Goal: Information Seeking & Learning: Find specific fact

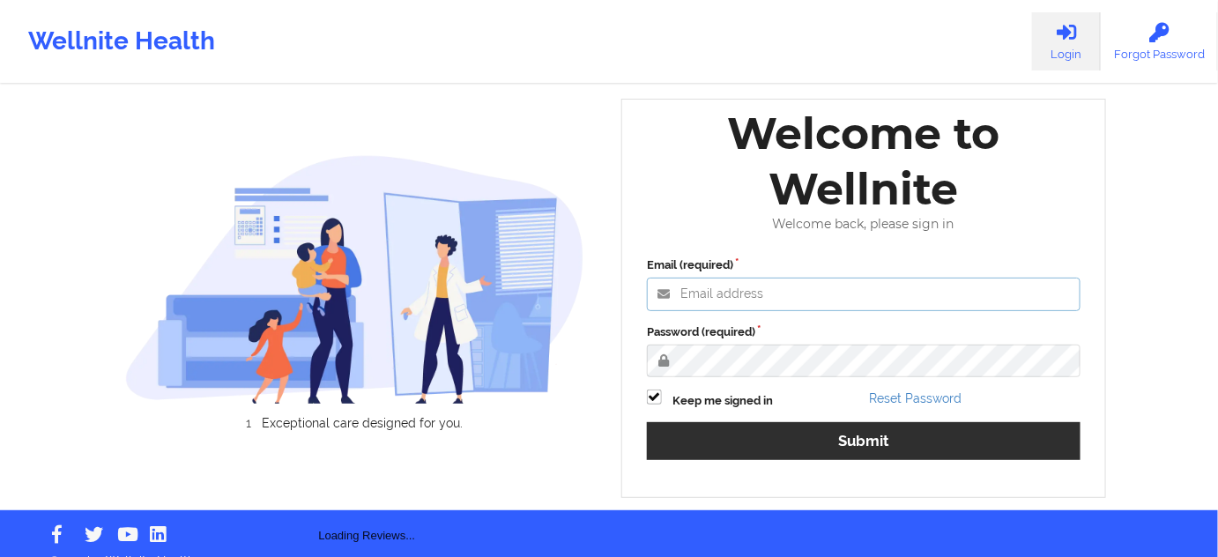
type input "[PERSON_NAME][EMAIL_ADDRESS][PERSON_NAME][DOMAIN_NAME]"
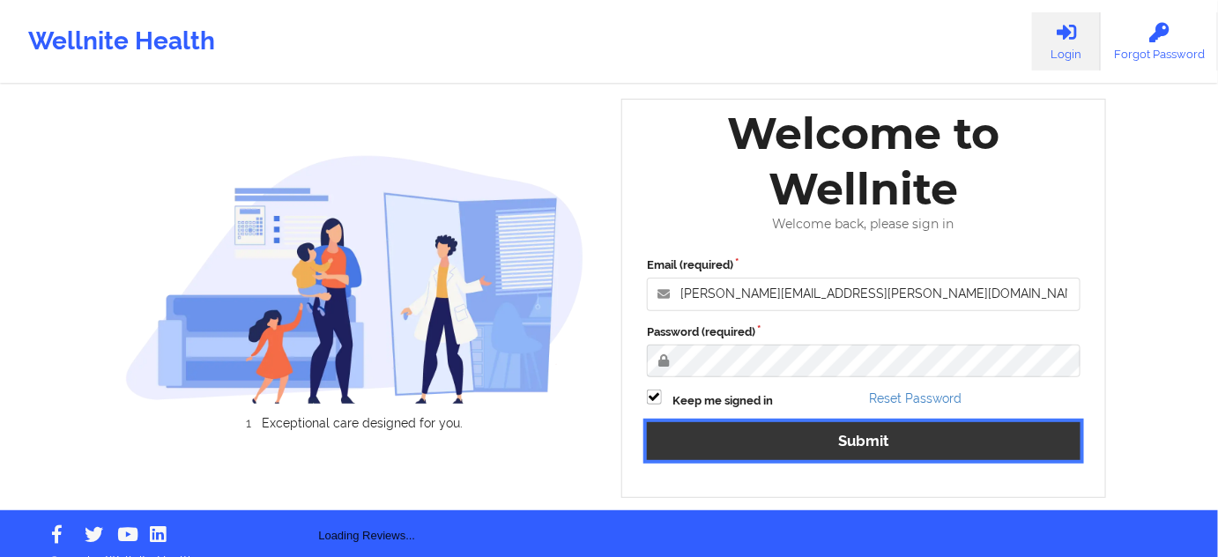
click at [749, 422] on button "Submit" at bounding box center [863, 441] width 433 height 38
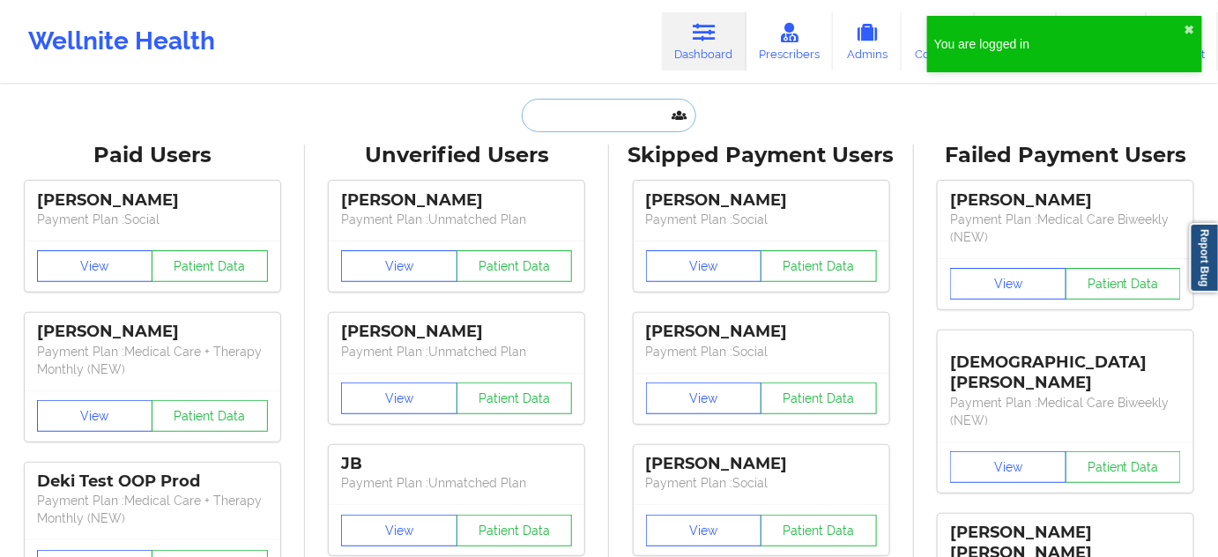
click at [651, 103] on input "text" at bounding box center [609, 115] width 174 height 33
paste input "[PERSON_NAME]"
type input "[PERSON_NAME]"
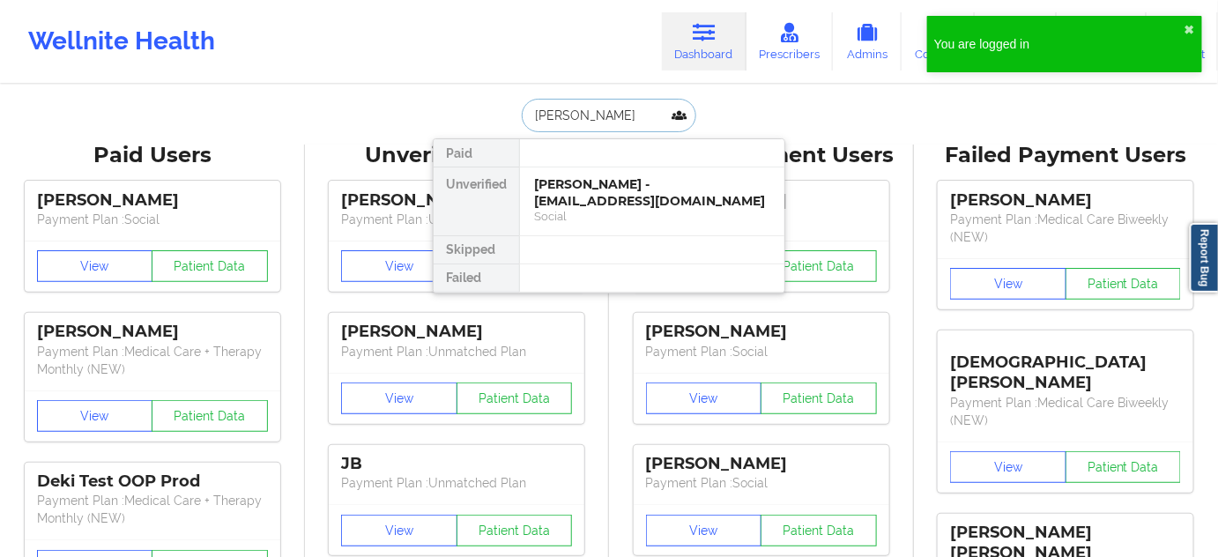
click at [574, 187] on div "[PERSON_NAME] - [EMAIL_ADDRESS][DOMAIN_NAME]" at bounding box center [652, 192] width 236 height 33
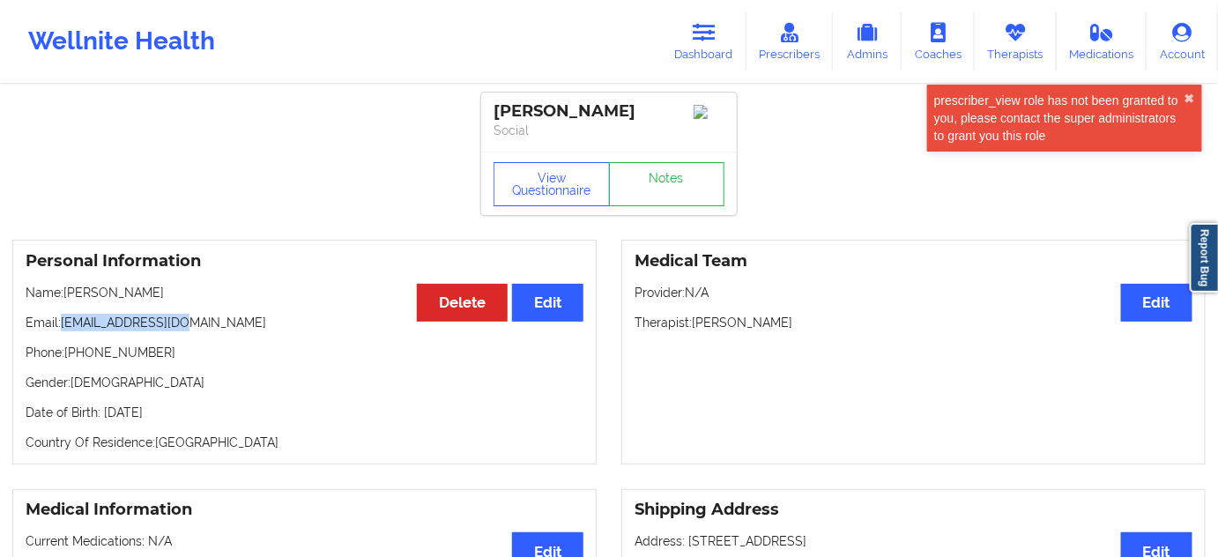
drag, startPoint x: 64, startPoint y: 323, endPoint x: 350, endPoint y: 321, distance: 285.5
click at [202, 337] on div "Personal Information Edit Delete Name: [PERSON_NAME] Email: [EMAIL_ADDRESS][DOM…" at bounding box center [304, 352] width 584 height 225
copy p "[EMAIL_ADDRESS][DOMAIN_NAME]"
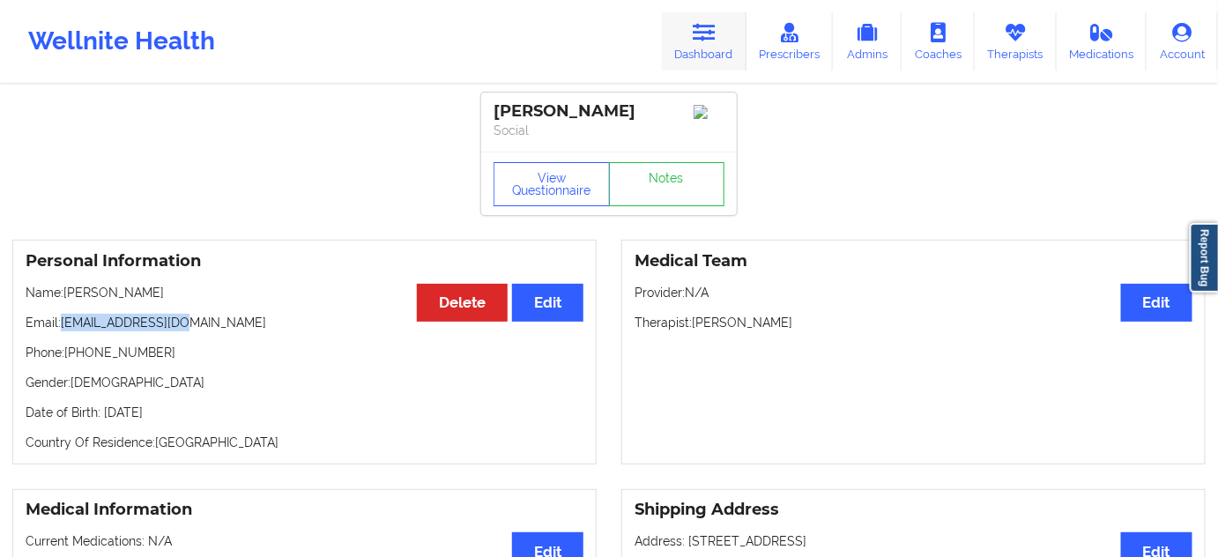
click at [719, 18] on link "Dashboard" at bounding box center [704, 41] width 85 height 58
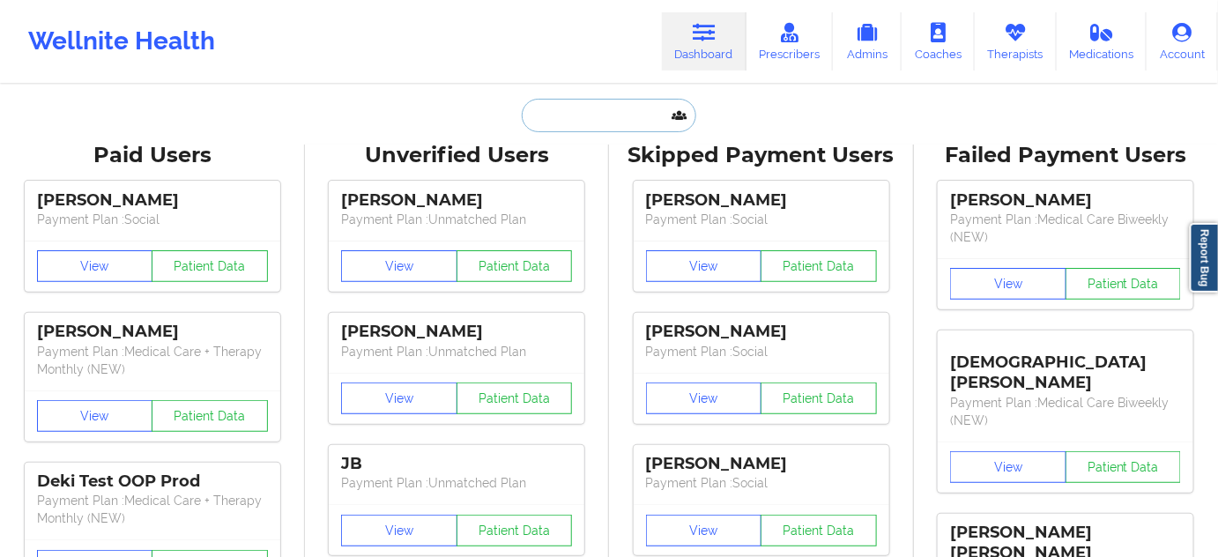
click at [599, 107] on input "text" at bounding box center [609, 115] width 174 height 33
paste input "[PERSON_NAME]"
type input "[PERSON_NAME]"
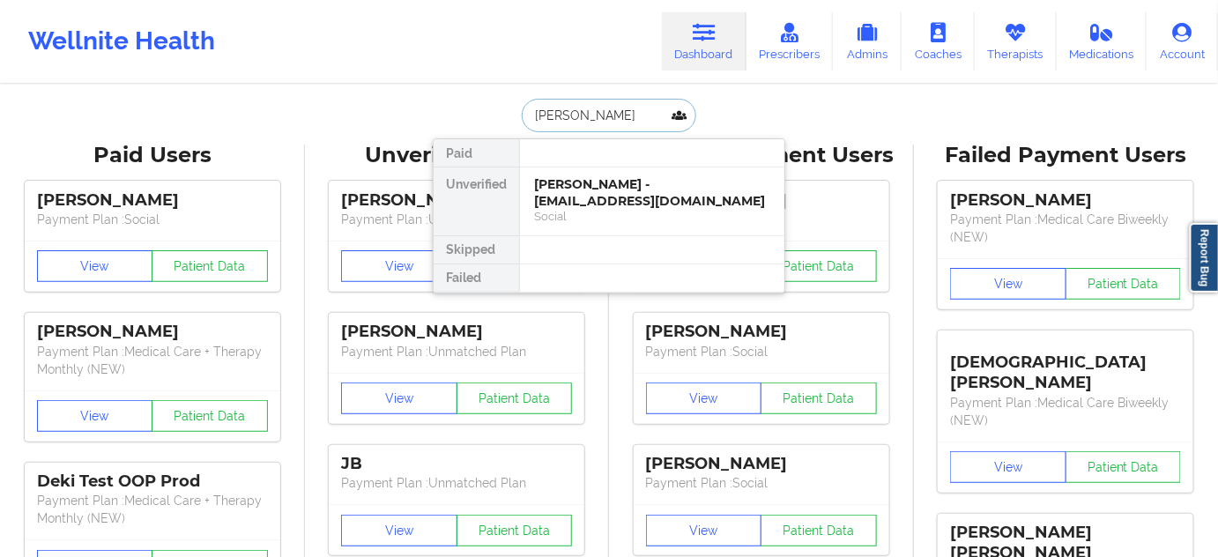
click at [578, 194] on div "[PERSON_NAME] - [EMAIL_ADDRESS][DOMAIN_NAME]" at bounding box center [652, 192] width 236 height 33
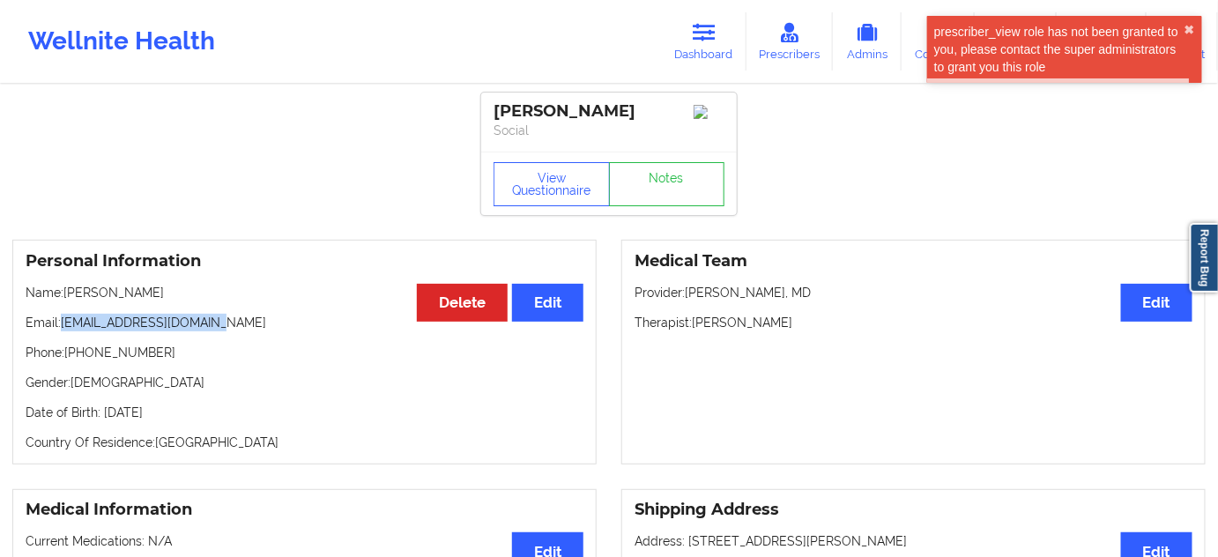
drag, startPoint x: 63, startPoint y: 326, endPoint x: 305, endPoint y: 322, distance: 241.4
click at [300, 327] on p "Email: [EMAIL_ADDRESS][DOMAIN_NAME]" at bounding box center [305, 323] width 558 height 18
copy p "[EMAIL_ADDRESS][DOMAIN_NAME]"
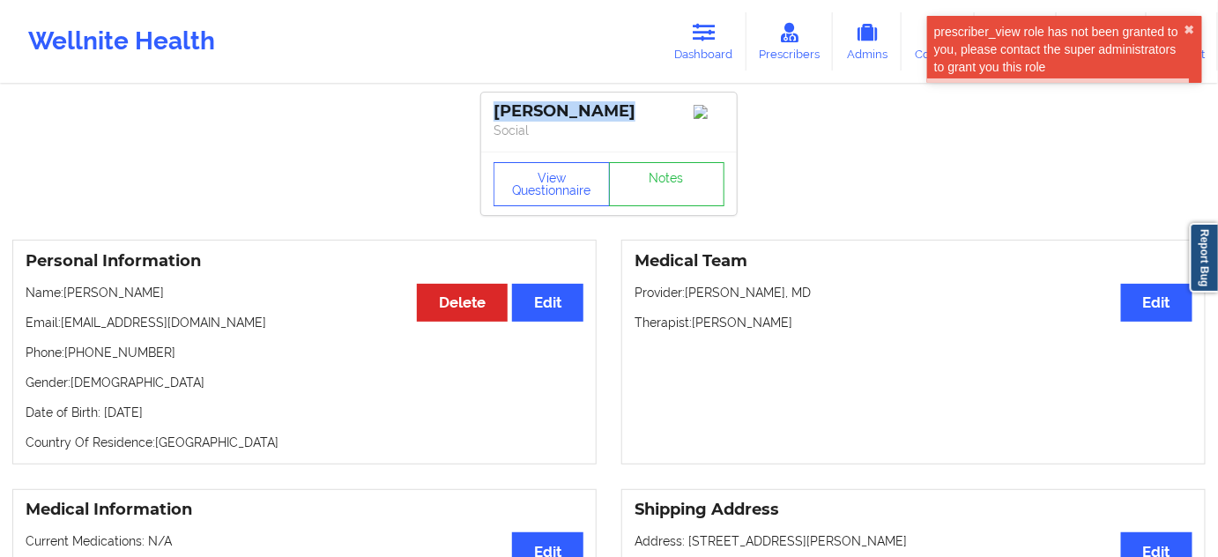
drag, startPoint x: 611, startPoint y: 108, endPoint x: 477, endPoint y: 100, distance: 134.1
copy div "[PERSON_NAME]"
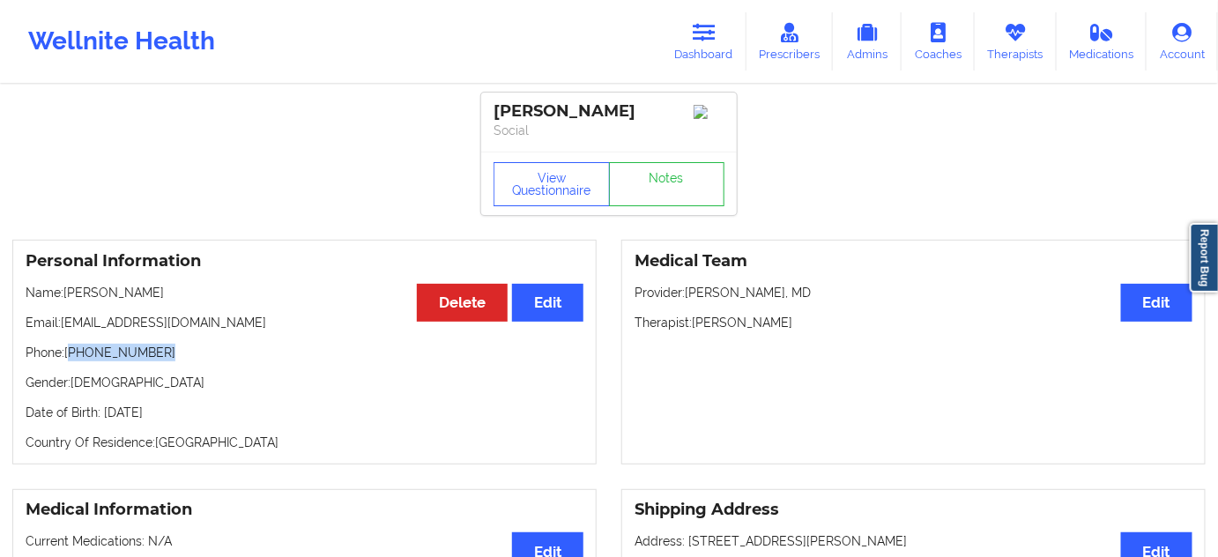
drag, startPoint x: 75, startPoint y: 362, endPoint x: 204, endPoint y: 365, distance: 129.5
click at [204, 361] on p "Phone: [PHONE_NUMBER]" at bounding box center [305, 353] width 558 height 18
copy p "[PHONE_NUMBER]"
click at [704, 34] on icon at bounding box center [703, 32] width 23 height 19
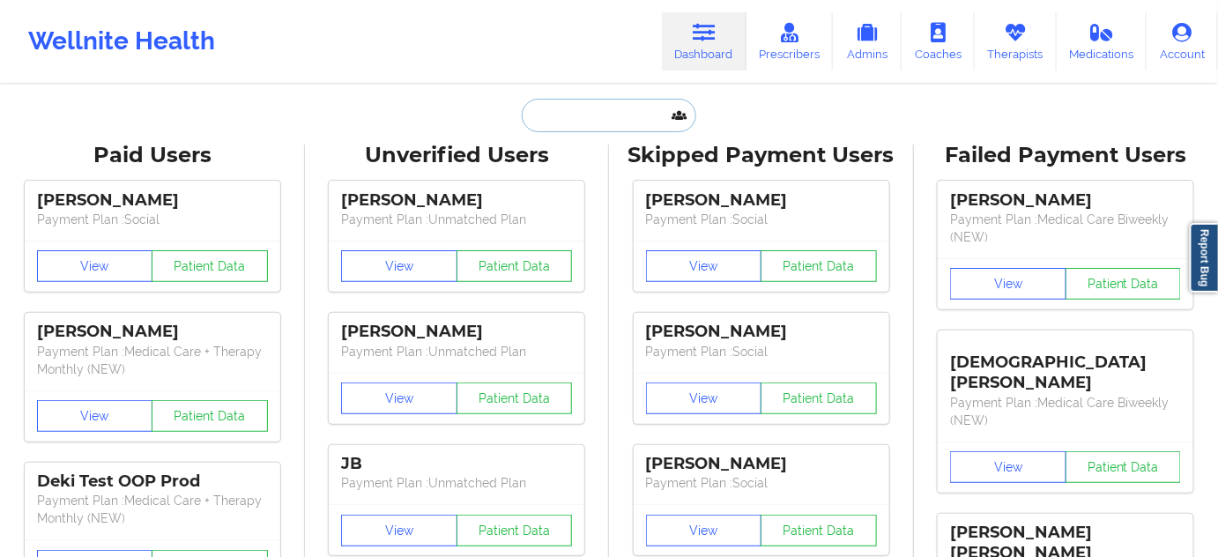
click at [598, 115] on input "text" at bounding box center [609, 115] width 174 height 33
paste input "[PERSON_NAME]"
type input "[PERSON_NAME]"
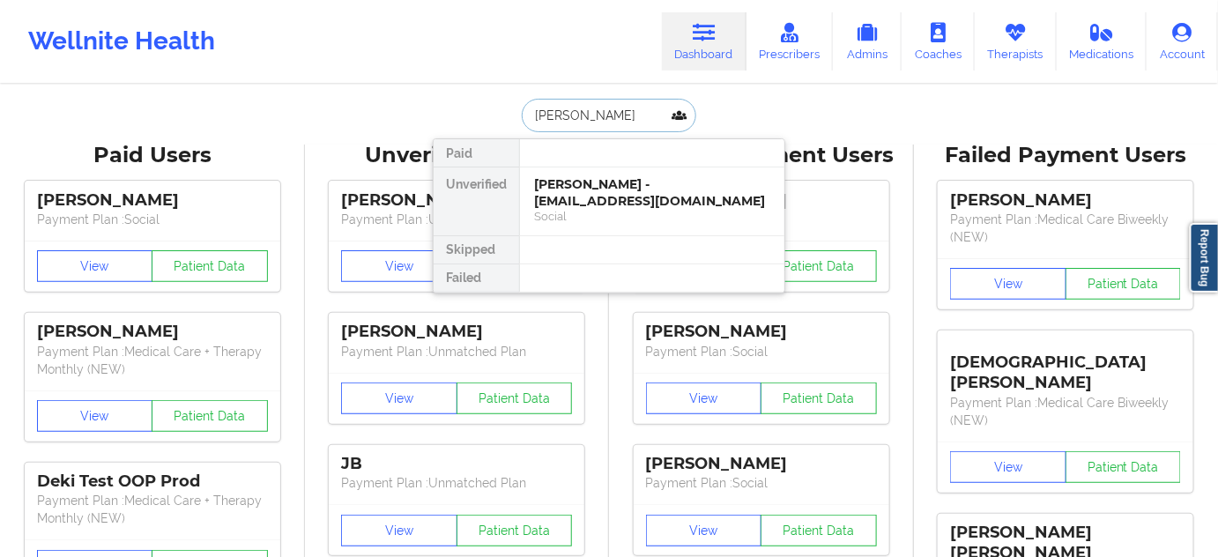
scroll to position [0, 3]
click at [577, 193] on div "[PERSON_NAME] - [PERSON_NAME][EMAIL_ADDRESS][DOMAIN_NAME]" at bounding box center [652, 192] width 236 height 33
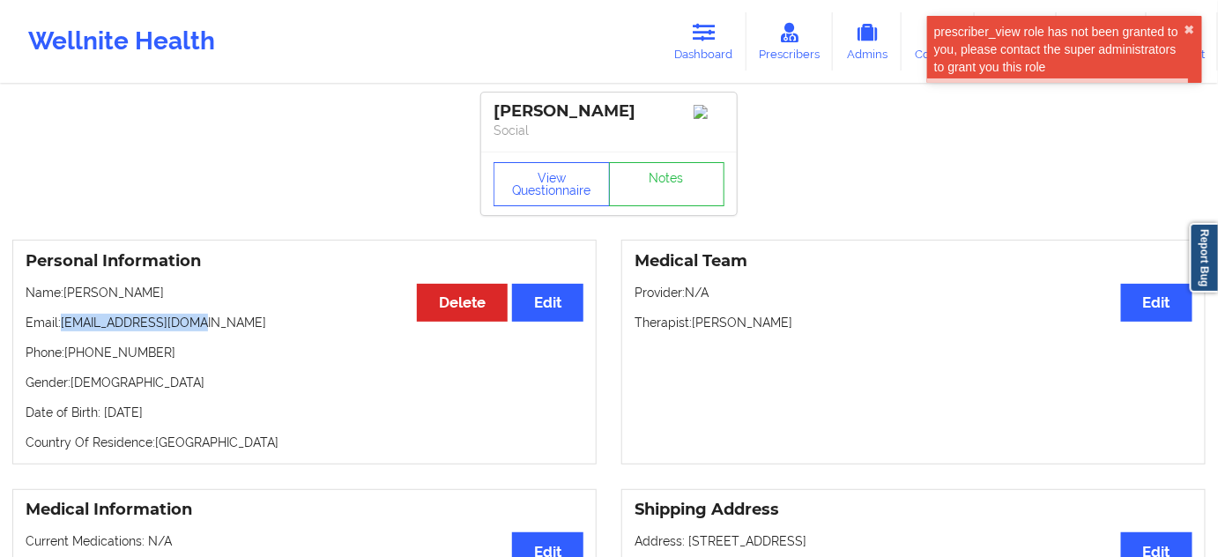
drag, startPoint x: 61, startPoint y: 337, endPoint x: 284, endPoint y: 345, distance: 223.0
click at [233, 331] on p "Email: [PERSON_NAME][EMAIL_ADDRESS][DOMAIN_NAME]" at bounding box center [305, 323] width 558 height 18
copy p "[EMAIL_ADDRESS][DOMAIN_NAME]"
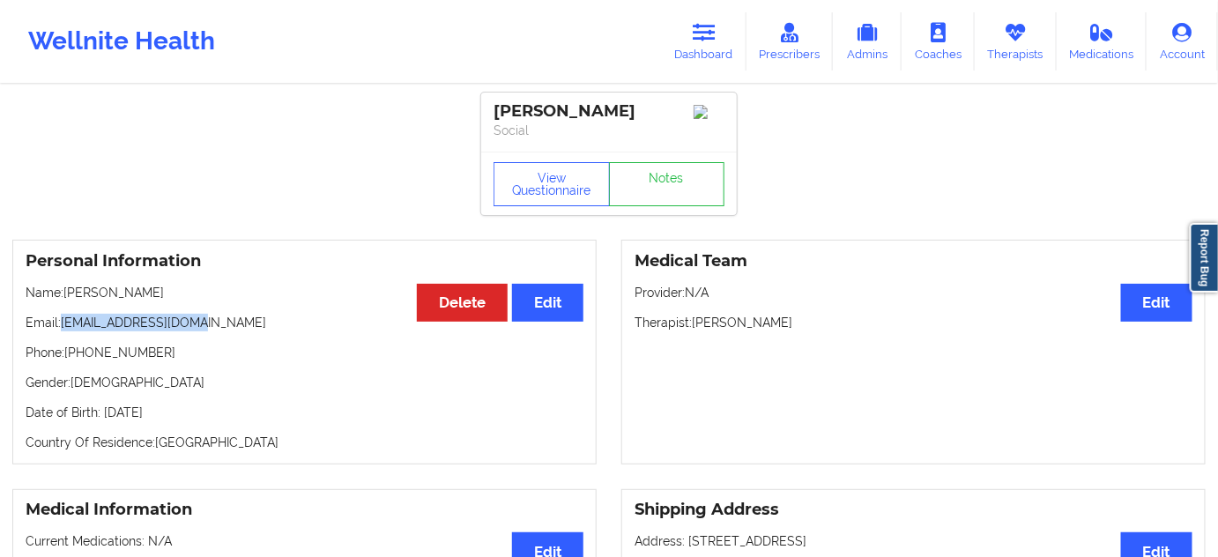
drag, startPoint x: 567, startPoint y: 106, endPoint x: 606, endPoint y: 131, distance: 46.4
click at [606, 122] on div "[PERSON_NAME]" at bounding box center [608, 111] width 231 height 20
copy div "[PERSON_NAME]"
drag, startPoint x: 72, startPoint y: 374, endPoint x: 190, endPoint y: 373, distance: 118.1
click at [189, 361] on p "Phone: [PHONE_NUMBER]" at bounding box center [305, 353] width 558 height 18
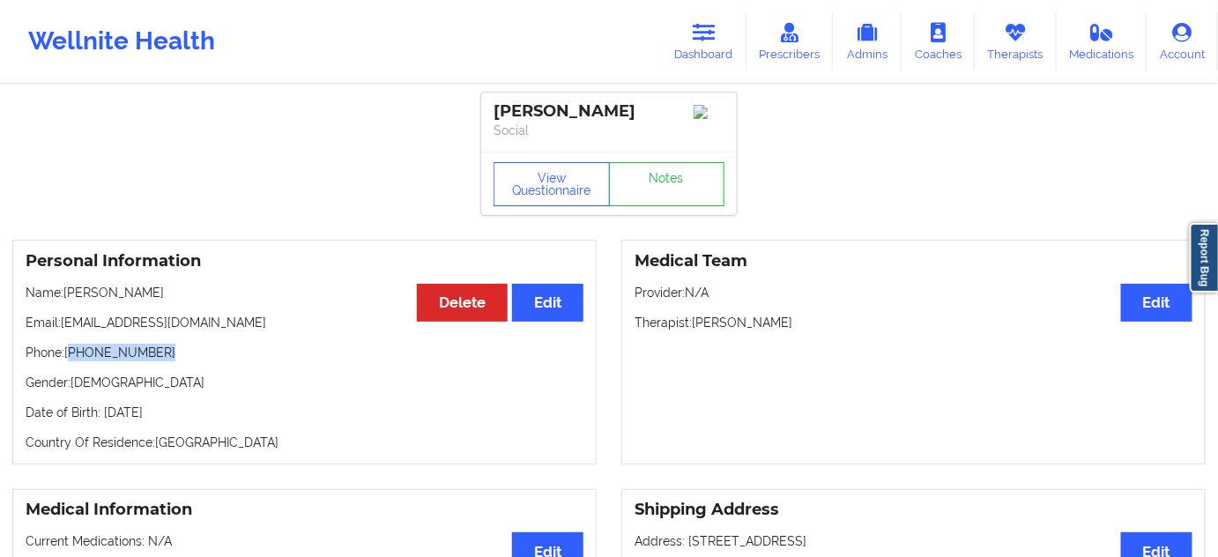
copy p "[PHONE_NUMBER]"
drag, startPoint x: 61, startPoint y: 340, endPoint x: 288, endPoint y: 262, distance: 240.4
click at [260, 331] on p "Email: [PERSON_NAME][EMAIL_ADDRESS][DOMAIN_NAME]" at bounding box center [305, 323] width 558 height 18
copy p "[EMAIL_ADDRESS][DOMAIN_NAME]"
drag, startPoint x: 494, startPoint y: 105, endPoint x: 559, endPoint y: 137, distance: 72.9
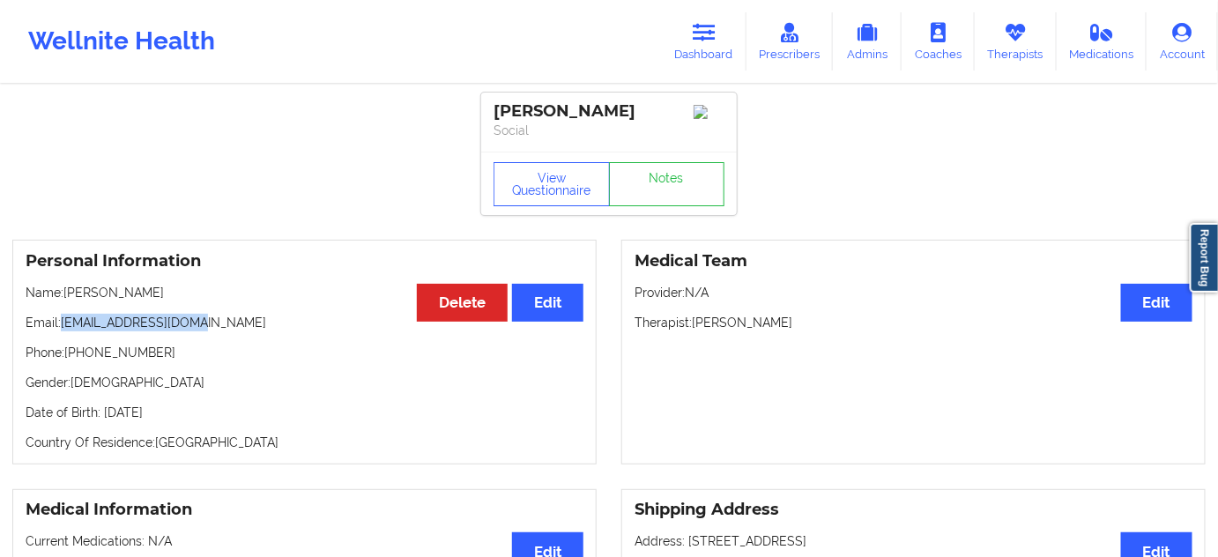
click at [559, 122] on div "[PERSON_NAME]" at bounding box center [608, 111] width 231 height 20
copy div "[PERSON_NAME]"
drag, startPoint x: 697, startPoint y: 344, endPoint x: 803, endPoint y: 342, distance: 106.6
click at [803, 331] on p "Therapist: [PERSON_NAME]" at bounding box center [913, 323] width 558 height 18
copy p "[PERSON_NAME]"
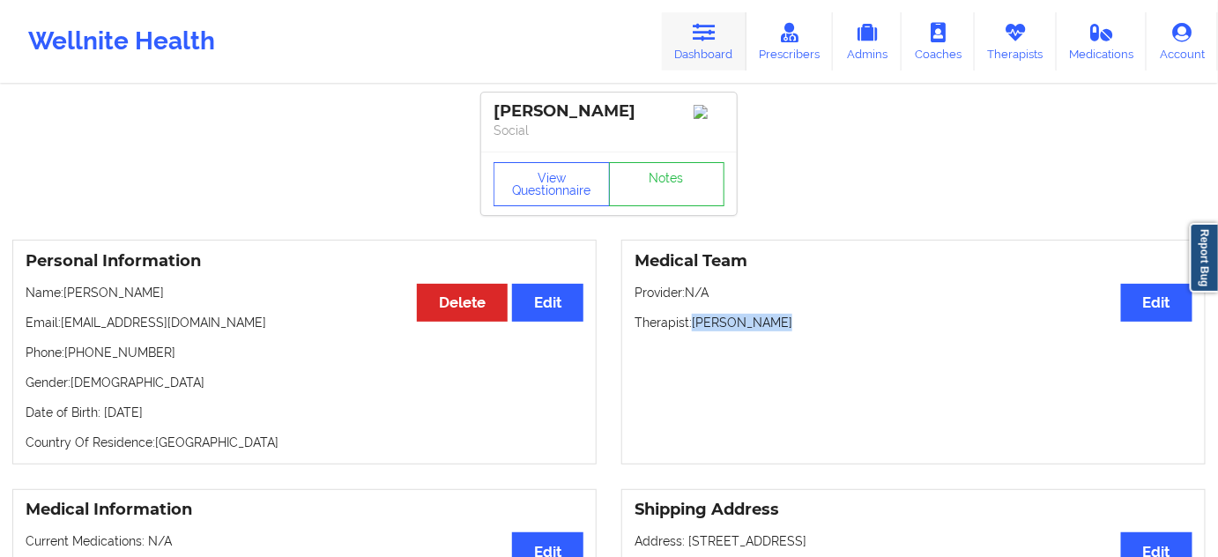
click at [693, 43] on link "Dashboard" at bounding box center [704, 41] width 85 height 58
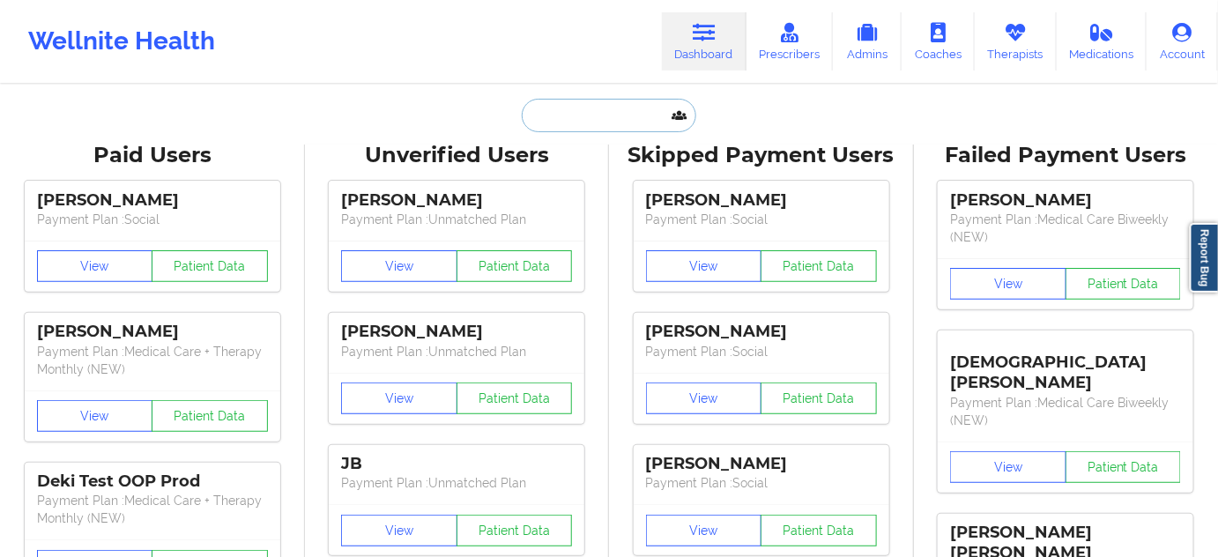
click at [604, 107] on input "text" at bounding box center [609, 115] width 174 height 33
paste input "[EMAIL_ADDRESS][DOMAIN_NAME]"
type input "[EMAIL_ADDRESS][DOMAIN_NAME]"
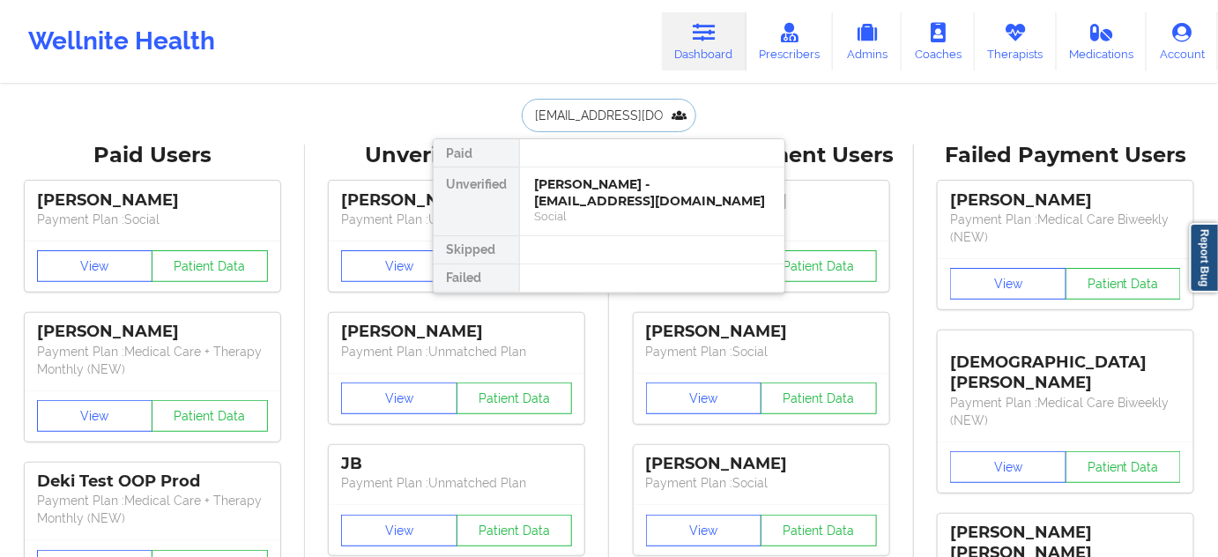
click at [580, 190] on div "[PERSON_NAME] - [EMAIL_ADDRESS][DOMAIN_NAME]" at bounding box center [652, 192] width 236 height 33
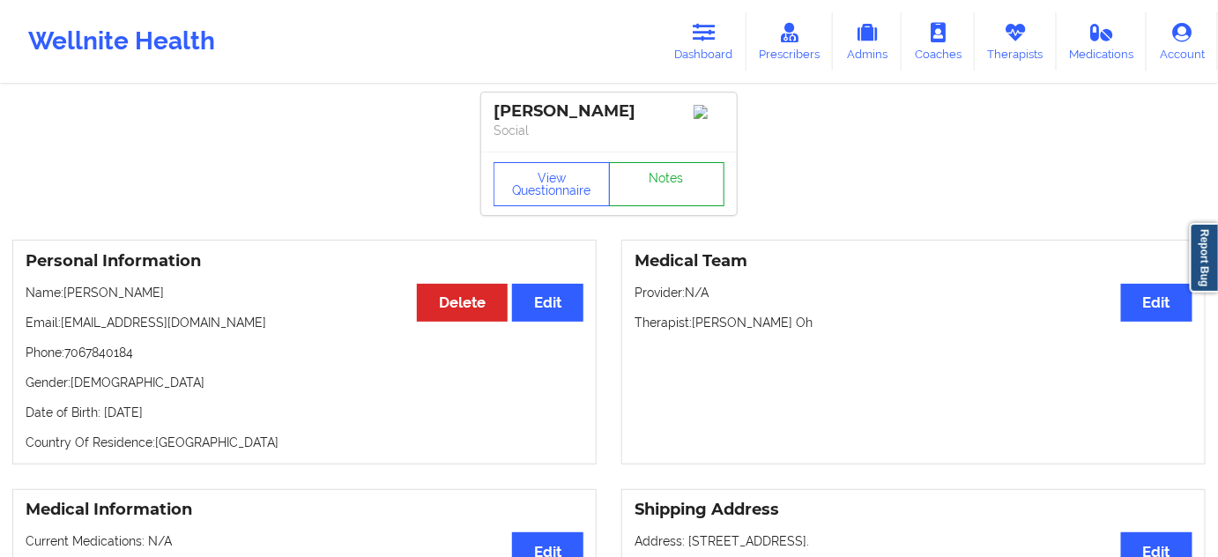
click at [677, 183] on link "Notes" at bounding box center [667, 184] width 116 height 44
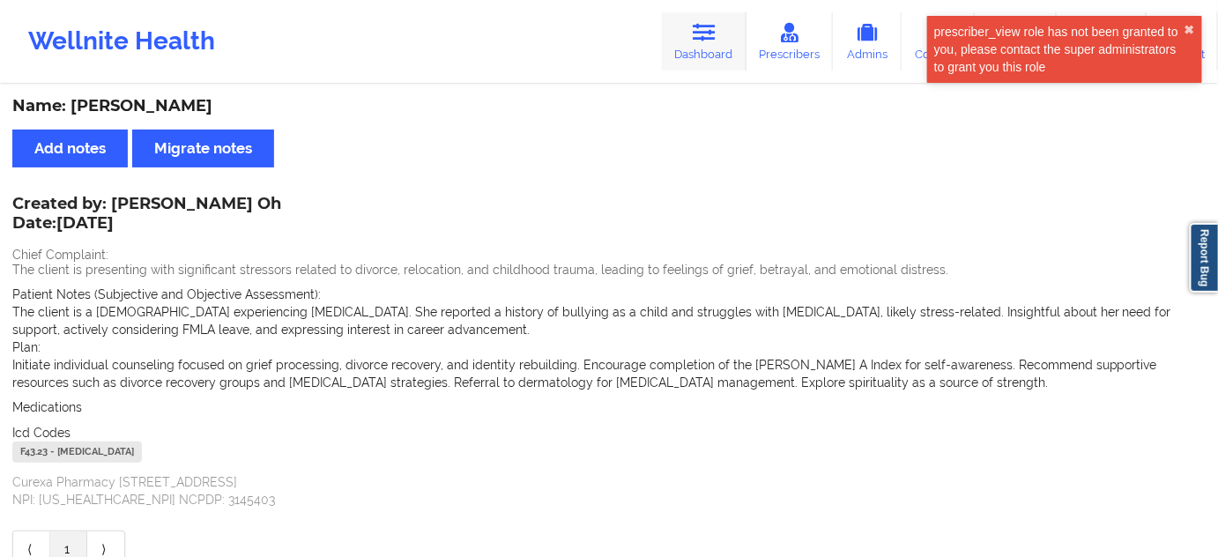
click at [715, 26] on icon at bounding box center [703, 32] width 23 height 19
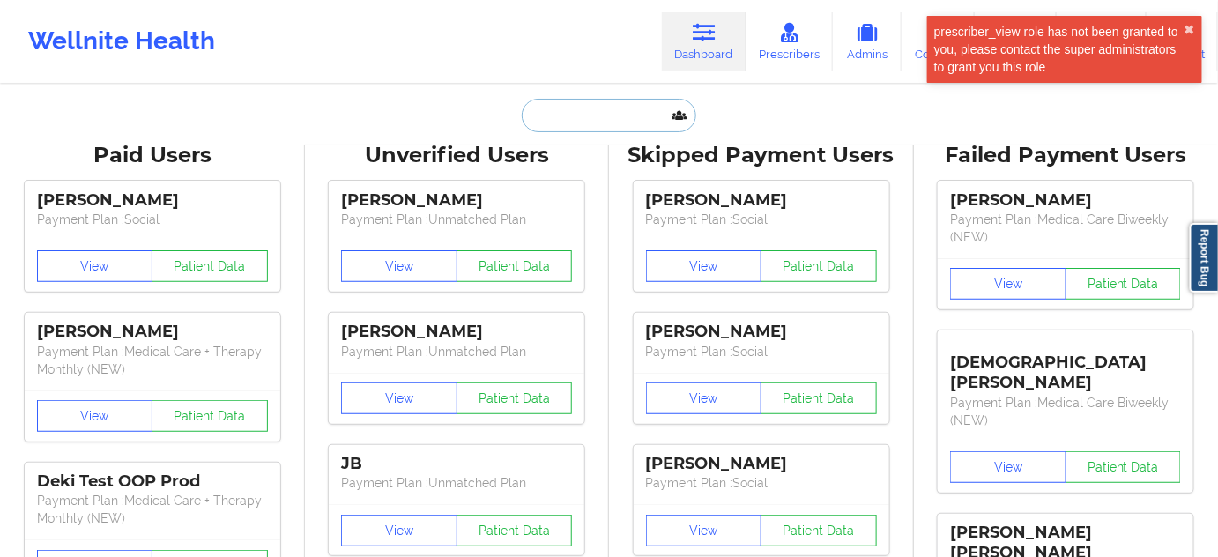
click at [618, 123] on input "text" at bounding box center [609, 115] width 174 height 33
type input "s"
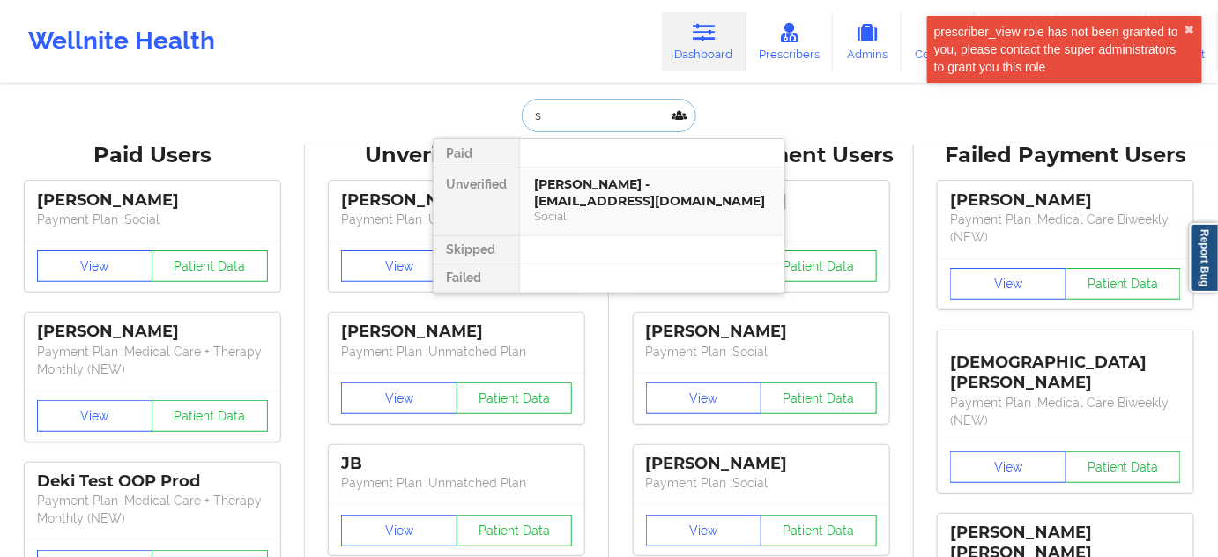
click at [588, 183] on div "[PERSON_NAME] - [EMAIL_ADDRESS][DOMAIN_NAME]" at bounding box center [652, 192] width 236 height 33
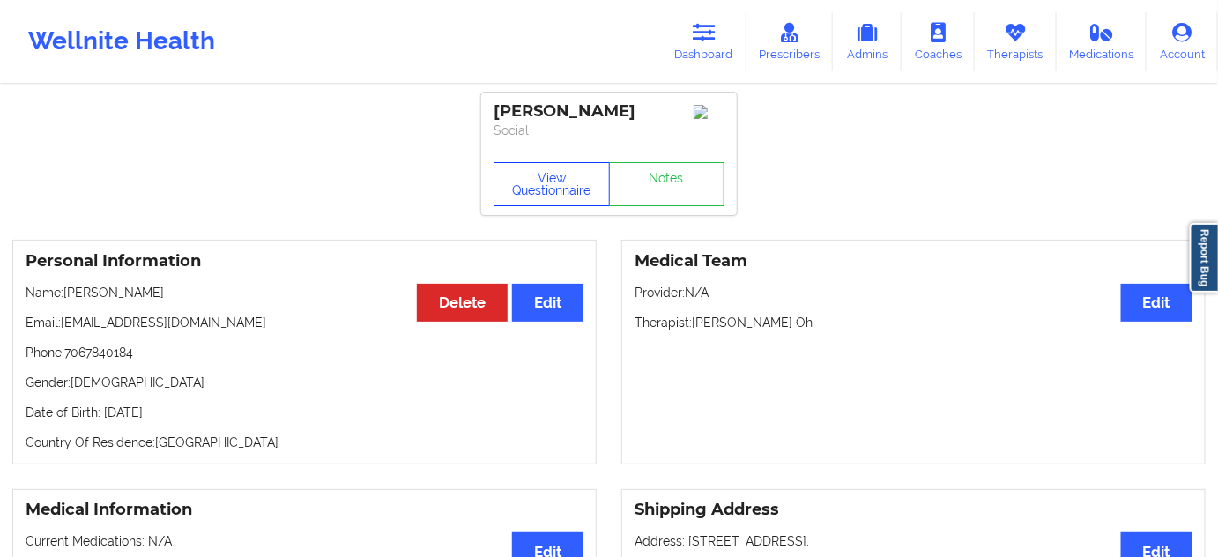
click at [525, 189] on button "View Questionnaire" at bounding box center [551, 184] width 116 height 44
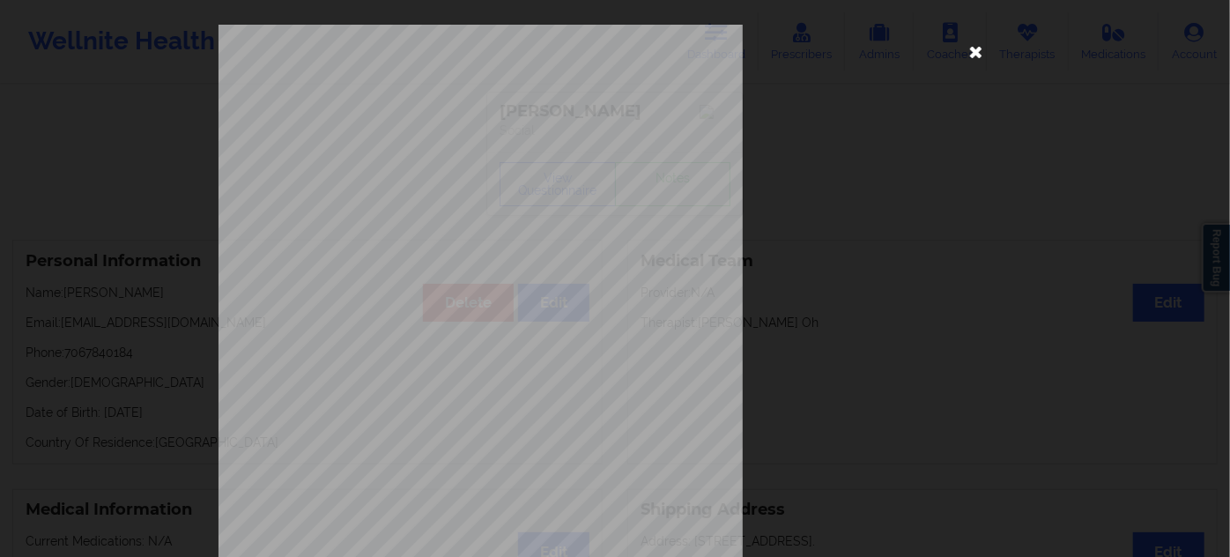
click at [973, 49] on icon at bounding box center [976, 51] width 28 height 28
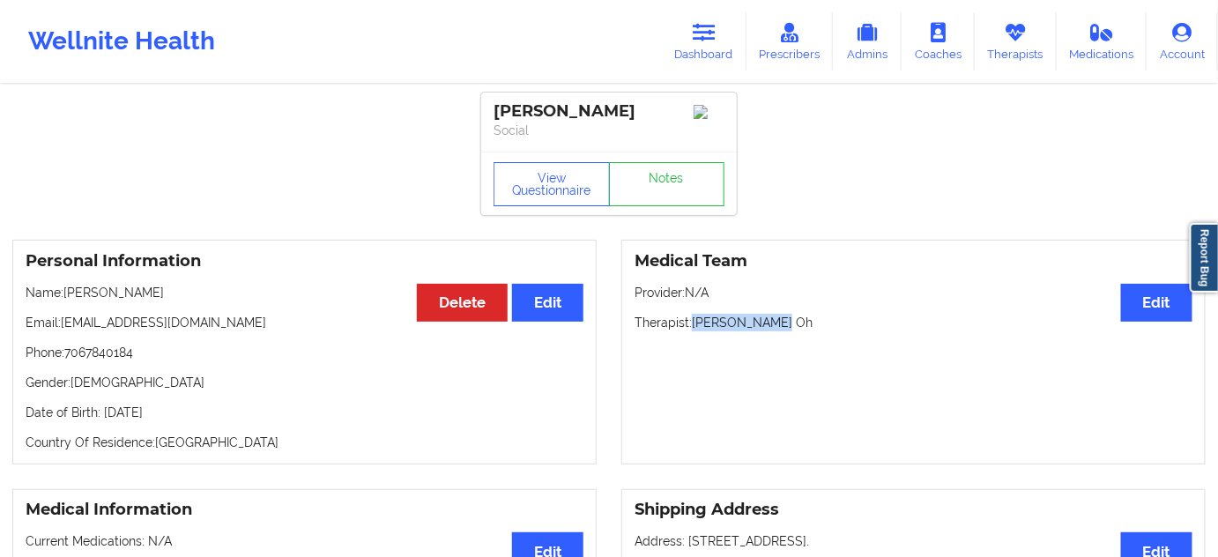
drag, startPoint x: 695, startPoint y: 342, endPoint x: 776, endPoint y: 341, distance: 81.1
click at [776, 331] on p "Therapist: [PERSON_NAME] Oh" at bounding box center [913, 323] width 558 height 18
click at [545, 103] on div "[PERSON_NAME]" at bounding box center [608, 111] width 231 height 20
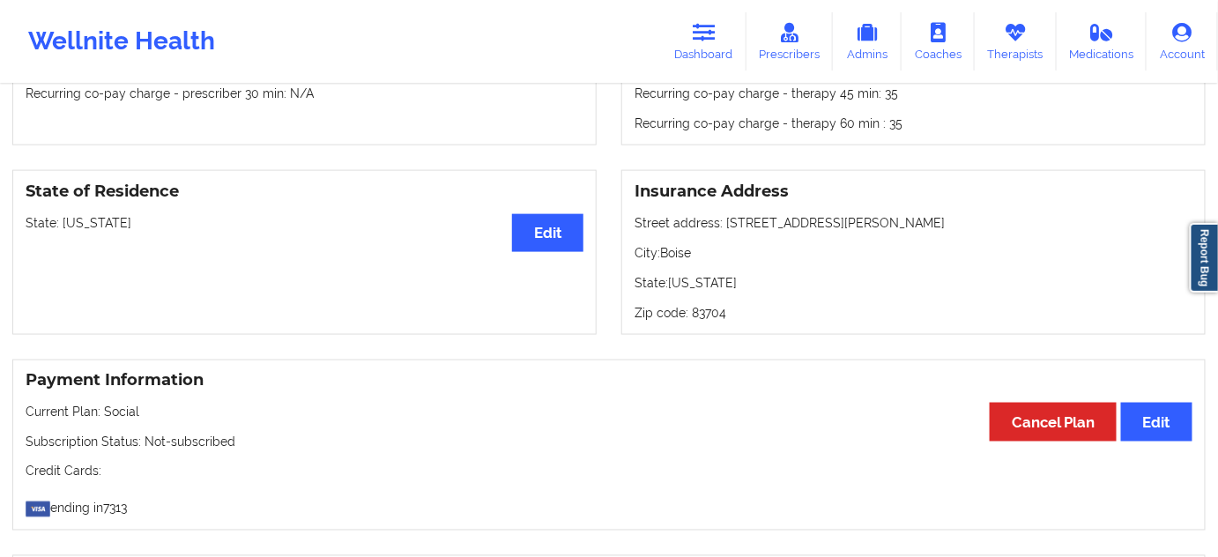
scroll to position [693, 0]
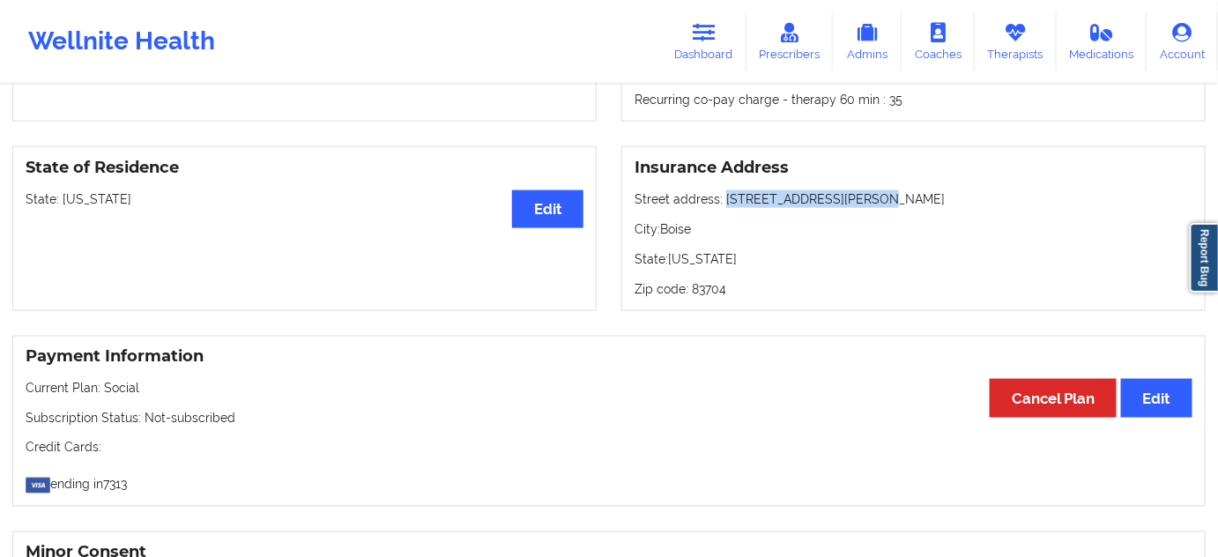
drag, startPoint x: 722, startPoint y: 215, endPoint x: 868, endPoint y: 209, distance: 146.4
click at [868, 208] on p "Street address: [STREET_ADDRESS][PERSON_NAME]" at bounding box center [913, 199] width 558 height 18
click at [685, 238] on p "City: [GEOGRAPHIC_DATA]" at bounding box center [913, 229] width 558 height 18
click at [705, 298] on p "Zip code: 83704" at bounding box center [913, 289] width 558 height 18
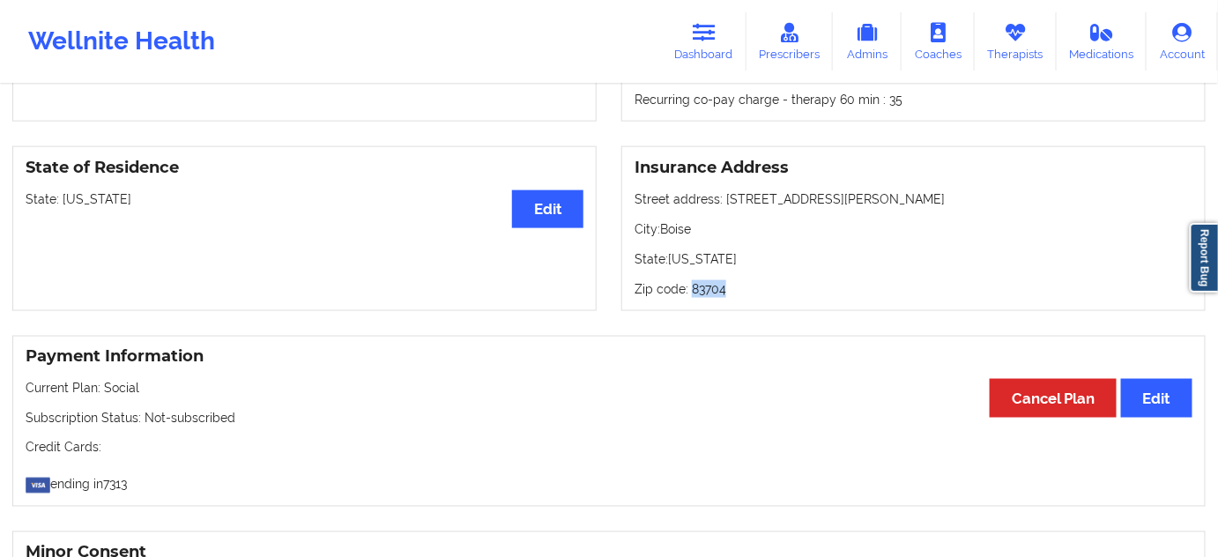
click at [705, 298] on p "Zip code: 83704" at bounding box center [913, 289] width 558 height 18
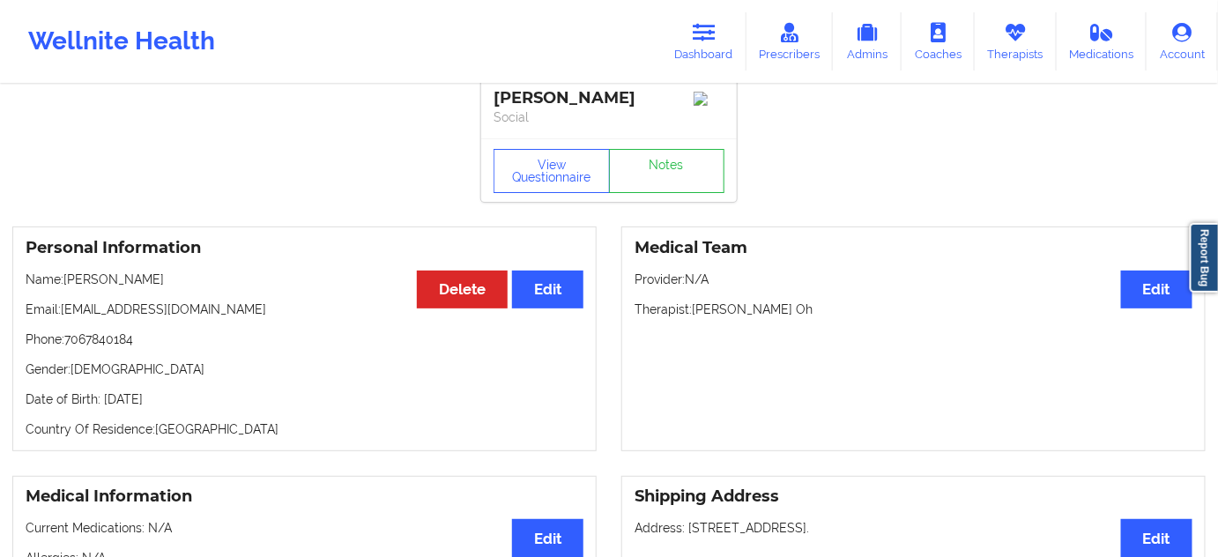
scroll to position [0, 0]
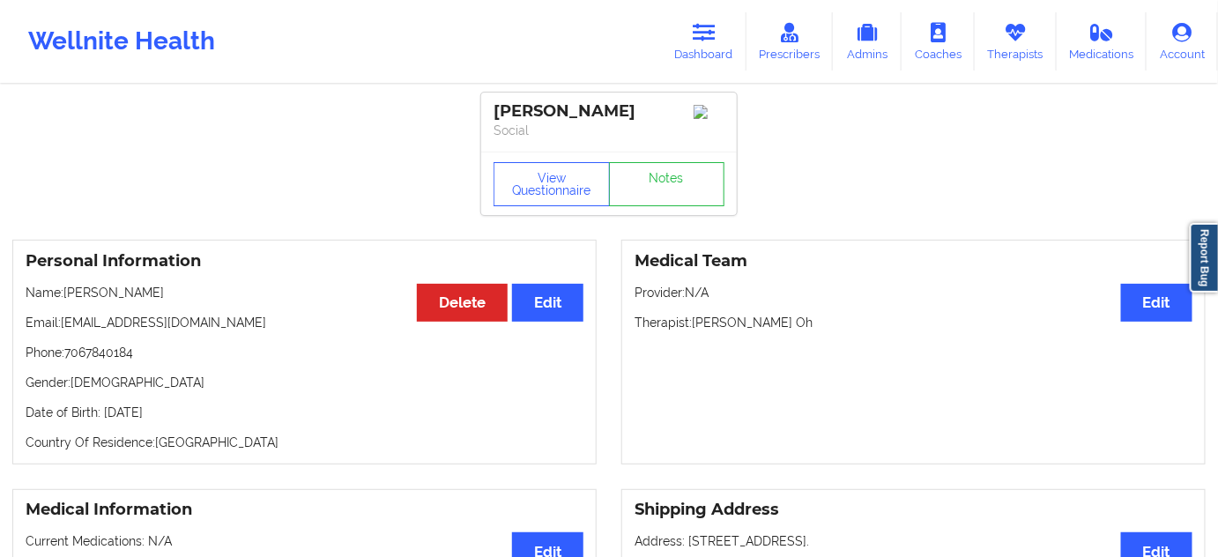
click at [685, 206] on link "Notes" at bounding box center [667, 184] width 116 height 44
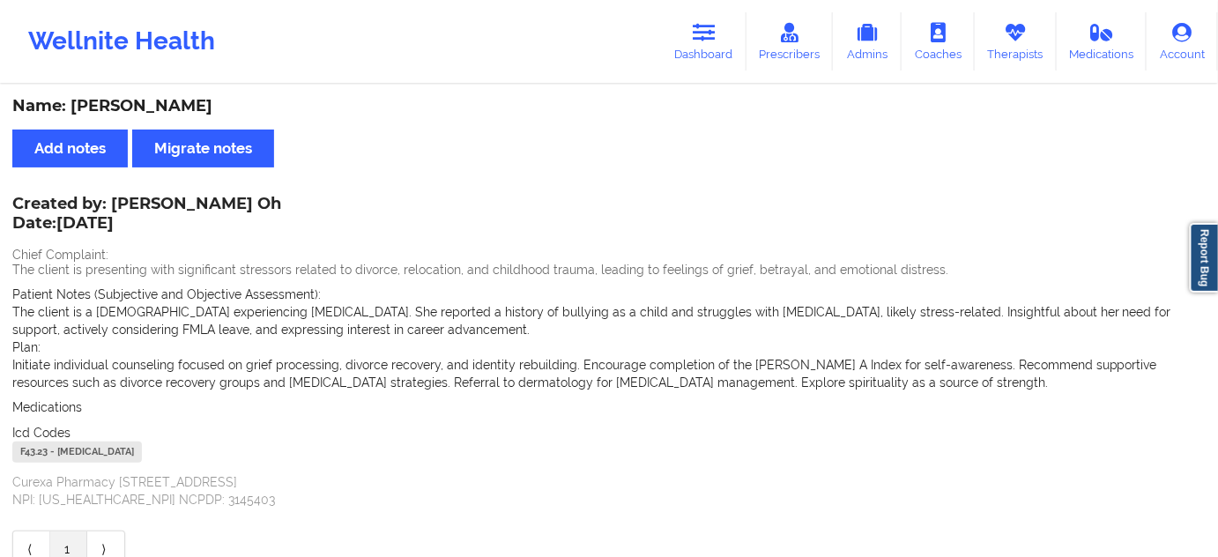
click at [35, 450] on div "F43.23 - [MEDICAL_DATA]" at bounding box center [77, 451] width 130 height 21
click at [676, 19] on link "Dashboard" at bounding box center [704, 41] width 85 height 58
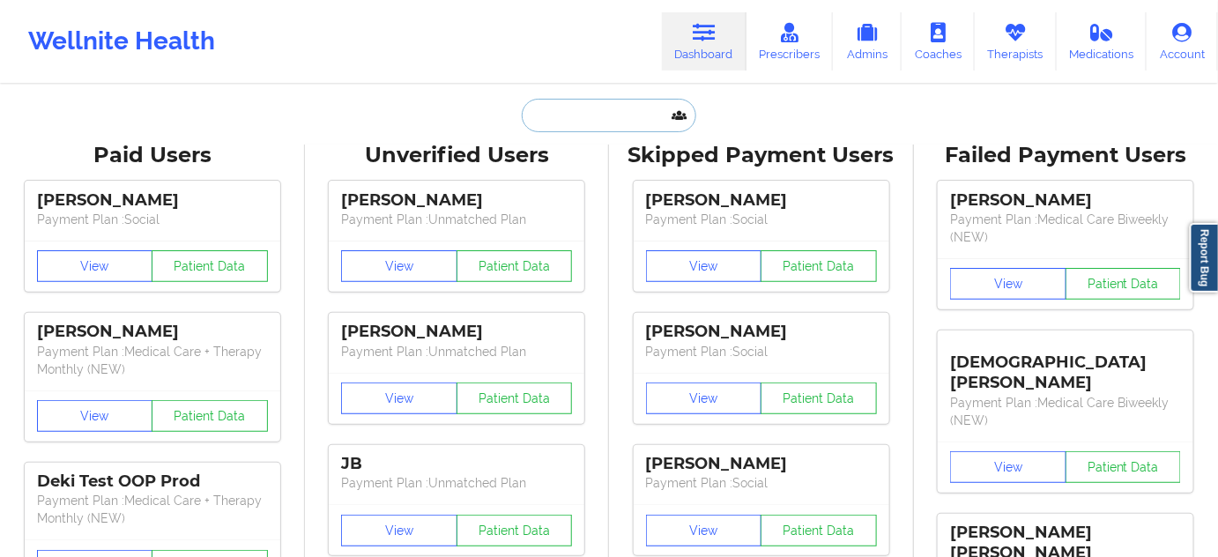
click at [601, 127] on input "text" at bounding box center [609, 115] width 174 height 33
paste input "[PERSON_NAME][EMAIL_ADDRESS][DOMAIN_NAME]"
type input "[PERSON_NAME][EMAIL_ADDRESS][DOMAIN_NAME]"
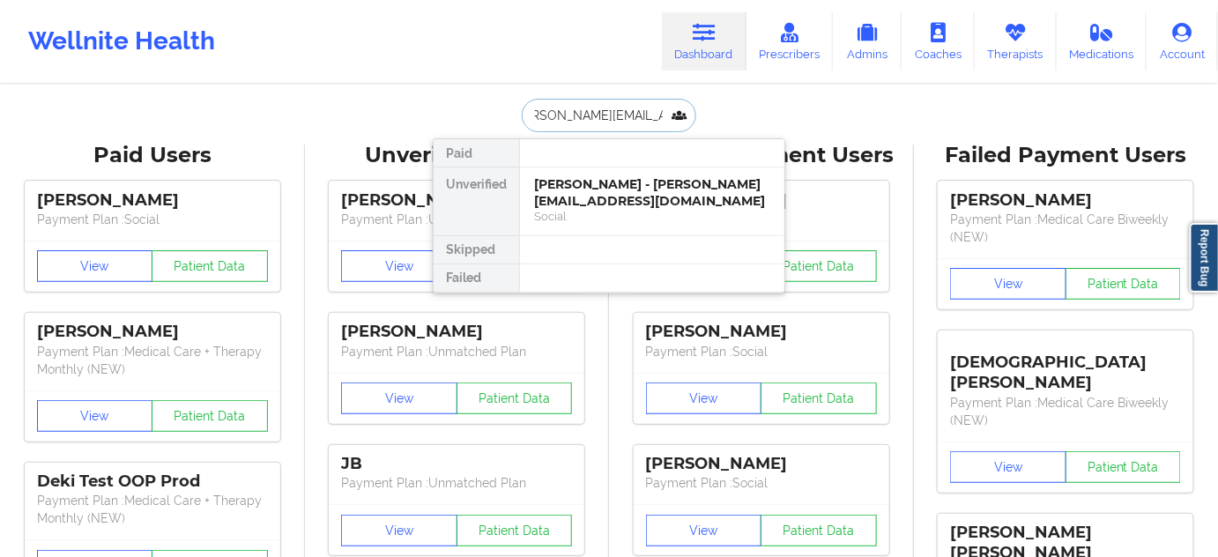
click at [576, 189] on div "[PERSON_NAME] - [PERSON_NAME][EMAIL_ADDRESS][DOMAIN_NAME]" at bounding box center [652, 192] width 236 height 33
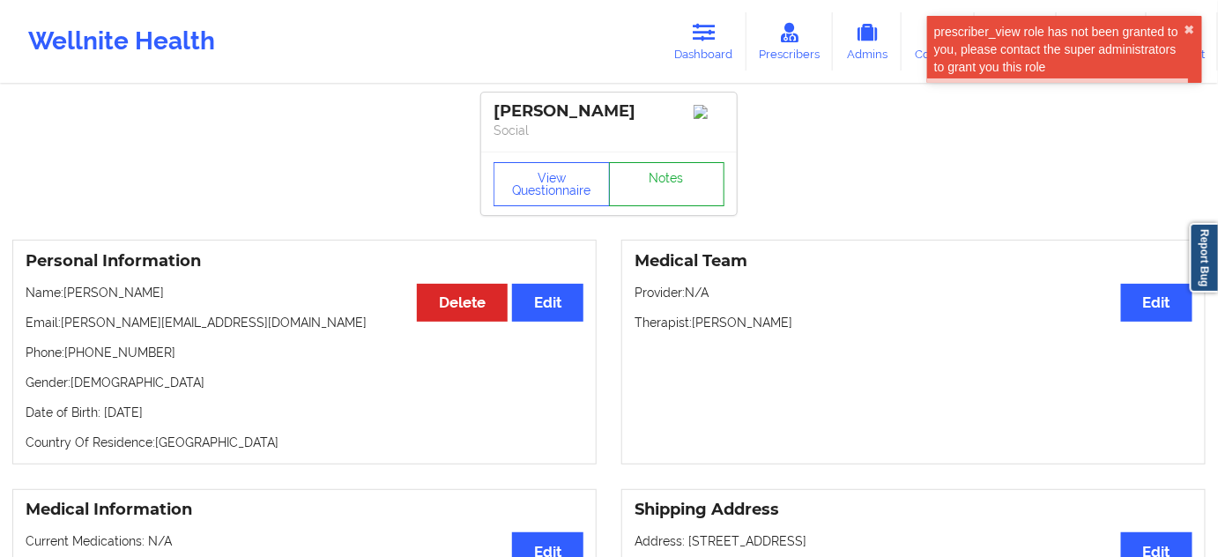
click at [643, 189] on link "Notes" at bounding box center [667, 184] width 116 height 44
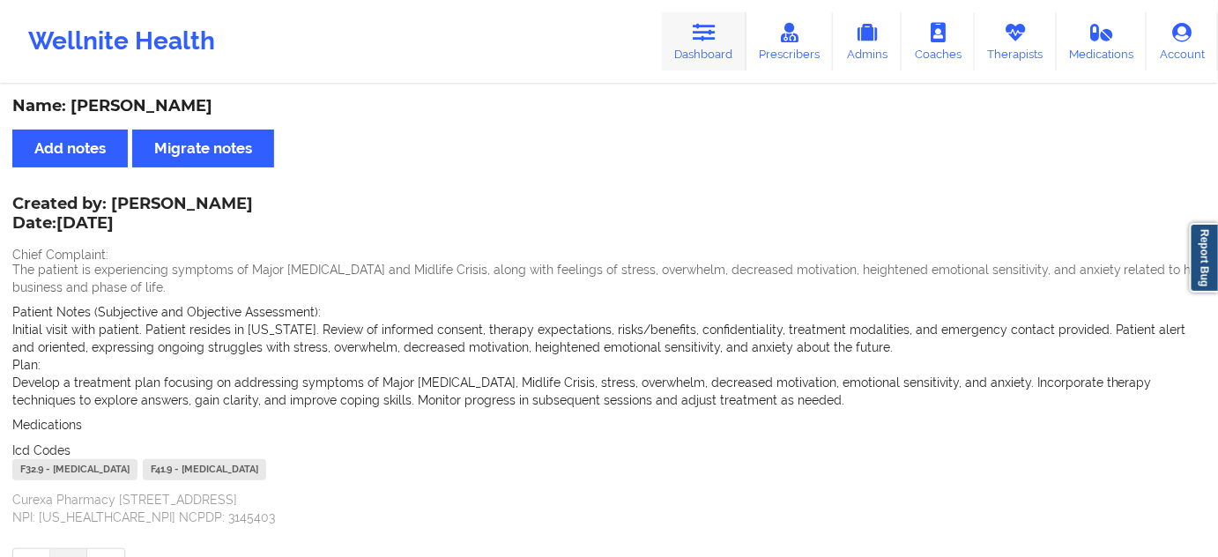
click at [707, 39] on icon at bounding box center [703, 32] width 23 height 19
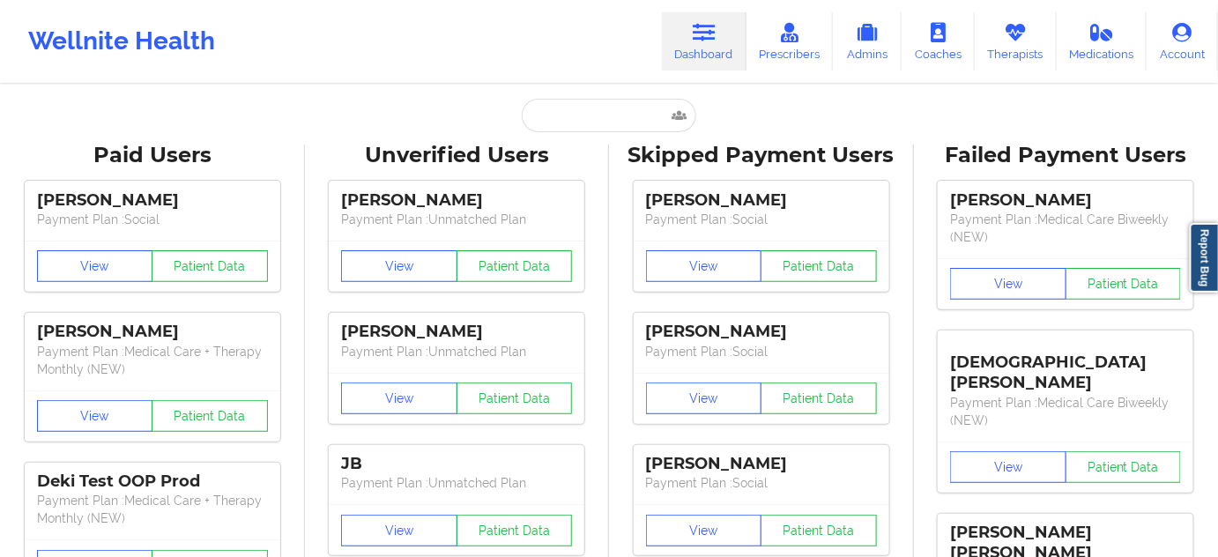
click at [596, 113] on input "text" at bounding box center [609, 115] width 174 height 33
type input "s"
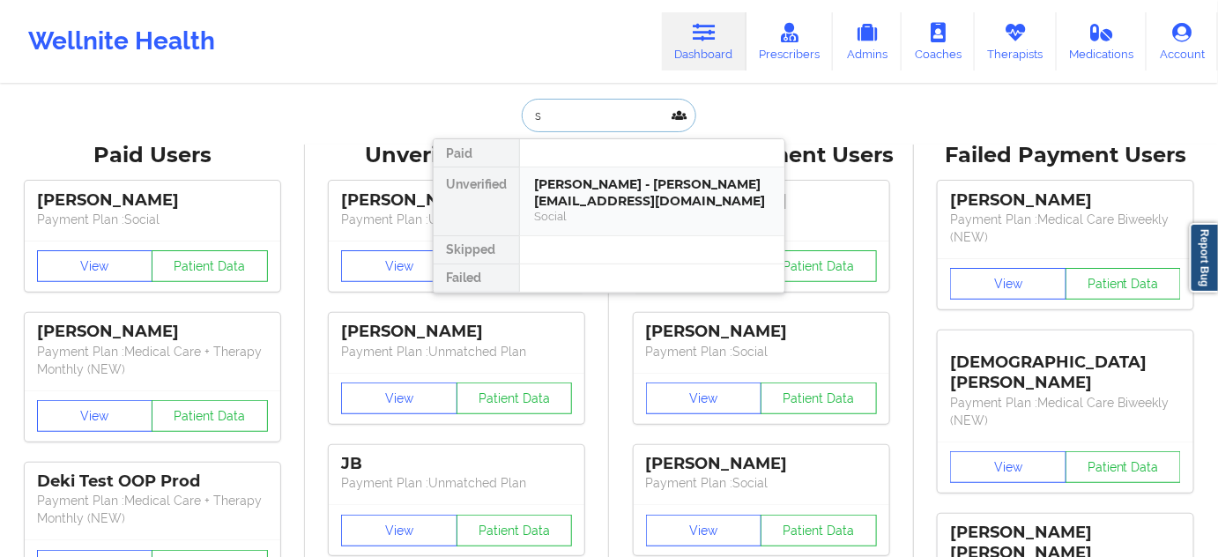
click at [591, 174] on div "[PERSON_NAME] - [PERSON_NAME][EMAIL_ADDRESS][DOMAIN_NAME] Social" at bounding box center [652, 201] width 264 height 68
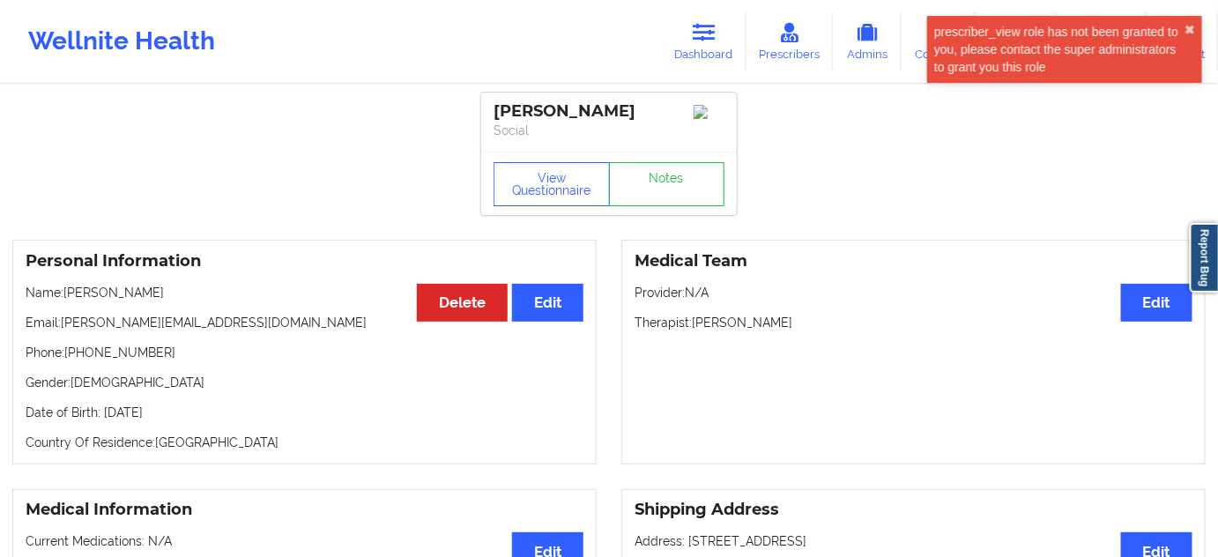
drag, startPoint x: 497, startPoint y: 107, endPoint x: 640, endPoint y: 105, distance: 142.7
click at [640, 105] on div "[PERSON_NAME]" at bounding box center [608, 111] width 231 height 20
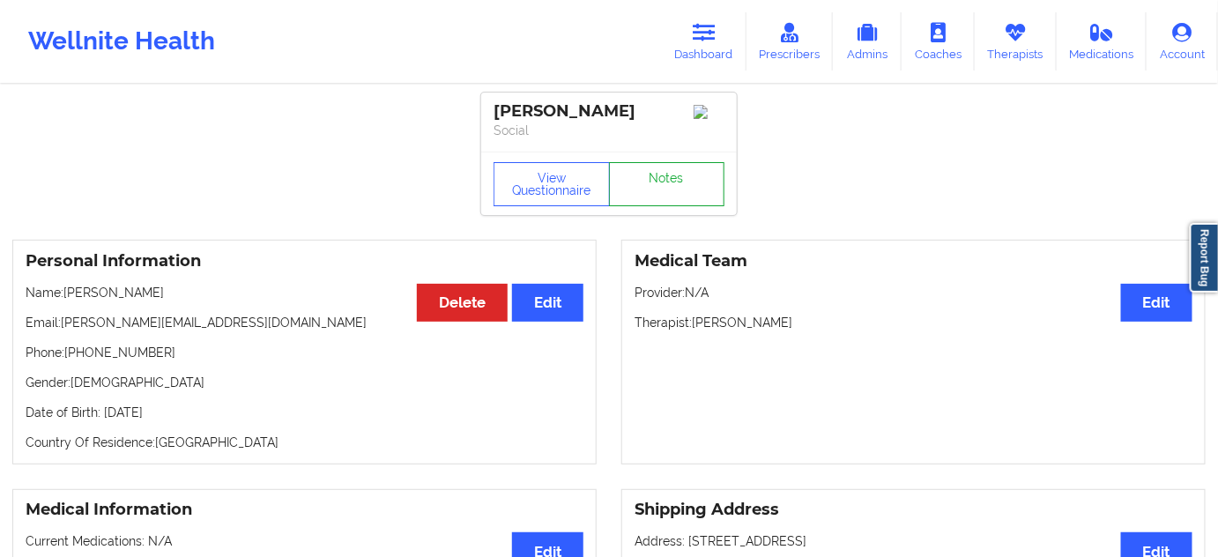
click at [655, 189] on link "Notes" at bounding box center [667, 184] width 116 height 44
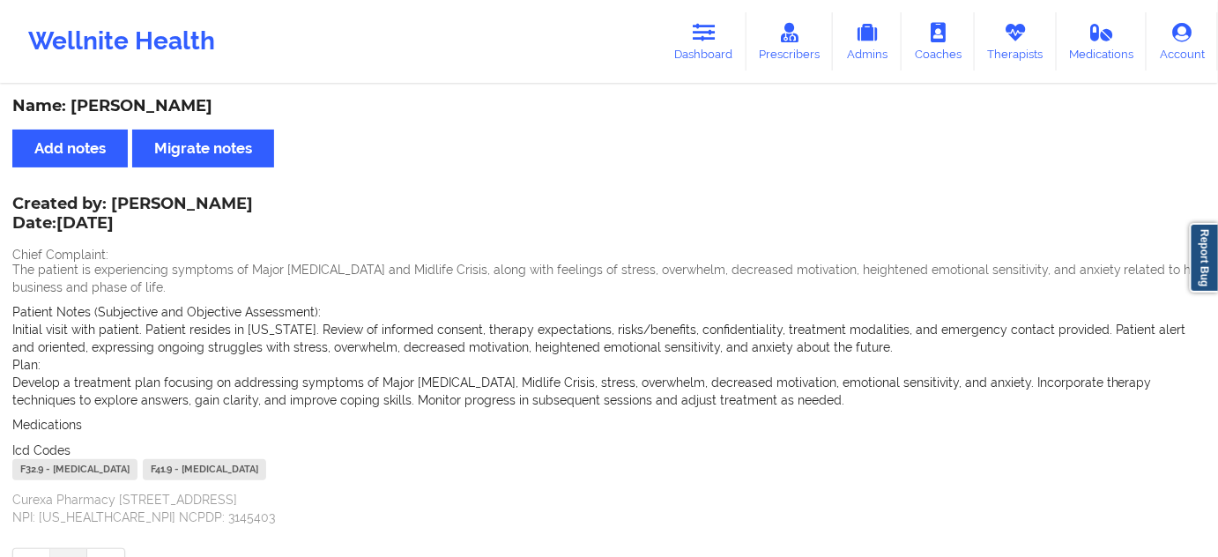
click at [33, 471] on div "F32.9 - [MEDICAL_DATA]" at bounding box center [74, 469] width 125 height 21
drag, startPoint x: 343, startPoint y: 468, endPoint x: 307, endPoint y: 469, distance: 35.3
click at [307, 469] on div "F32.9 - [MEDICAL_DATA] F41.9 - [MEDICAL_DATA]" at bounding box center [608, 472] width 1193 height 26
click at [702, 20] on link "Dashboard" at bounding box center [704, 41] width 85 height 58
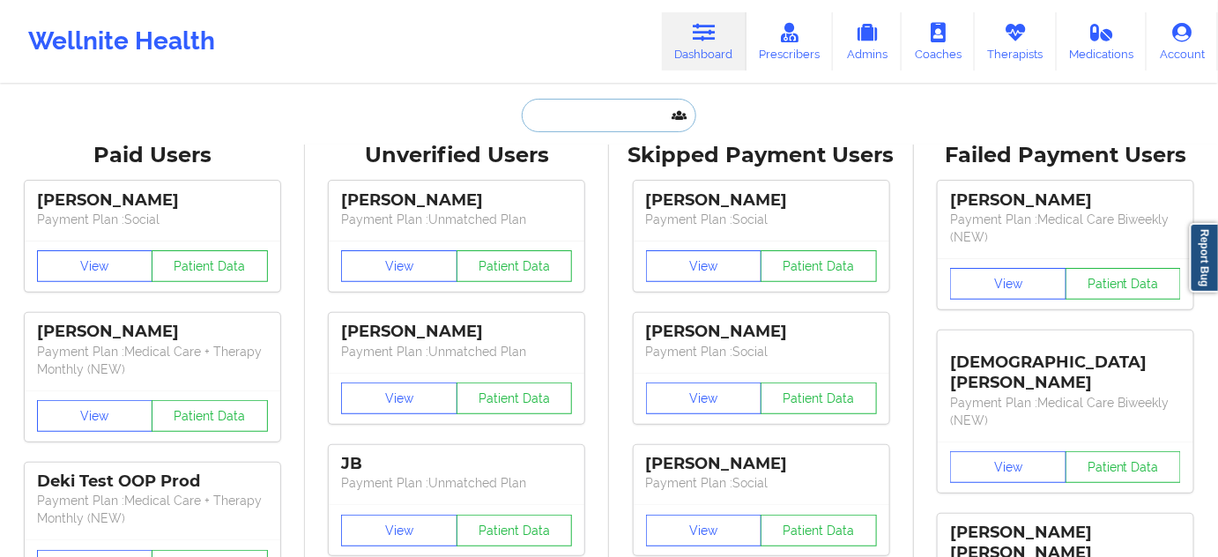
click at [598, 126] on input "text" at bounding box center [609, 115] width 174 height 33
paste input "[EMAIL_ADDRESS][DOMAIN_NAME]"
type input "[EMAIL_ADDRESS][DOMAIN_NAME]"
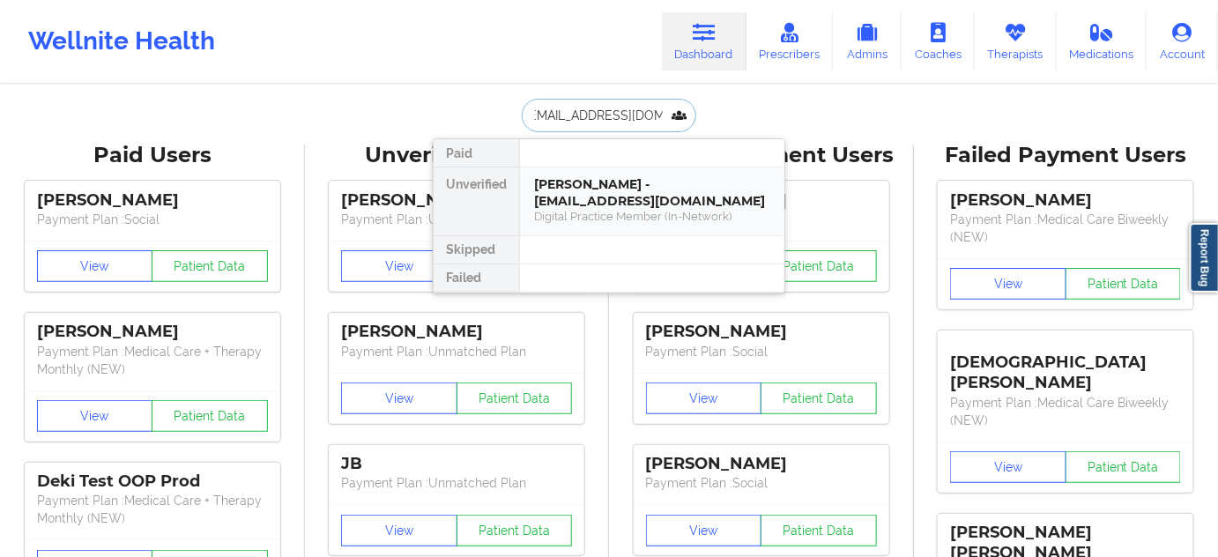
click at [590, 182] on div "[PERSON_NAME] - [EMAIL_ADDRESS][DOMAIN_NAME]" at bounding box center [652, 192] width 236 height 33
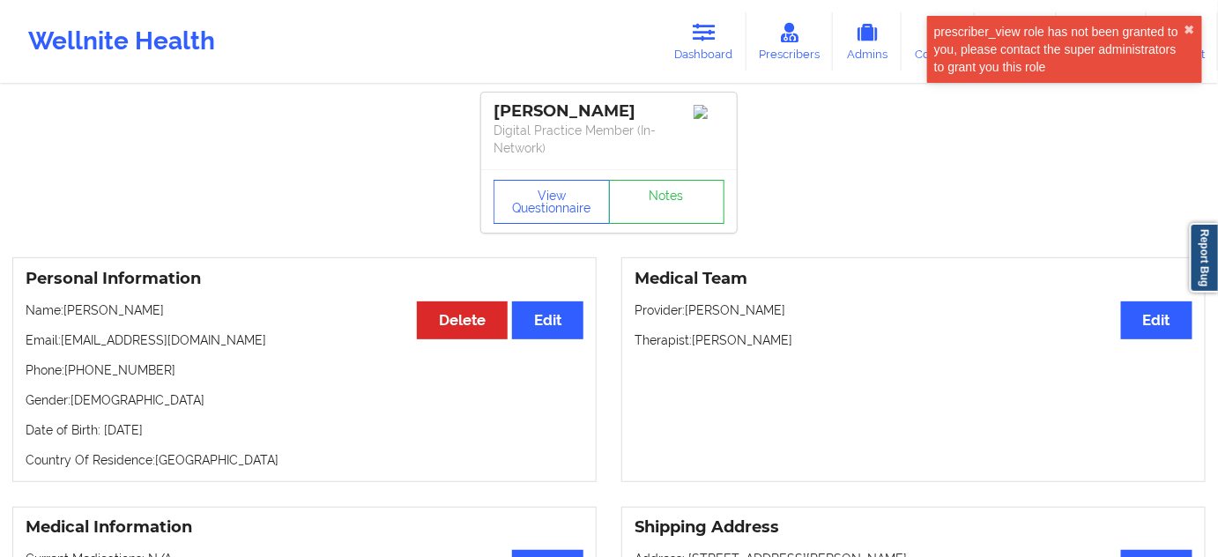
click at [684, 223] on div "View Questionnaire Notes" at bounding box center [608, 200] width 255 height 63
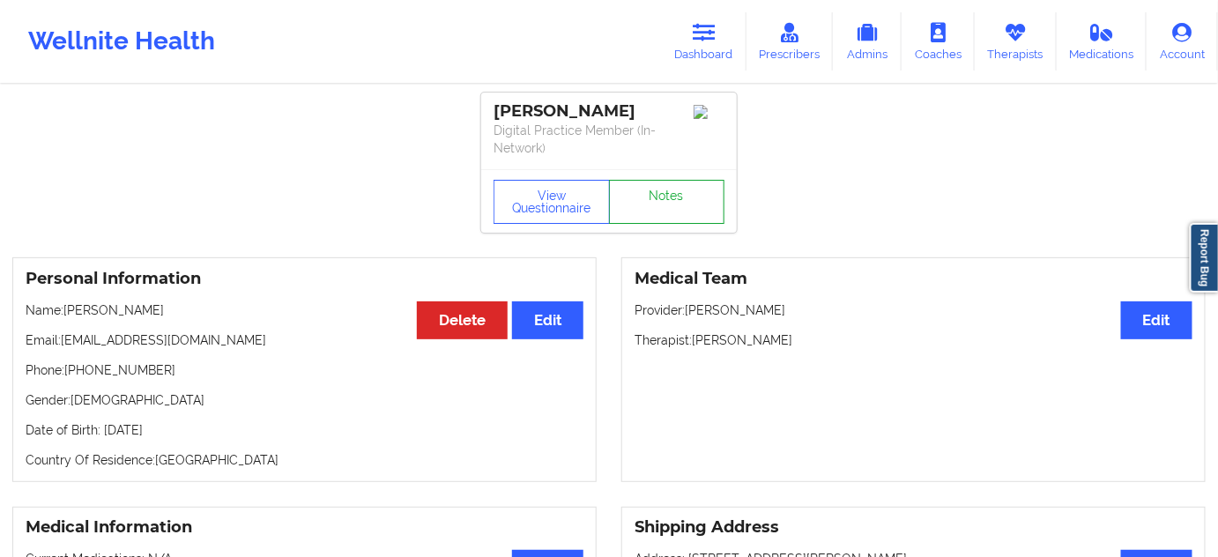
click at [663, 202] on link "Notes" at bounding box center [667, 202] width 116 height 44
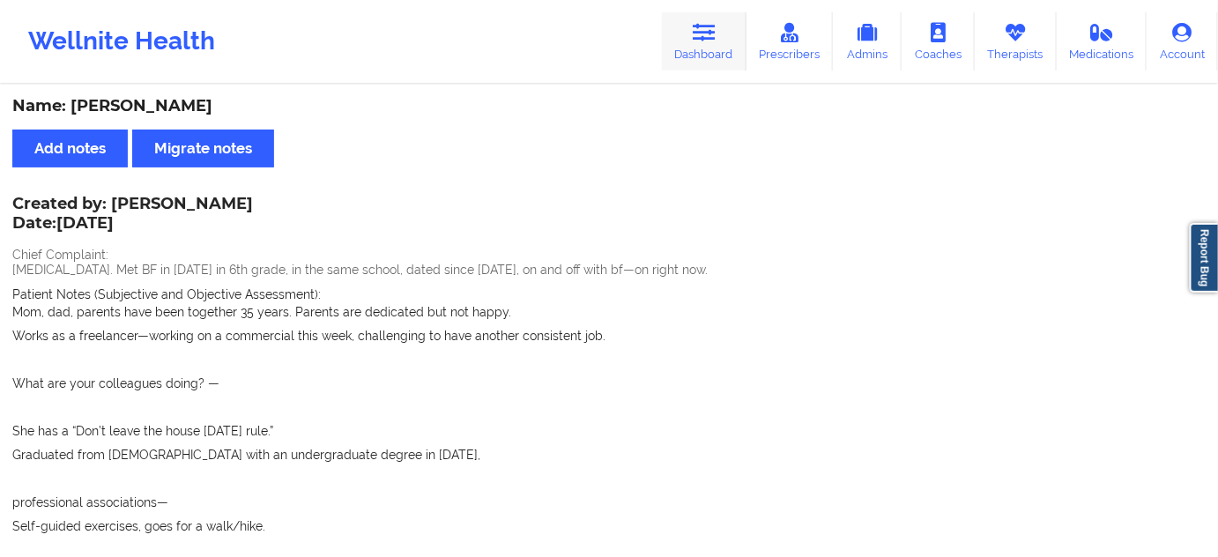
click at [707, 27] on icon at bounding box center [703, 32] width 23 height 19
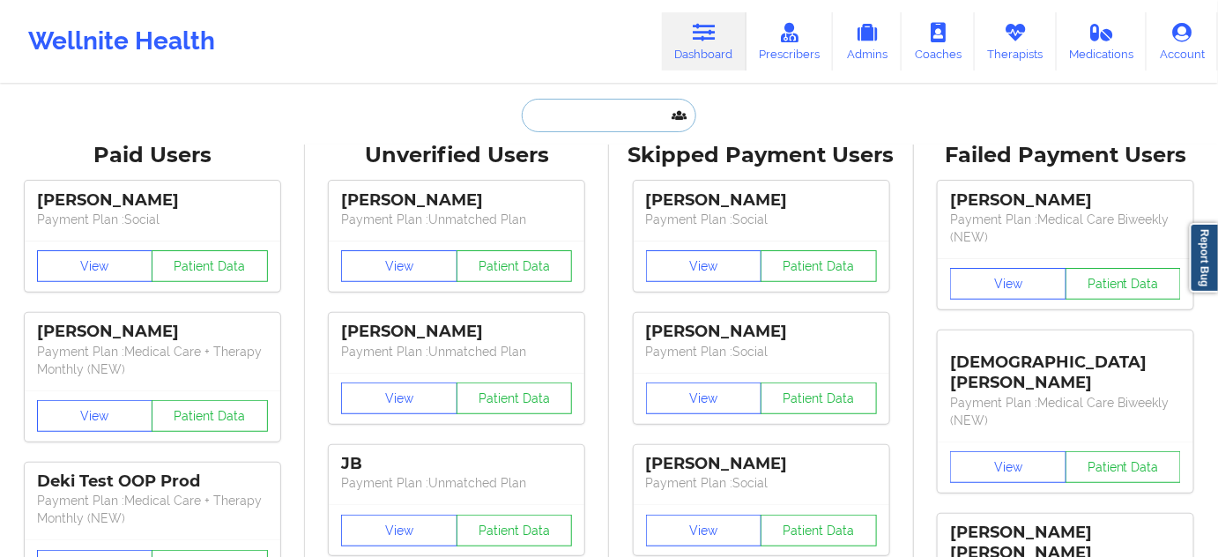
click at [591, 117] on input "text" at bounding box center [609, 115] width 174 height 33
type input "s"
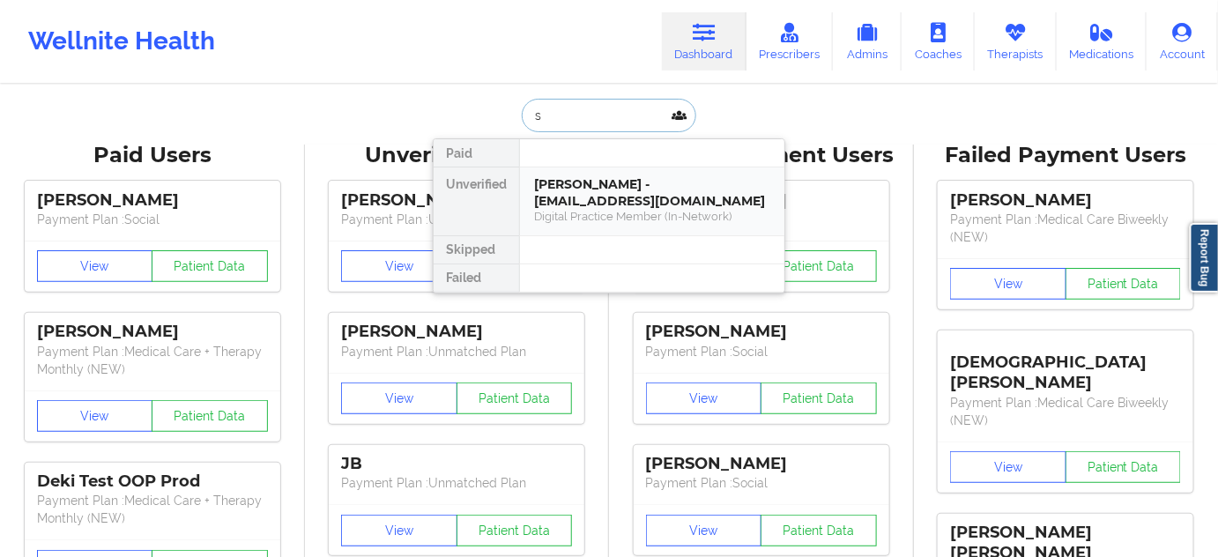
click at [585, 195] on div "[PERSON_NAME] - [EMAIL_ADDRESS][DOMAIN_NAME]" at bounding box center [652, 192] width 236 height 33
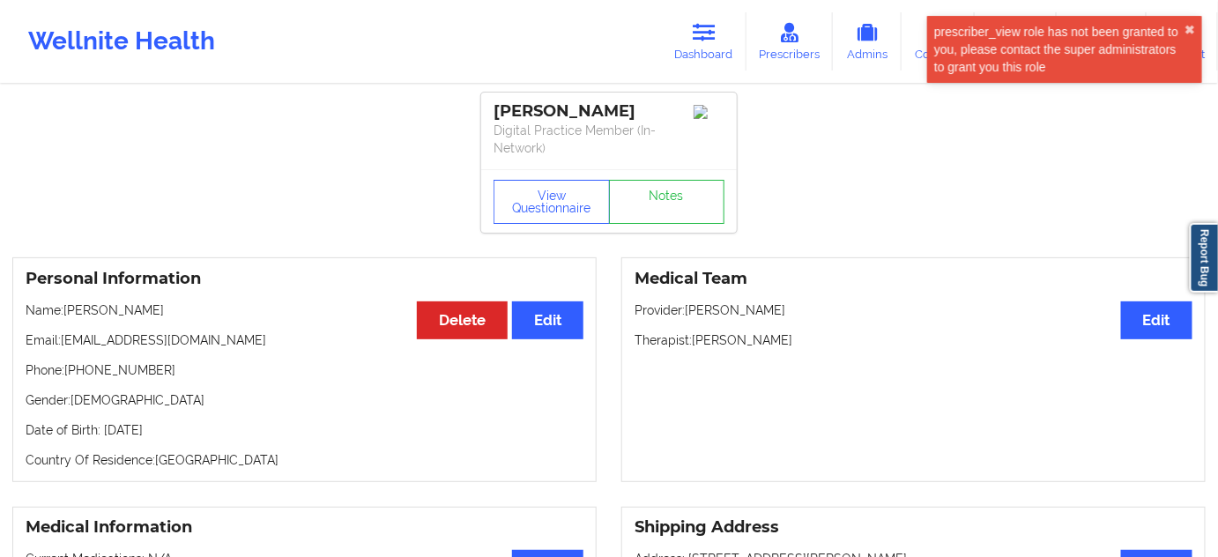
click at [585, 114] on div "[PERSON_NAME]" at bounding box center [608, 111] width 231 height 20
drag, startPoint x: 495, startPoint y: 105, endPoint x: 627, endPoint y: 102, distance: 132.2
click at [627, 102] on div "[PERSON_NAME]" at bounding box center [608, 111] width 231 height 20
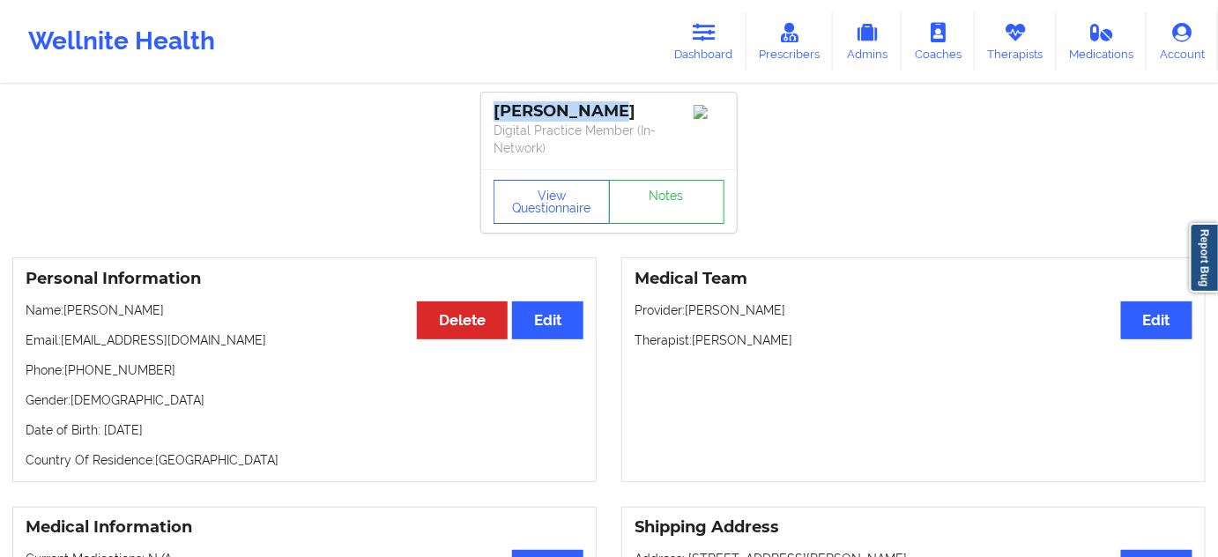
drag, startPoint x: 693, startPoint y: 337, endPoint x: 796, endPoint y: 340, distance: 102.2
click at [796, 340] on p "Therapist: [PERSON_NAME]" at bounding box center [913, 340] width 558 height 18
click at [536, 192] on button "View Questionnaire" at bounding box center [551, 202] width 116 height 44
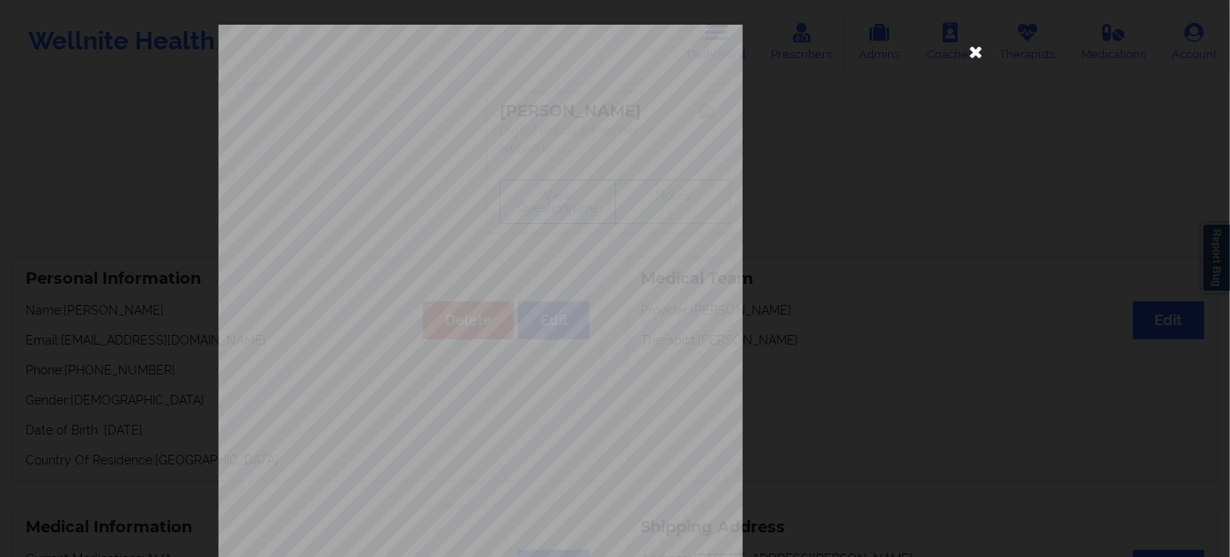
click at [980, 56] on icon at bounding box center [976, 51] width 28 height 28
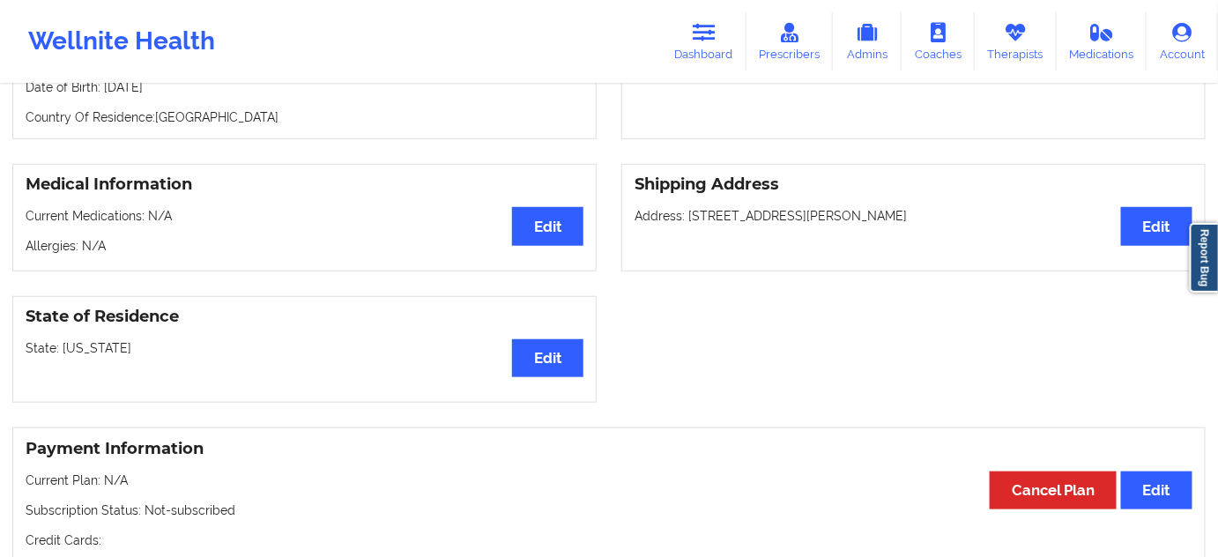
scroll to position [320, 0]
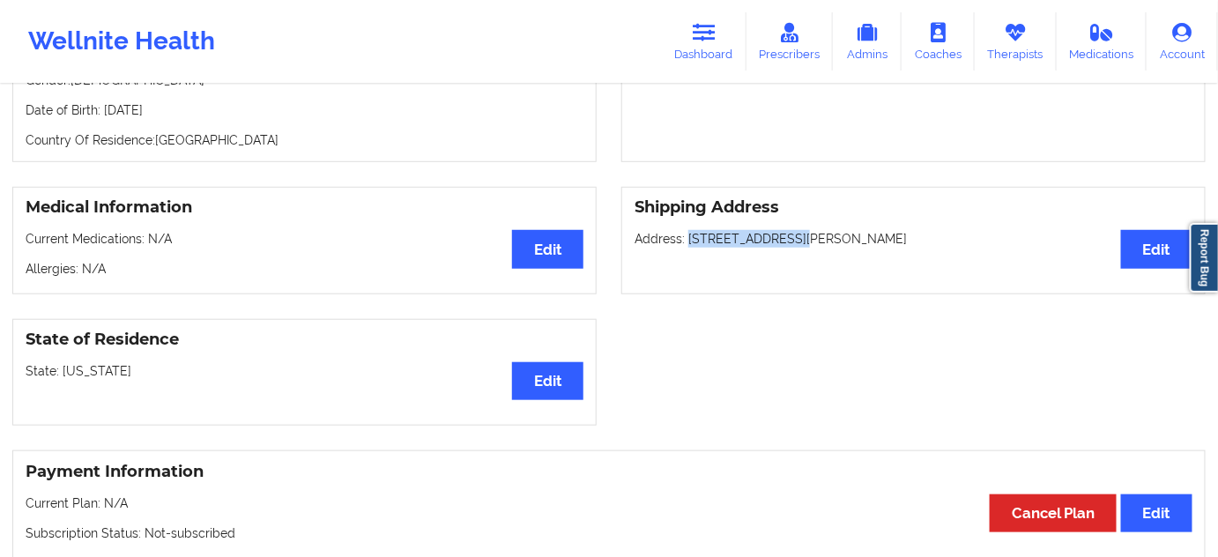
drag, startPoint x: 688, startPoint y: 239, endPoint x: 796, endPoint y: 241, distance: 108.4
click at [796, 241] on p "Address: [STREET_ADDRESS][PERSON_NAME]" at bounding box center [913, 239] width 558 height 18
click at [853, 239] on p "Address: [STREET_ADDRESS][PERSON_NAME]" at bounding box center [913, 239] width 558 height 18
click at [935, 241] on p "Address: [STREET_ADDRESS][PERSON_NAME]" at bounding box center [913, 239] width 558 height 18
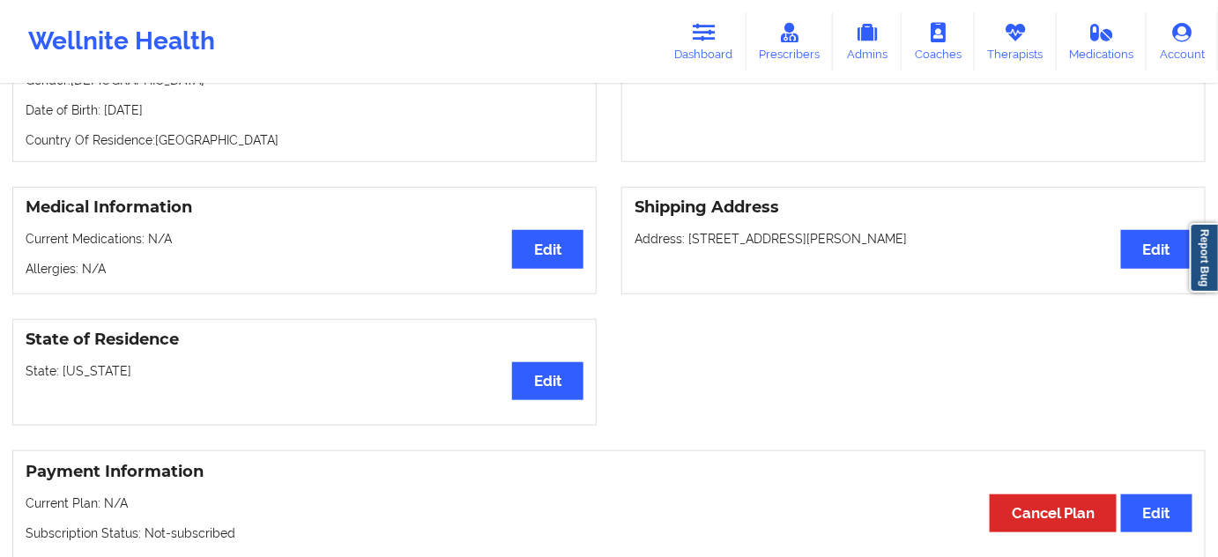
click at [935, 241] on p "Address: [STREET_ADDRESS][PERSON_NAME]" at bounding box center [913, 239] width 558 height 18
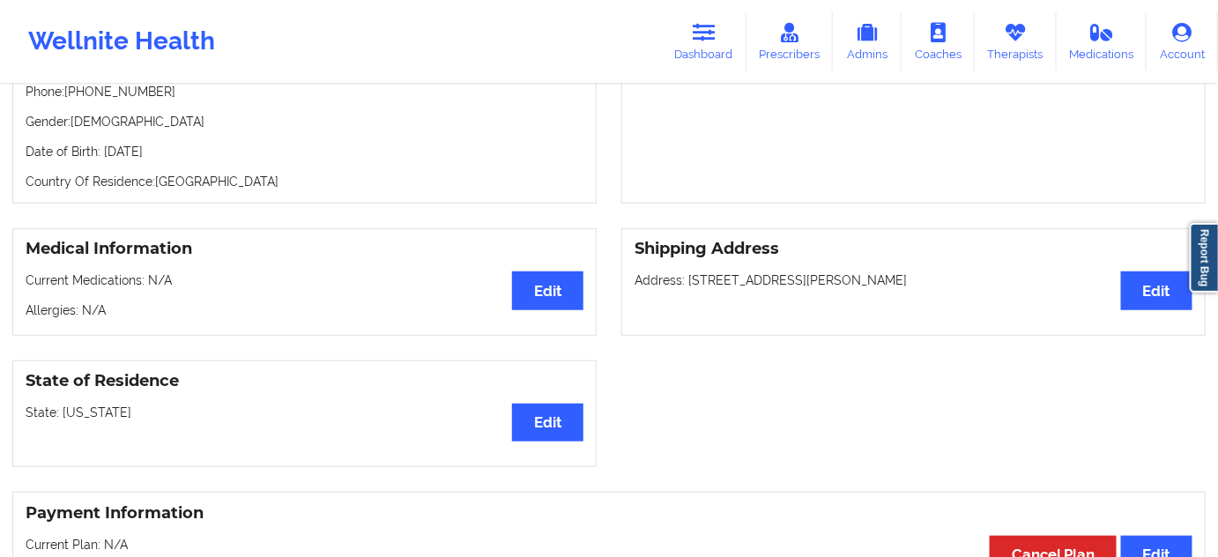
scroll to position [0, 0]
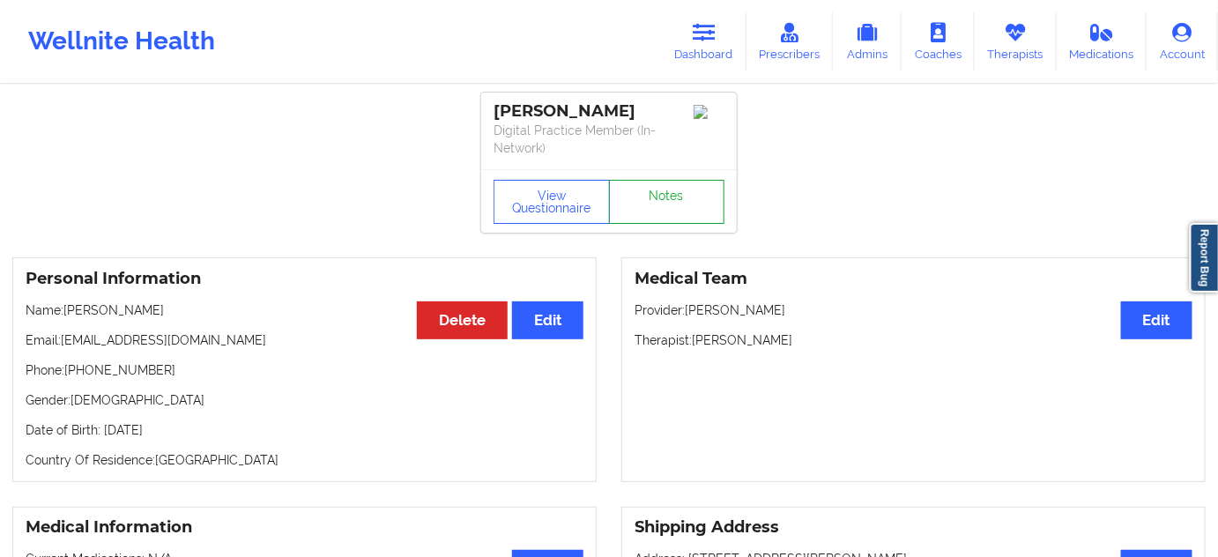
click at [681, 197] on link "Notes" at bounding box center [667, 202] width 116 height 44
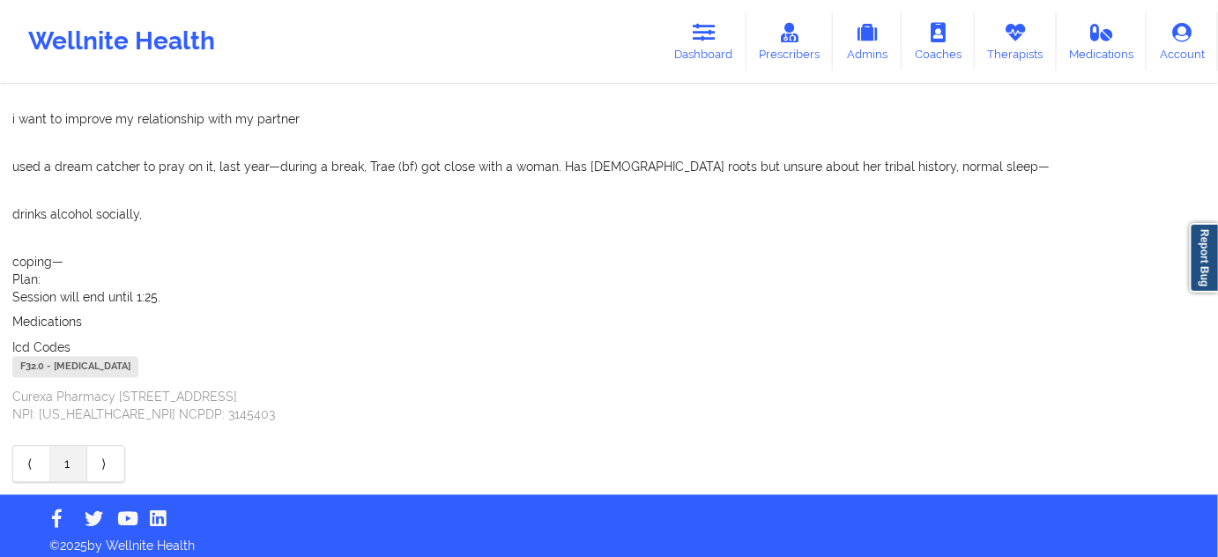
scroll to position [1218, 0]
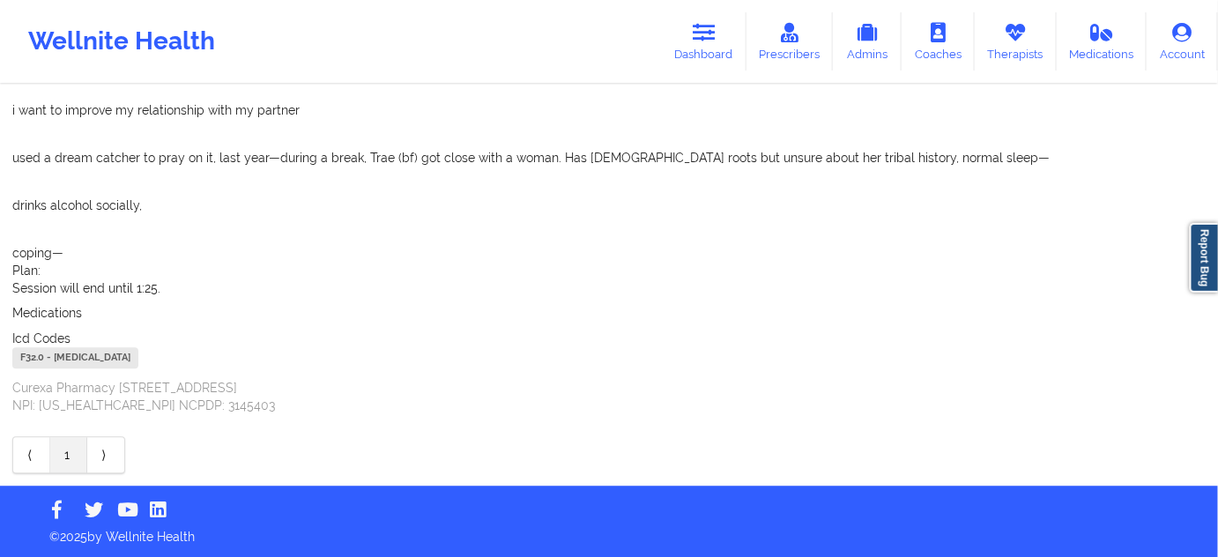
click at [33, 361] on div "F32.0 - [MEDICAL_DATA]" at bounding box center [75, 357] width 126 height 21
click at [700, 41] on icon at bounding box center [703, 32] width 23 height 19
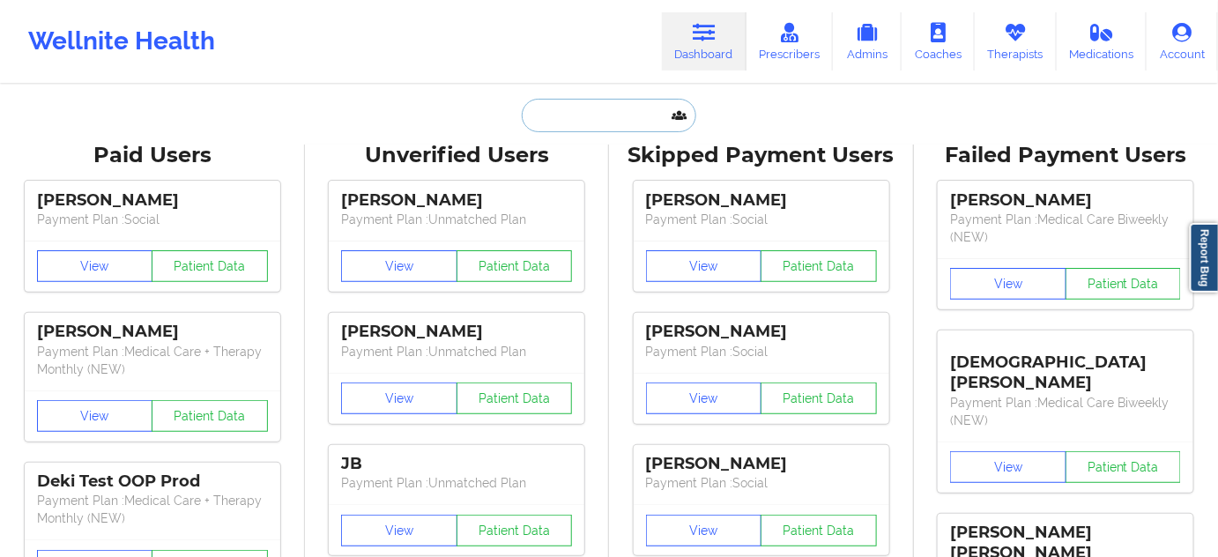
click at [626, 107] on input "text" at bounding box center [609, 115] width 174 height 33
paste input "[EMAIL_ADDRESS][DOMAIN_NAME]"
type input "[EMAIL_ADDRESS][DOMAIN_NAME]"
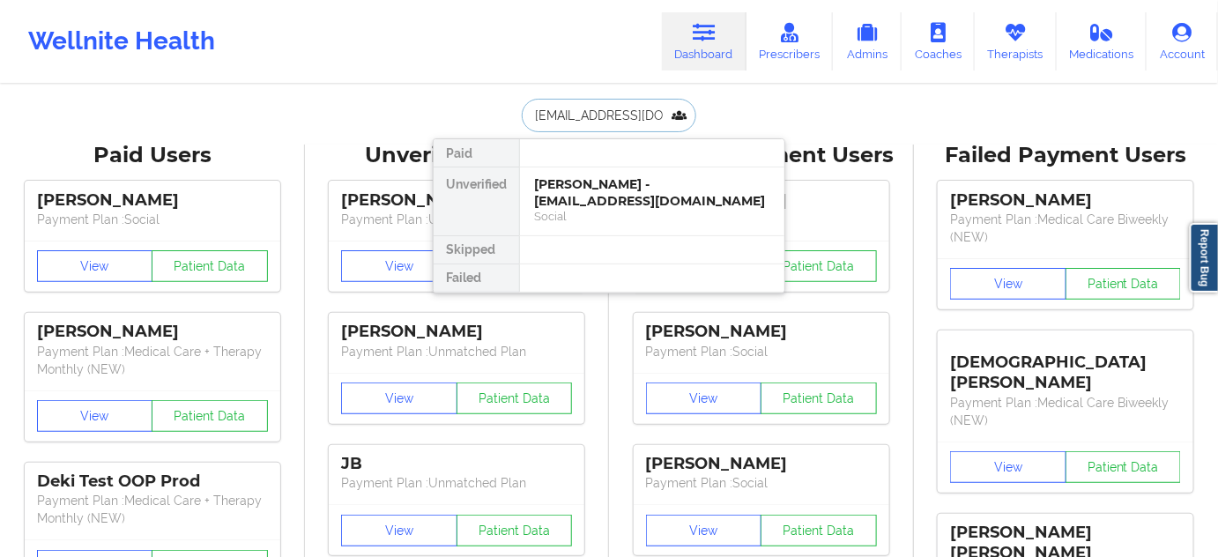
click at [596, 192] on div "[PERSON_NAME] - [EMAIL_ADDRESS][DOMAIN_NAME]" at bounding box center [652, 192] width 236 height 33
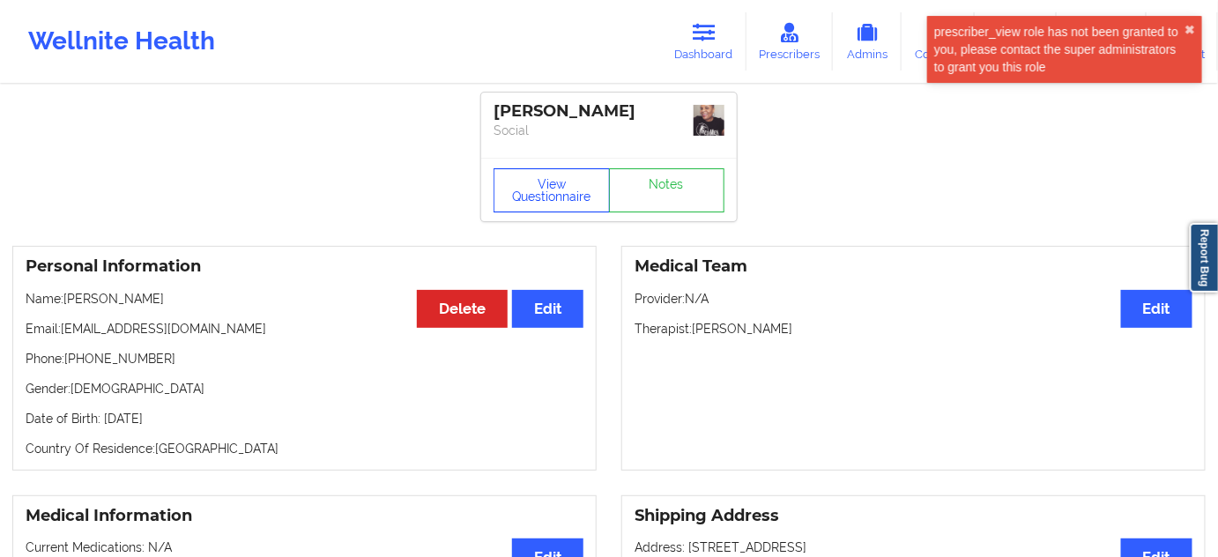
click at [569, 185] on button "View Questionnaire" at bounding box center [551, 190] width 116 height 44
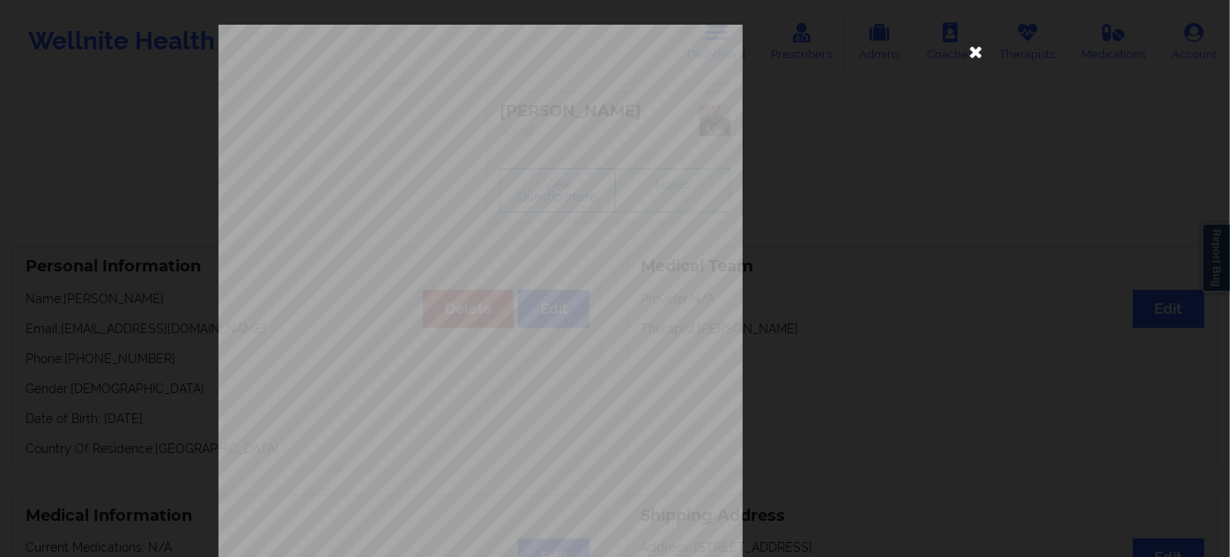
click at [978, 57] on icon at bounding box center [976, 51] width 28 height 28
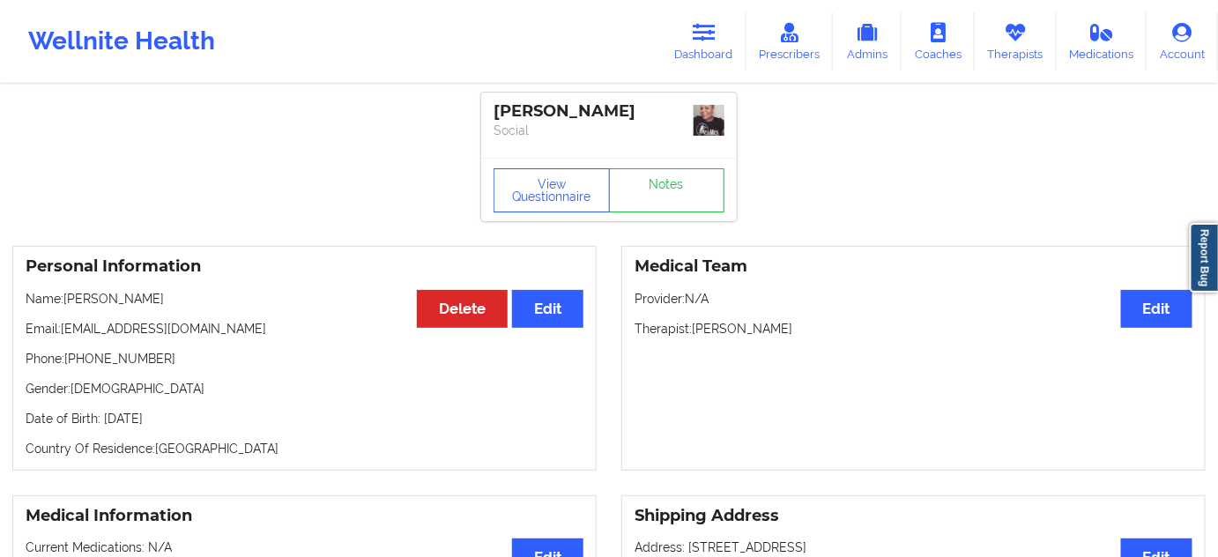
drag, startPoint x: 711, startPoint y: 27, endPoint x: 625, endPoint y: 79, distance: 100.8
click at [711, 27] on icon at bounding box center [703, 32] width 23 height 19
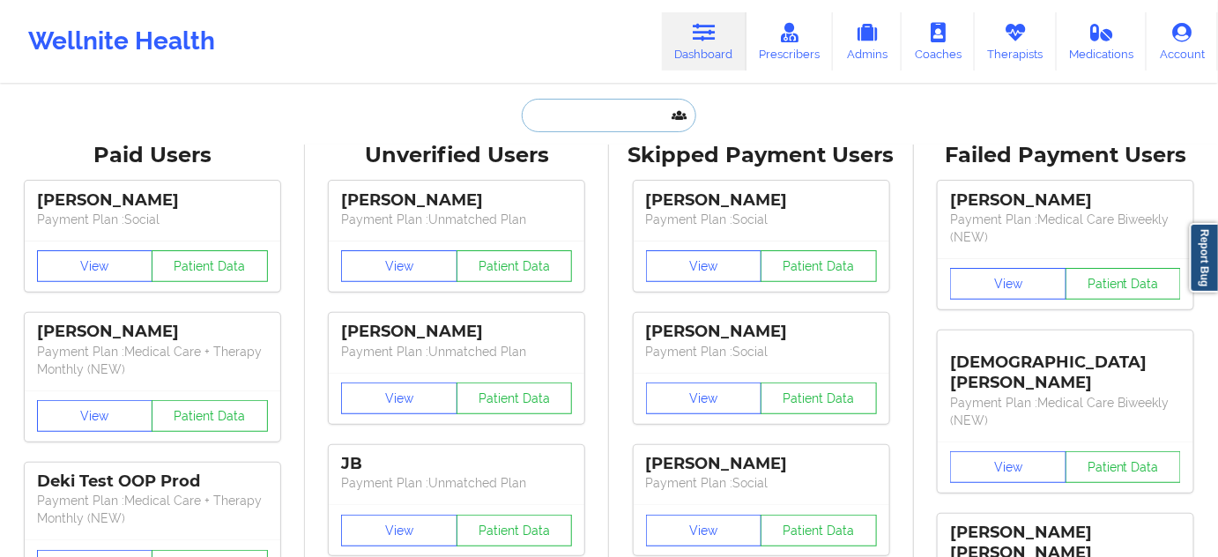
click at [603, 104] on input "text" at bounding box center [609, 115] width 174 height 33
paste input "[EMAIL_ADDRESS][DOMAIN_NAME]"
type input "[EMAIL_ADDRESS][DOMAIN_NAME]"
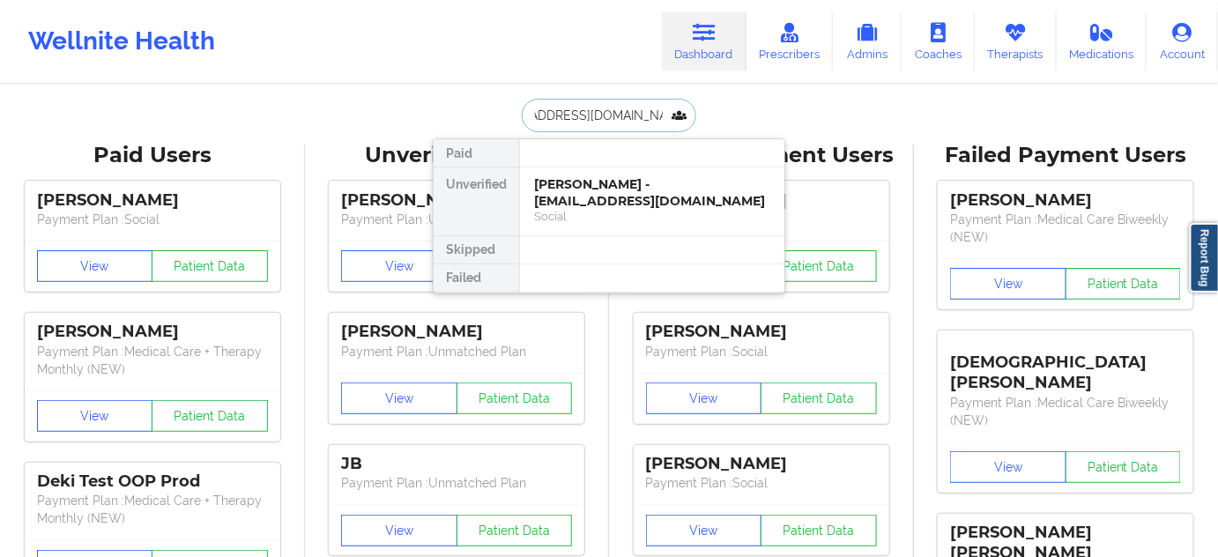
click at [596, 190] on div "[PERSON_NAME] - [EMAIL_ADDRESS][DOMAIN_NAME]" at bounding box center [652, 192] width 236 height 33
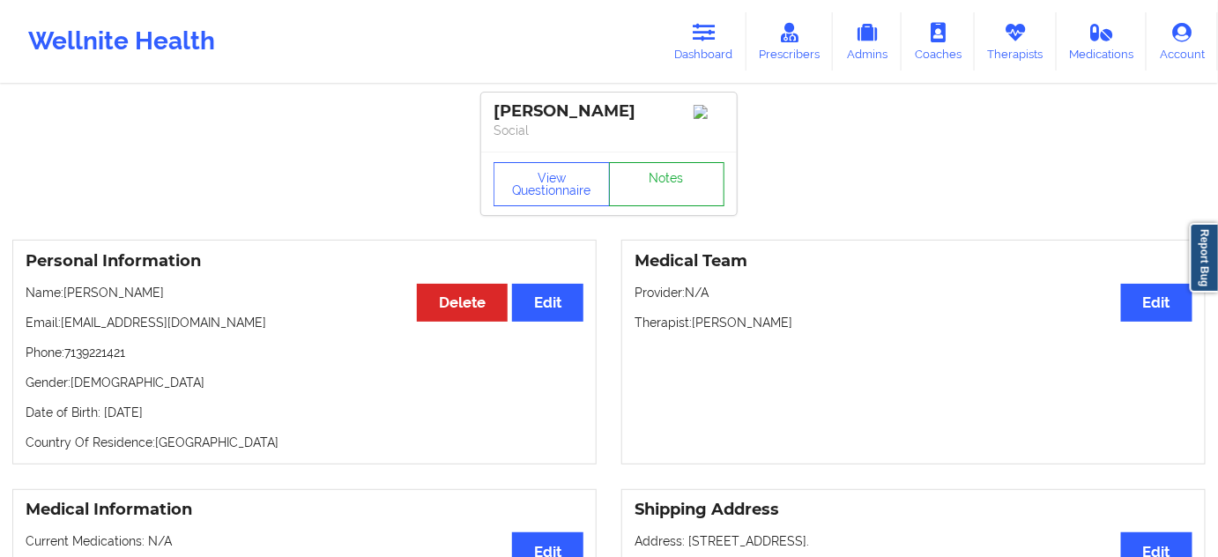
click at [663, 206] on link "Notes" at bounding box center [667, 184] width 116 height 44
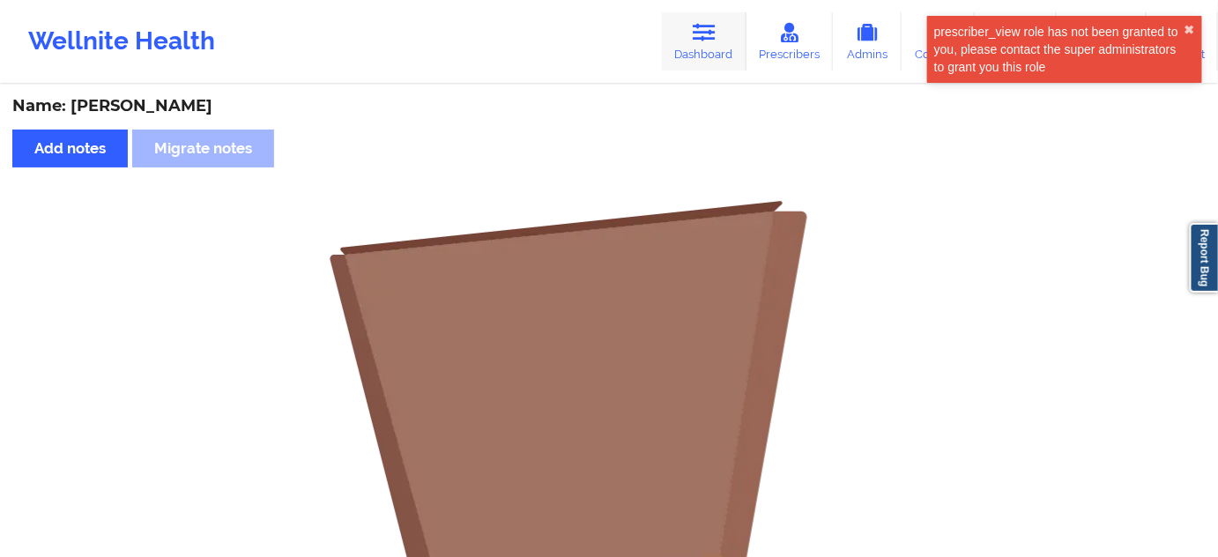
click at [720, 43] on link "Dashboard" at bounding box center [704, 41] width 85 height 58
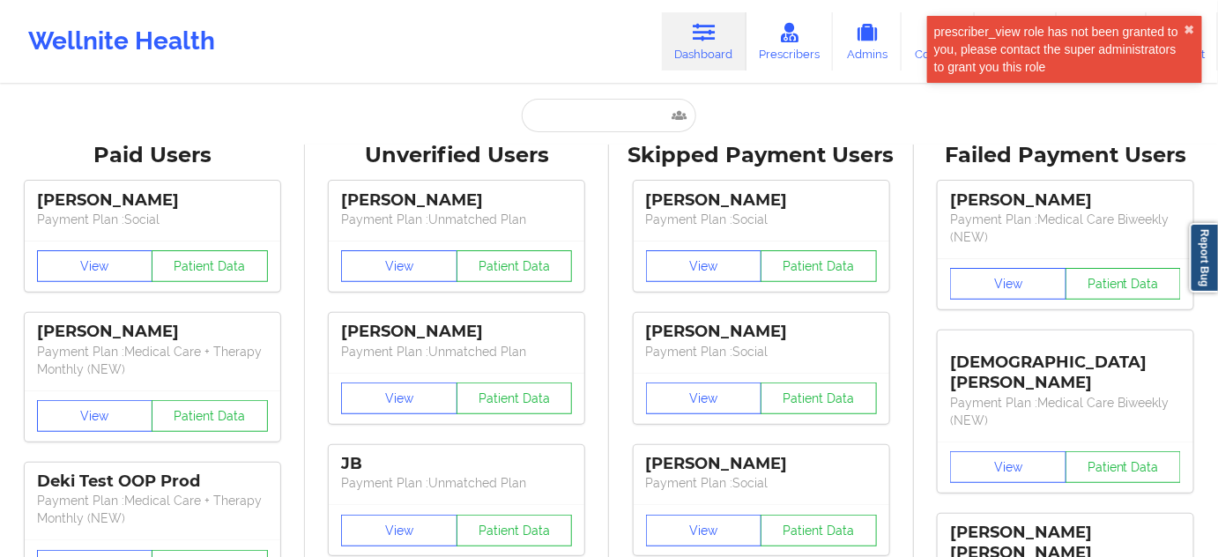
click at [601, 114] on input "text" at bounding box center [609, 115] width 174 height 33
type input "s"
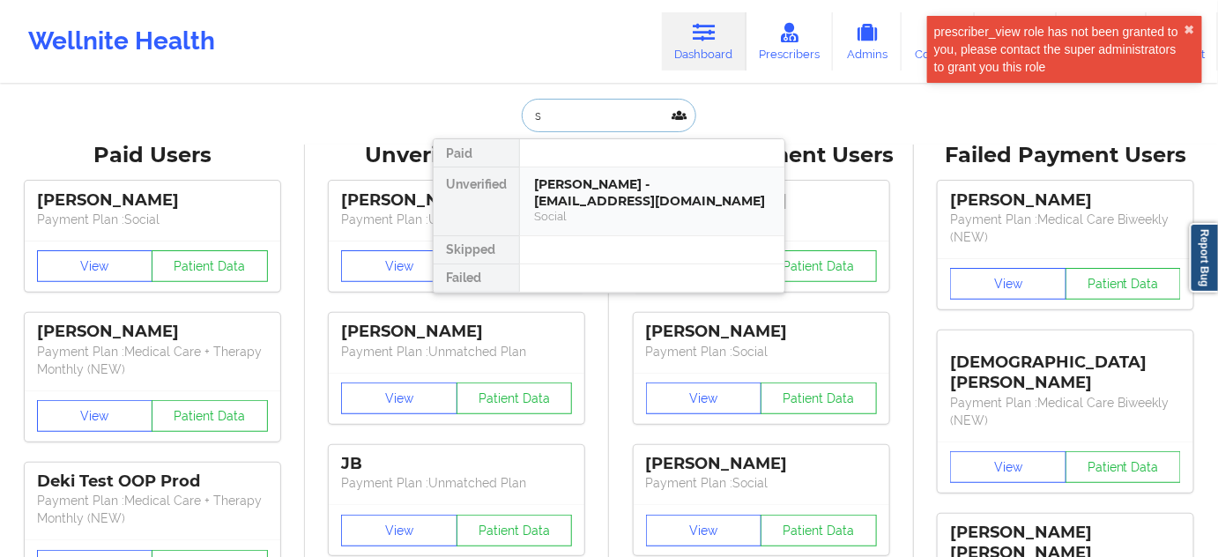
click at [575, 199] on div "[PERSON_NAME] - [EMAIL_ADDRESS][DOMAIN_NAME]" at bounding box center [652, 192] width 236 height 33
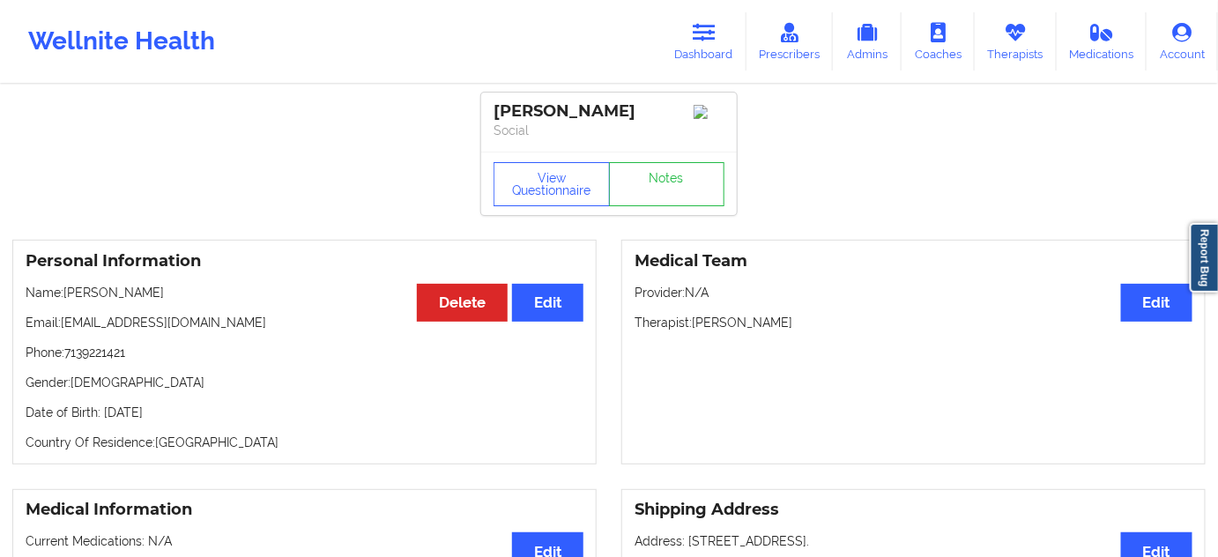
click at [564, 109] on div "[PERSON_NAME]" at bounding box center [608, 111] width 231 height 20
drag, startPoint x: 564, startPoint y: 109, endPoint x: 566, endPoint y: 91, distance: 18.7
click at [566, 109] on div "[PERSON_NAME]" at bounding box center [608, 111] width 231 height 20
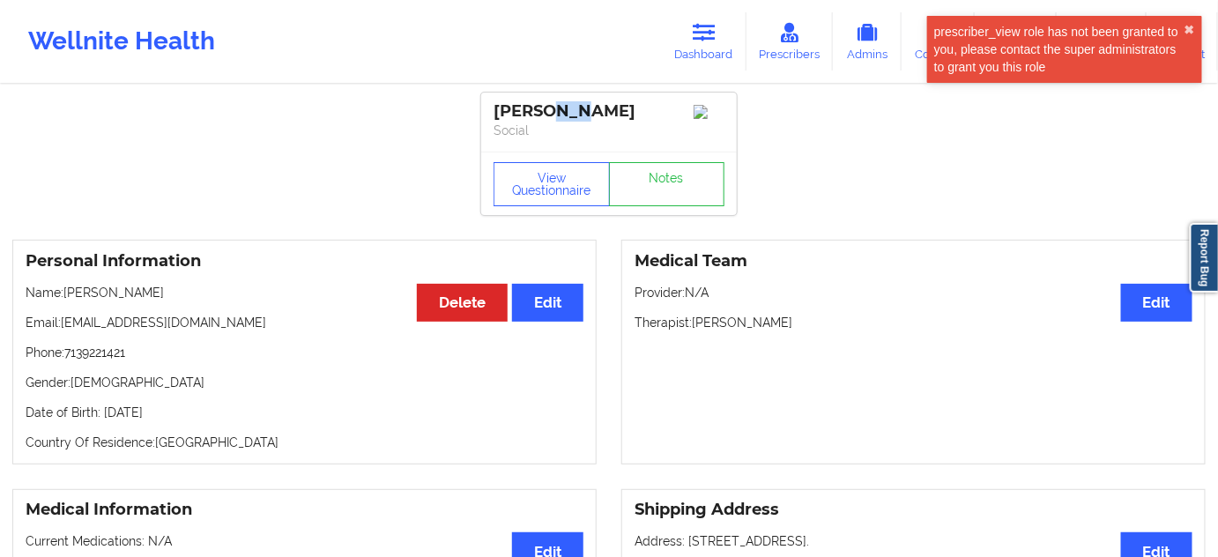
click at [594, 111] on div "[PERSON_NAME]" at bounding box center [608, 111] width 231 height 20
drag, startPoint x: 590, startPoint y: 111, endPoint x: 477, endPoint y: 107, distance: 113.7
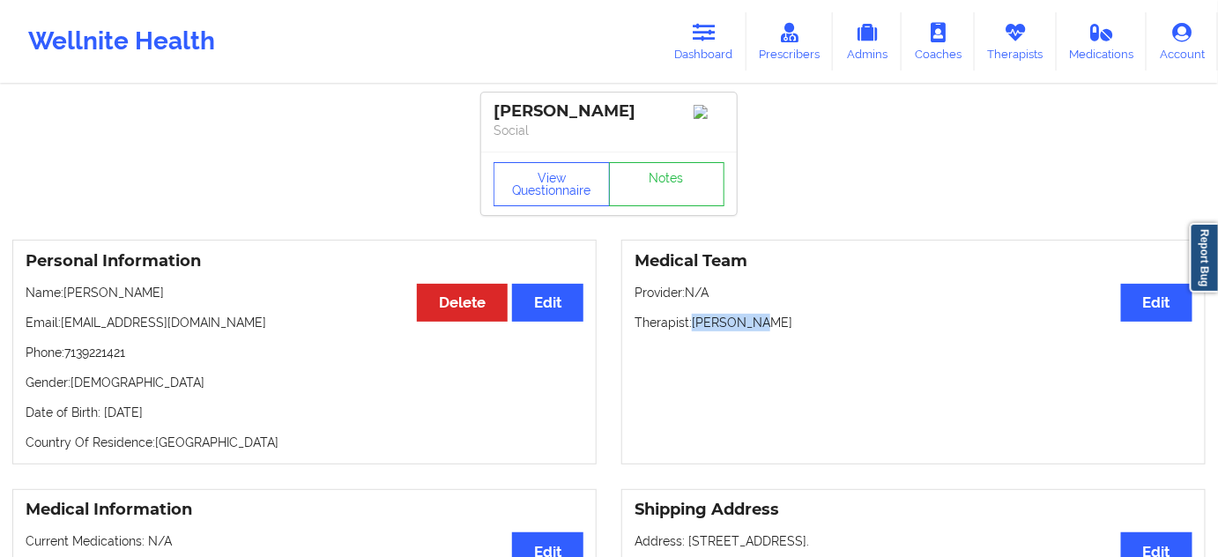
drag, startPoint x: 695, startPoint y: 331, endPoint x: 789, endPoint y: 337, distance: 94.4
click at [787, 331] on p "Therapist: [PERSON_NAME]" at bounding box center [913, 323] width 558 height 18
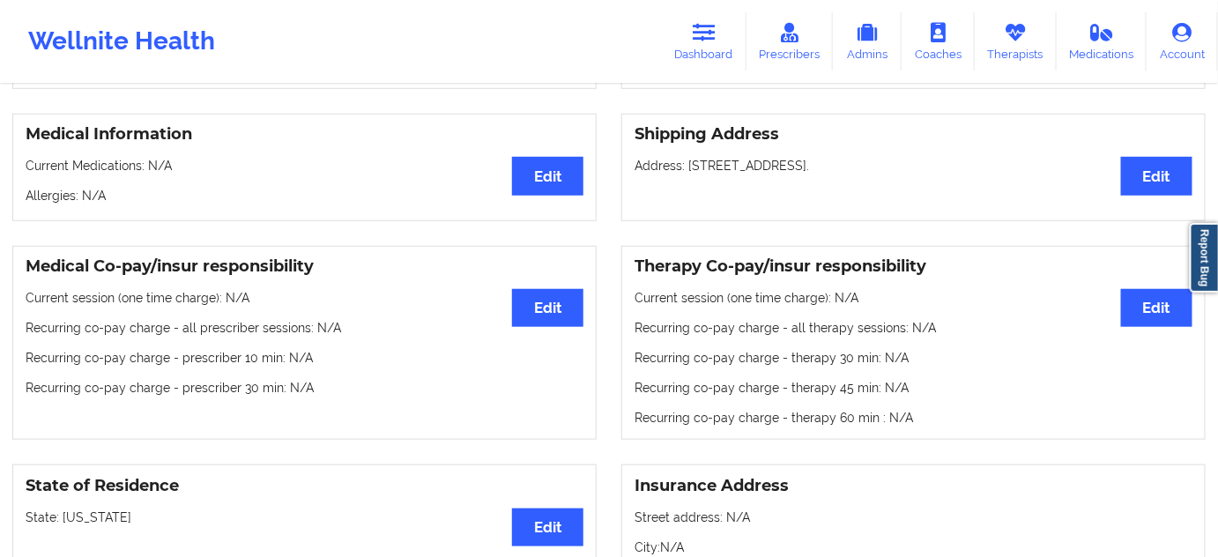
scroll to position [374, 0]
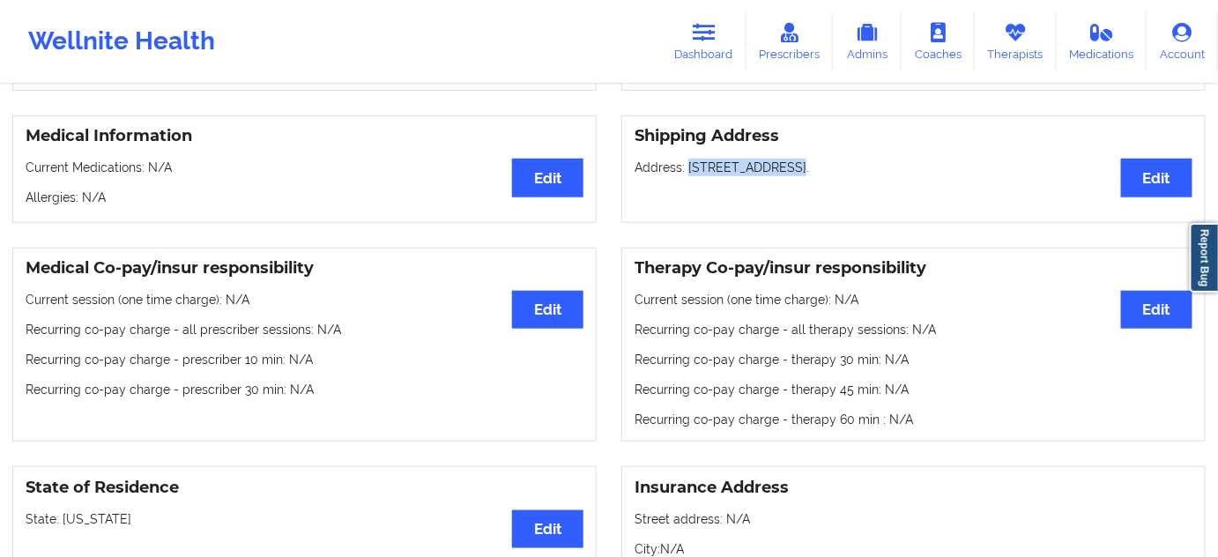
drag, startPoint x: 688, startPoint y: 176, endPoint x: 787, endPoint y: 172, distance: 98.8
click at [788, 172] on p "Address: [STREET_ADDRESS]." at bounding box center [913, 168] width 558 height 18
click at [818, 169] on p "Address: [STREET_ADDRESS]." at bounding box center [913, 168] width 558 height 18
click at [863, 176] on p "Address: [STREET_ADDRESS]." at bounding box center [913, 168] width 558 height 18
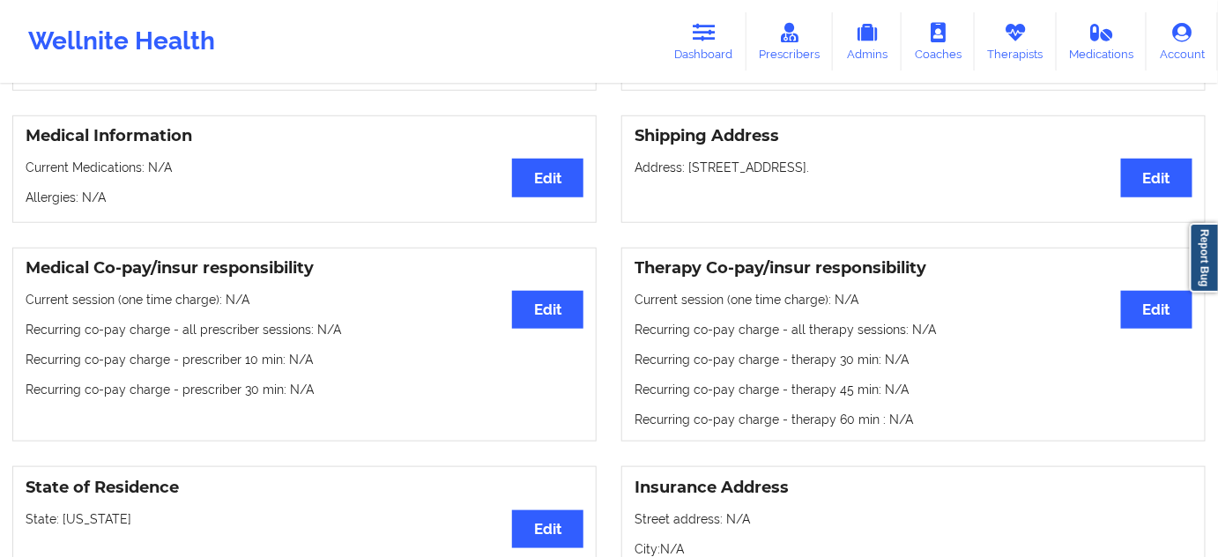
click at [863, 176] on p "Address: [STREET_ADDRESS]." at bounding box center [913, 168] width 558 height 18
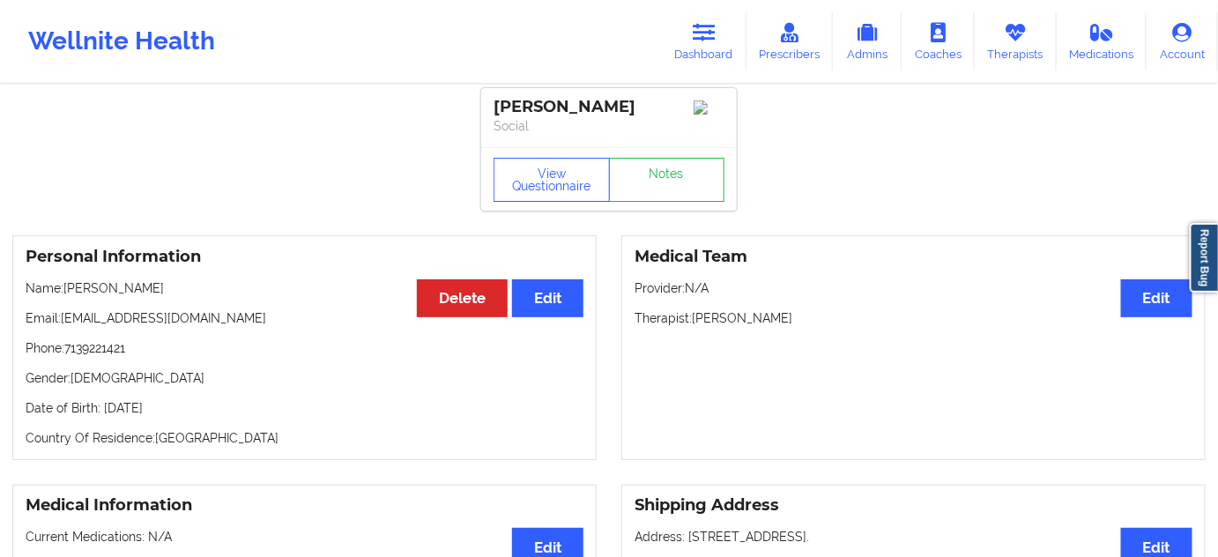
scroll to position [0, 0]
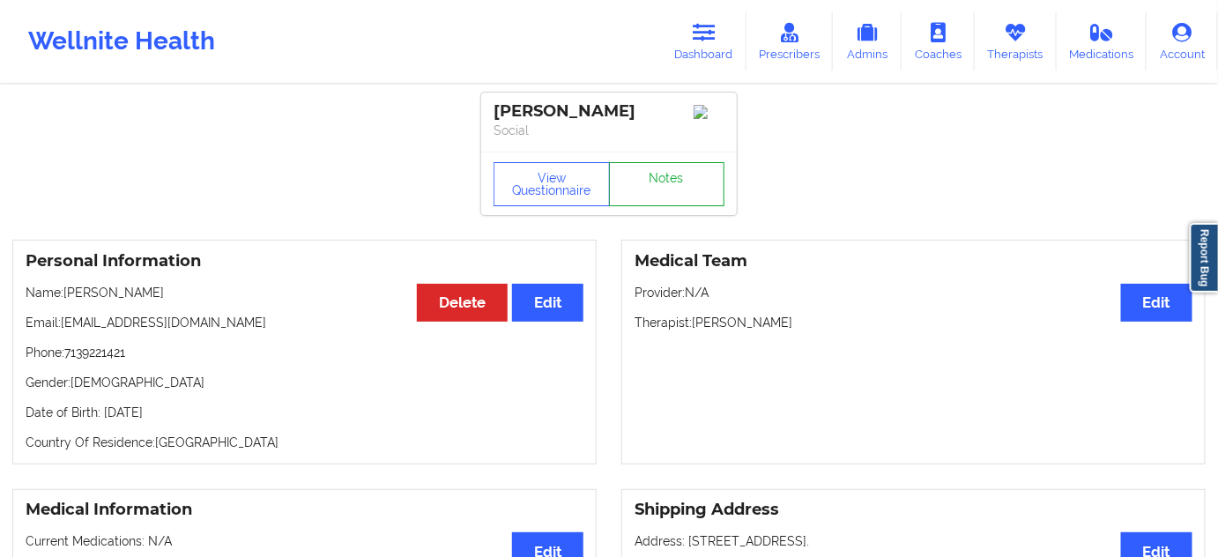
click at [685, 187] on link "Notes" at bounding box center [667, 184] width 116 height 44
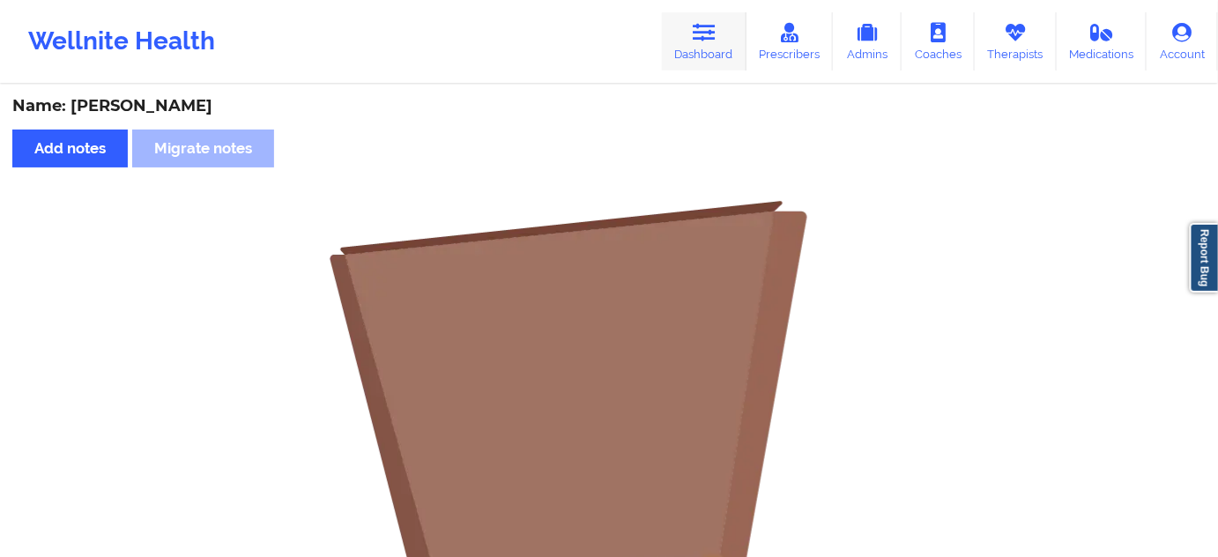
click at [722, 37] on link "Dashboard" at bounding box center [704, 41] width 85 height 58
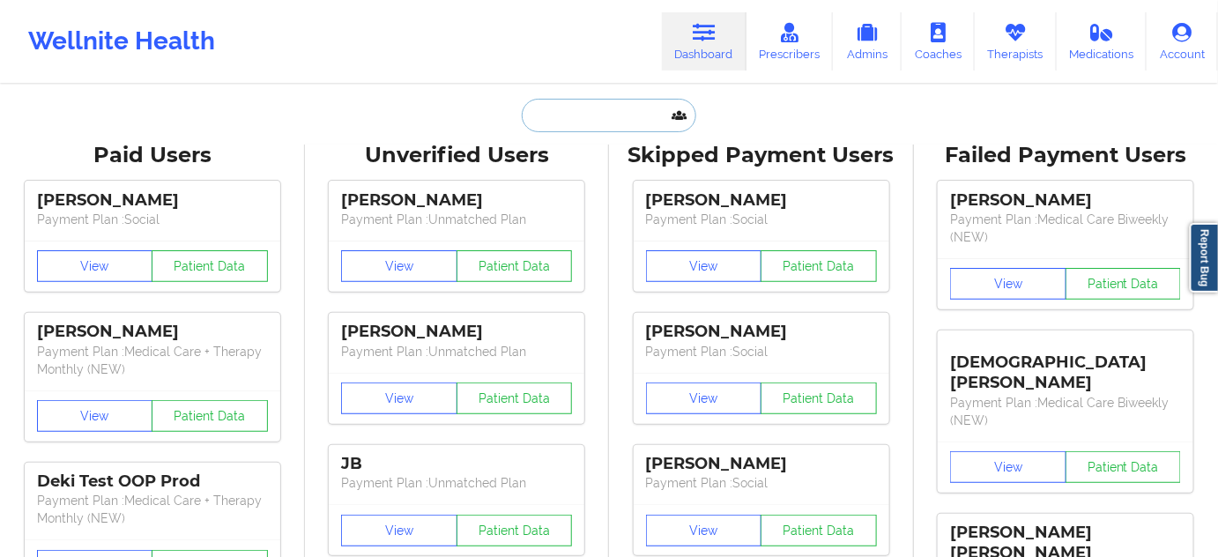
click at [587, 104] on input "text" at bounding box center [609, 115] width 174 height 33
paste input "[EMAIL_ADDRESS][DOMAIN_NAME]"
type input "[EMAIL_ADDRESS][DOMAIN_NAME]"
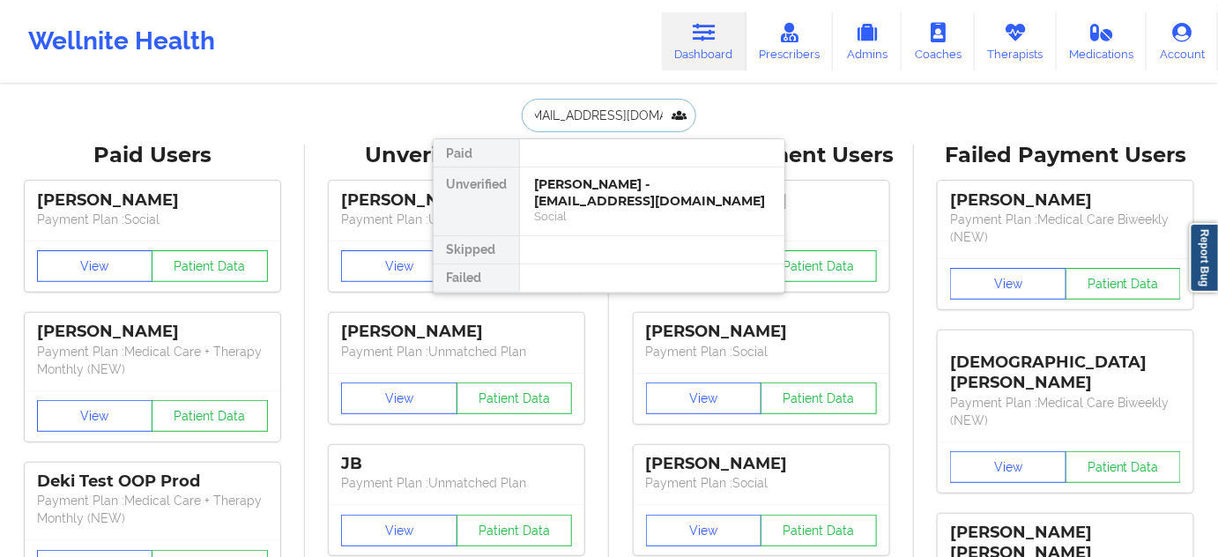
click at [589, 191] on div "[PERSON_NAME] - [EMAIL_ADDRESS][DOMAIN_NAME]" at bounding box center [652, 192] width 236 height 33
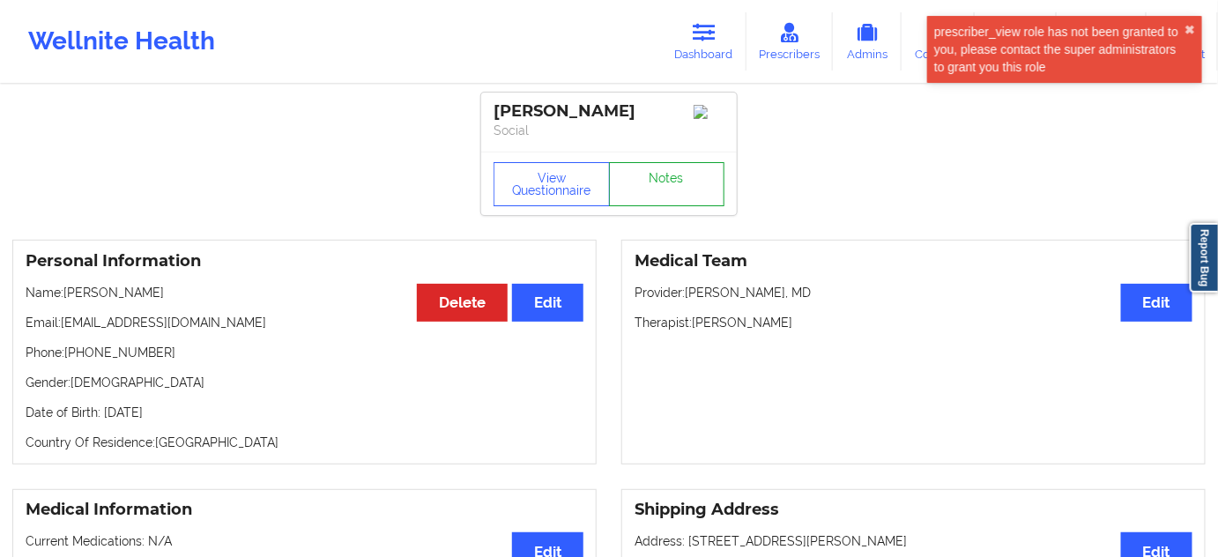
click at [660, 204] on link "Notes" at bounding box center [667, 184] width 116 height 44
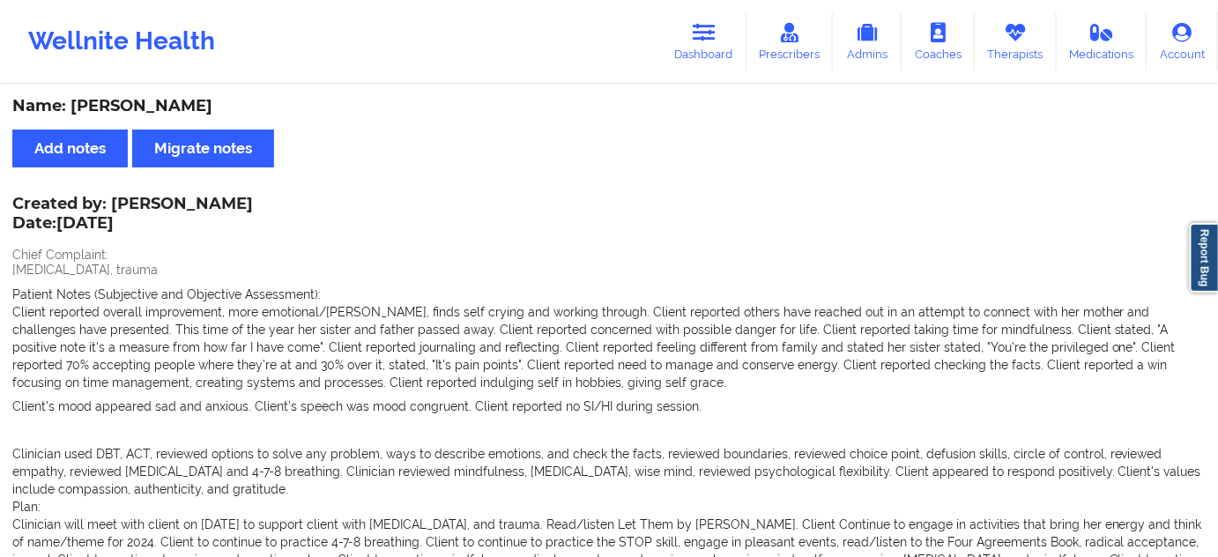
click at [173, 102] on div "Name: [PERSON_NAME]" at bounding box center [608, 106] width 1193 height 20
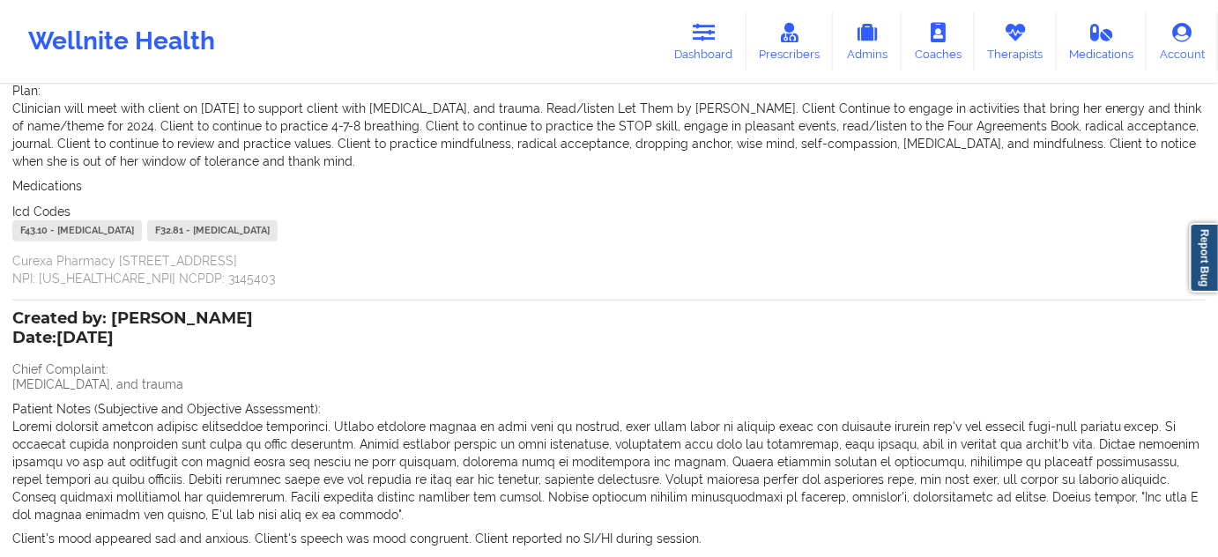
scroll to position [427, 0]
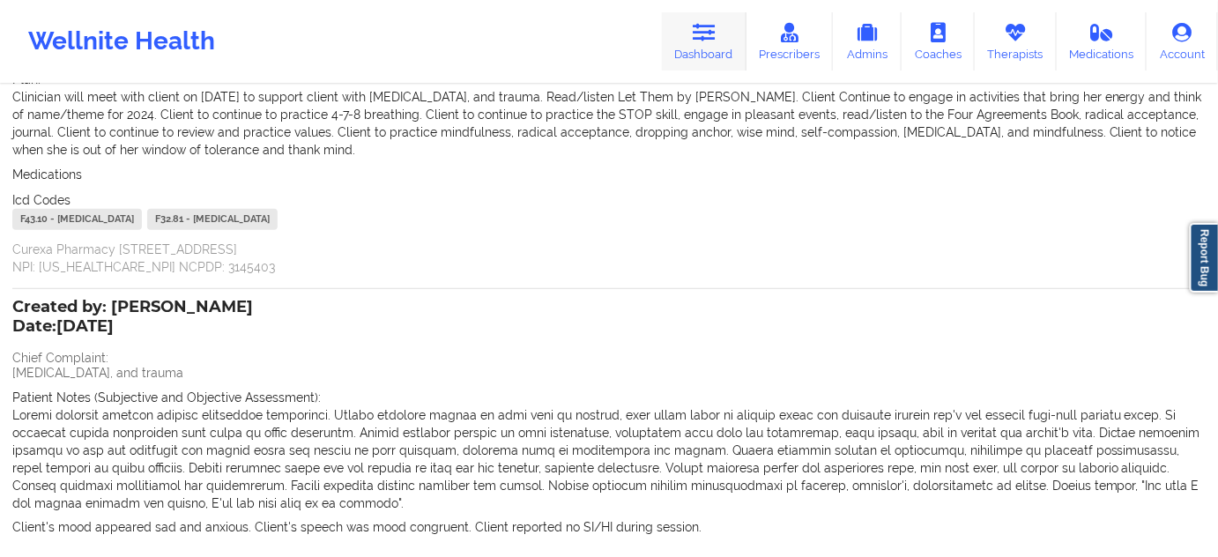
click at [705, 35] on icon at bounding box center [703, 32] width 23 height 19
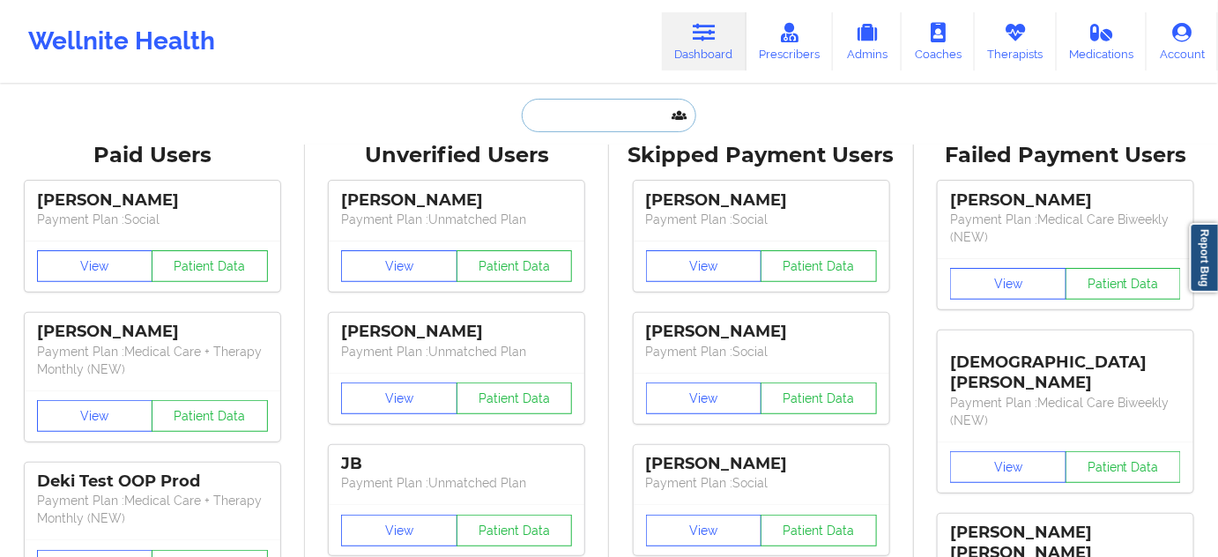
click at [614, 102] on input "text" at bounding box center [609, 115] width 174 height 33
paste input "[PERSON_NAME]"
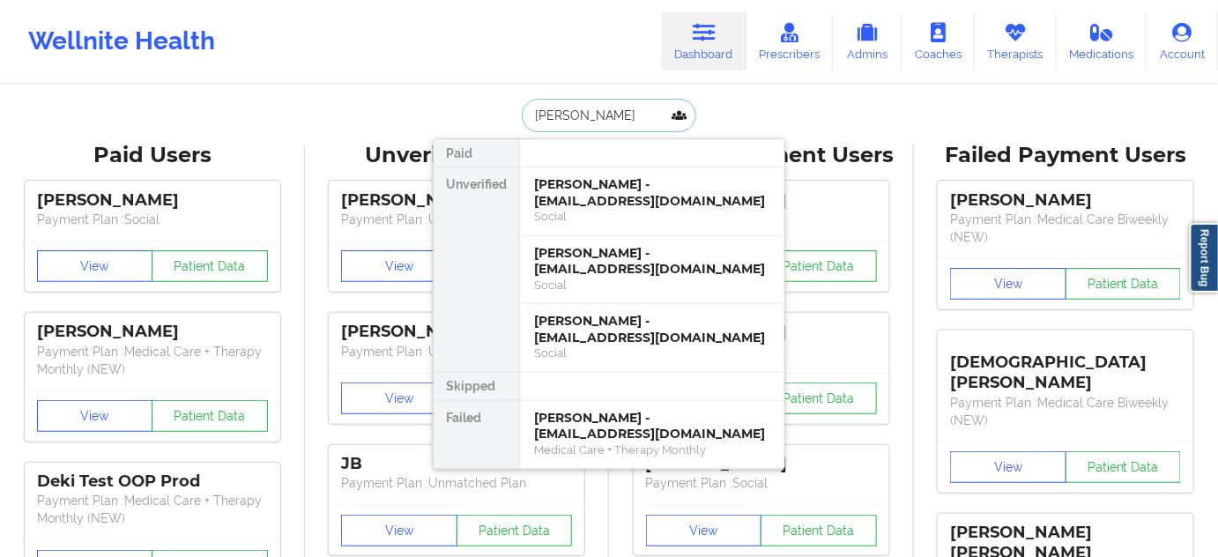
paste input "[EMAIL_ADDRESS][DOMAIN_NAME]"
type input "[EMAIL_ADDRESS][DOMAIN_NAME]"
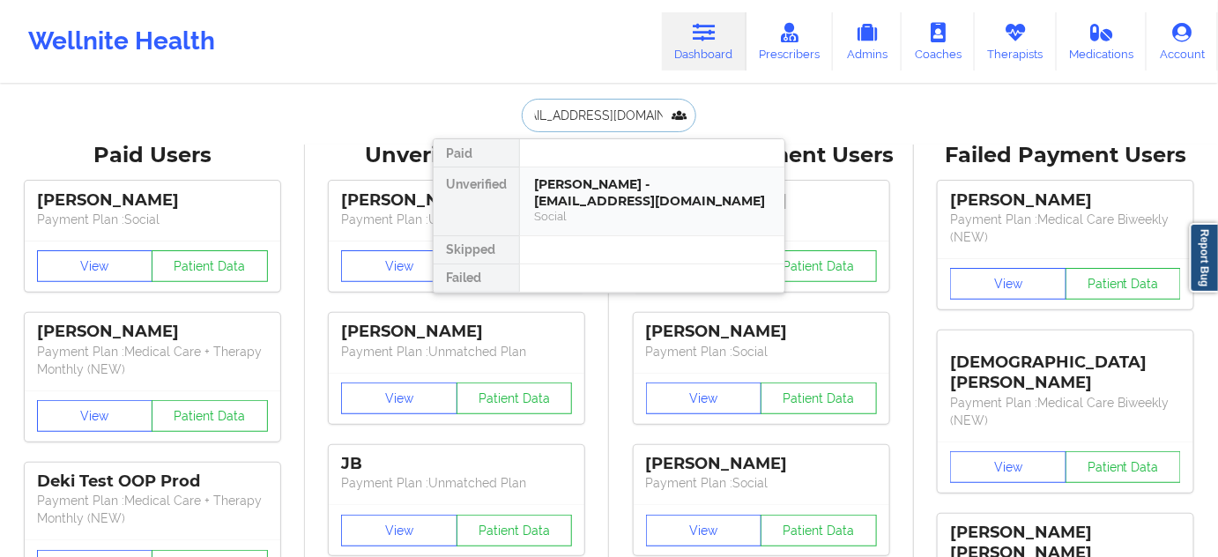
click at [592, 199] on div "[PERSON_NAME] - [EMAIL_ADDRESS][DOMAIN_NAME]" at bounding box center [652, 192] width 236 height 33
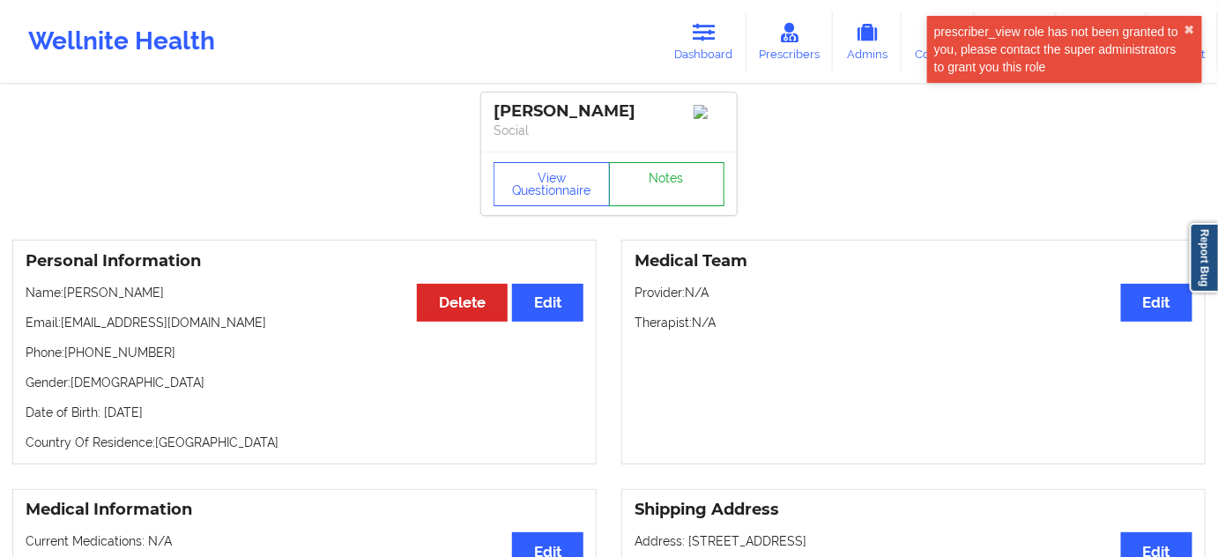
click at [651, 195] on link "Notes" at bounding box center [667, 184] width 116 height 44
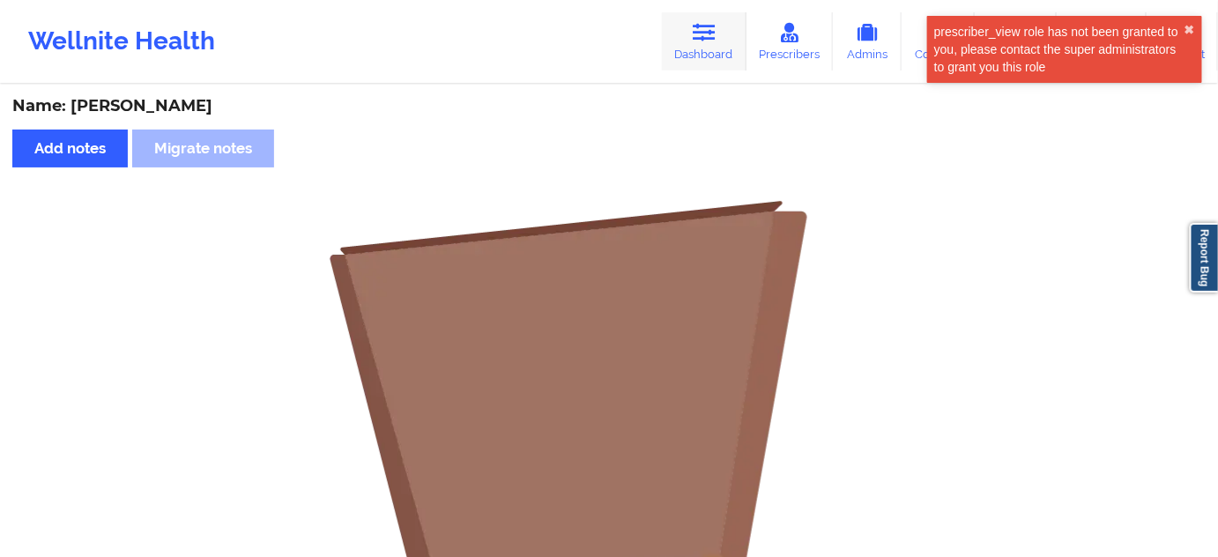
click at [674, 58] on link "Dashboard" at bounding box center [704, 41] width 85 height 58
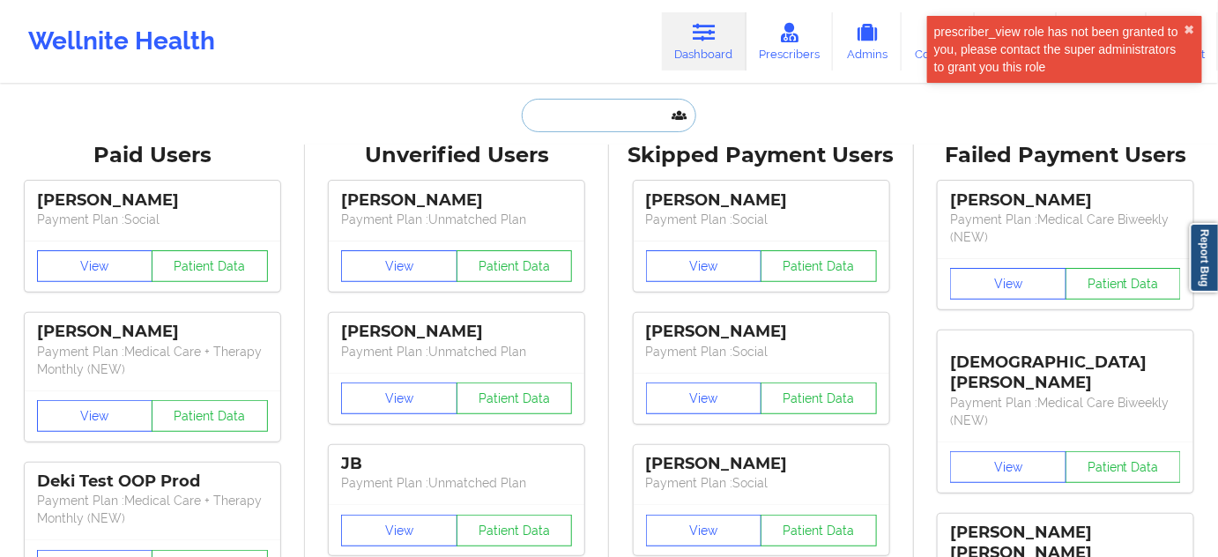
click at [602, 119] on input "text" at bounding box center [609, 115] width 174 height 33
type input "s"
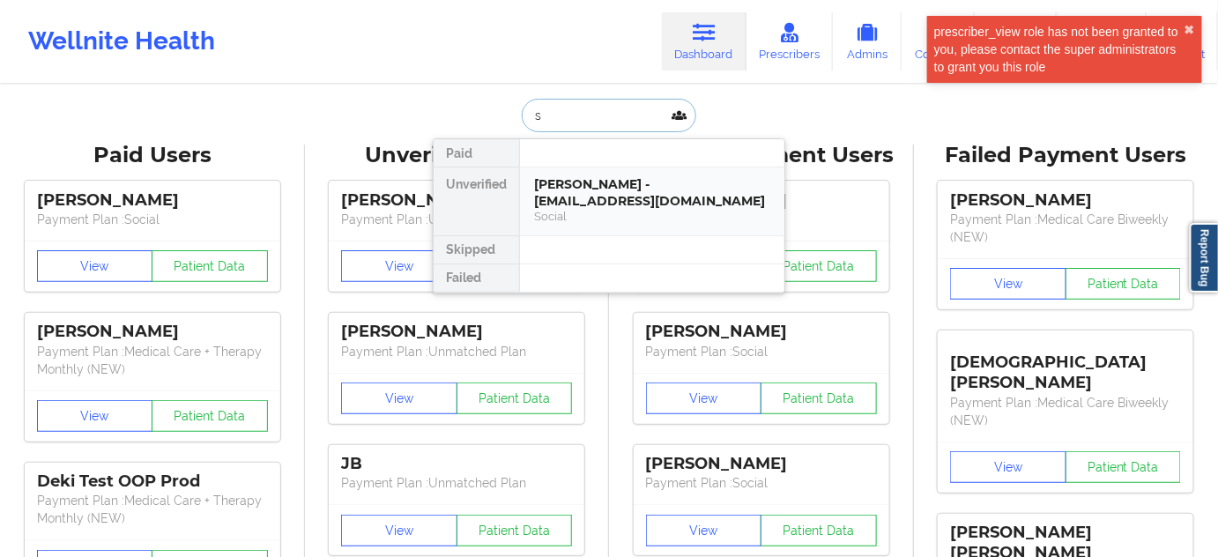
click at [587, 180] on div "[PERSON_NAME] - [EMAIL_ADDRESS][DOMAIN_NAME]" at bounding box center [652, 192] width 236 height 33
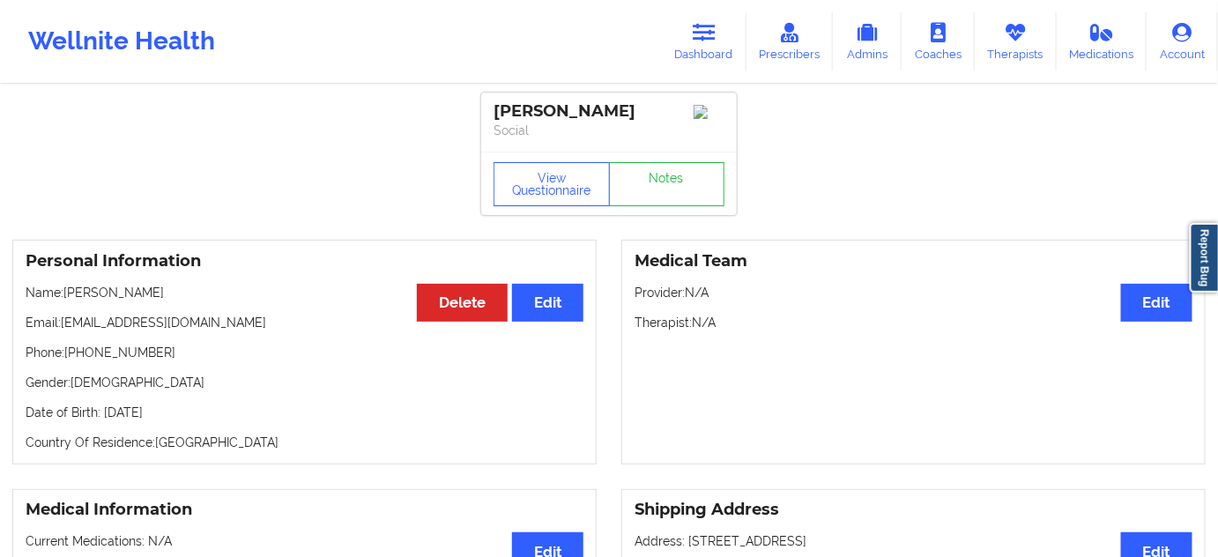
click at [611, 118] on div "[PERSON_NAME]" at bounding box center [608, 111] width 231 height 20
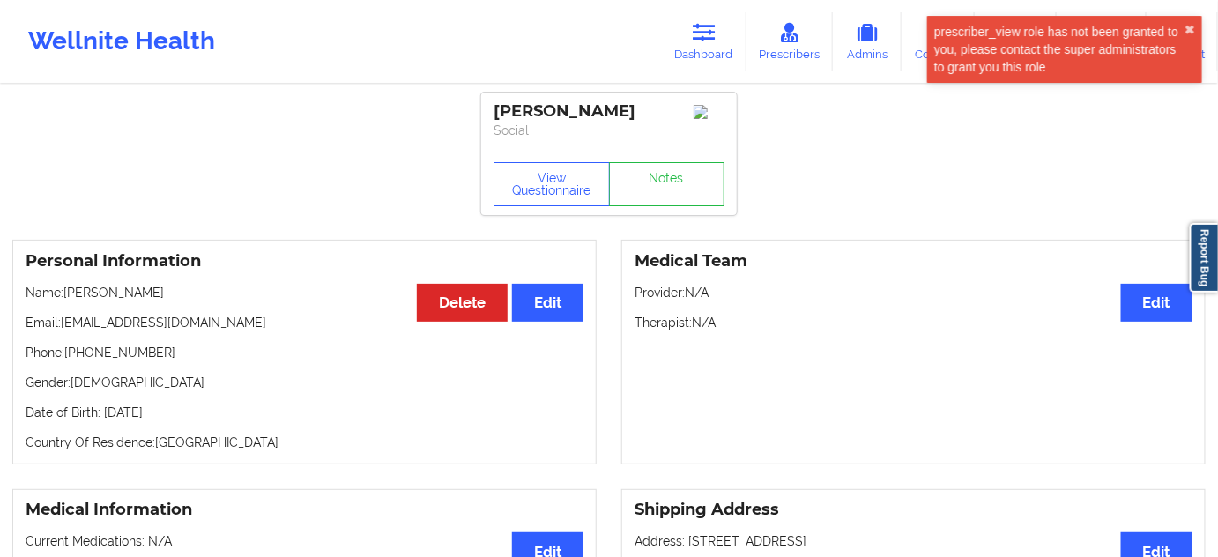
click at [611, 118] on div "[PERSON_NAME]" at bounding box center [608, 111] width 231 height 20
drag, startPoint x: 486, startPoint y: 101, endPoint x: 659, endPoint y: 104, distance: 172.7
click at [659, 104] on div "[PERSON_NAME] Social" at bounding box center [608, 122] width 255 height 59
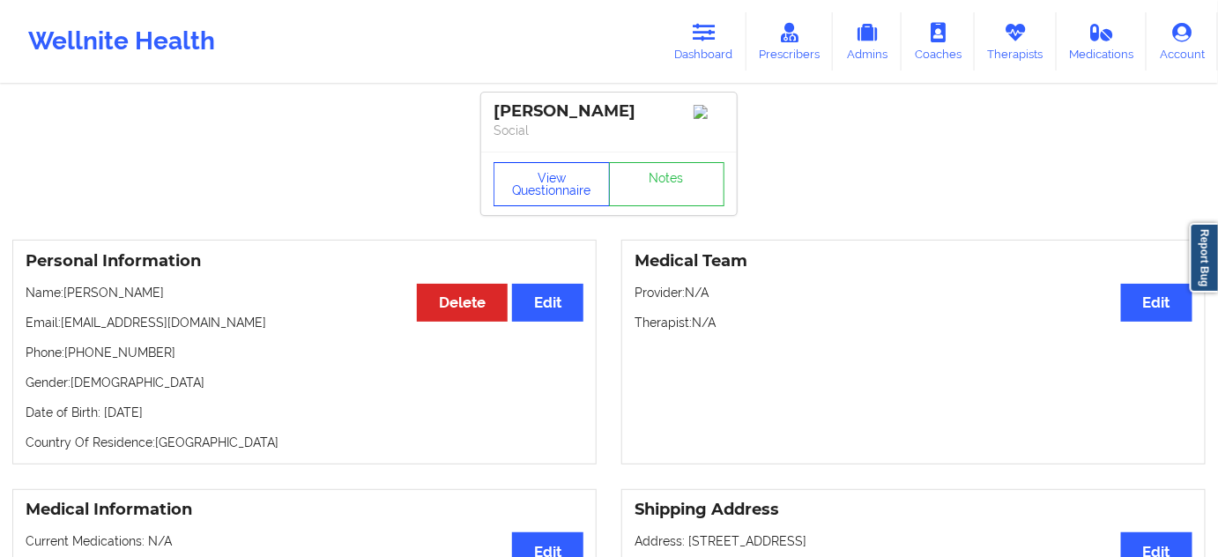
click at [581, 185] on button "View Questionnaire" at bounding box center [551, 184] width 116 height 44
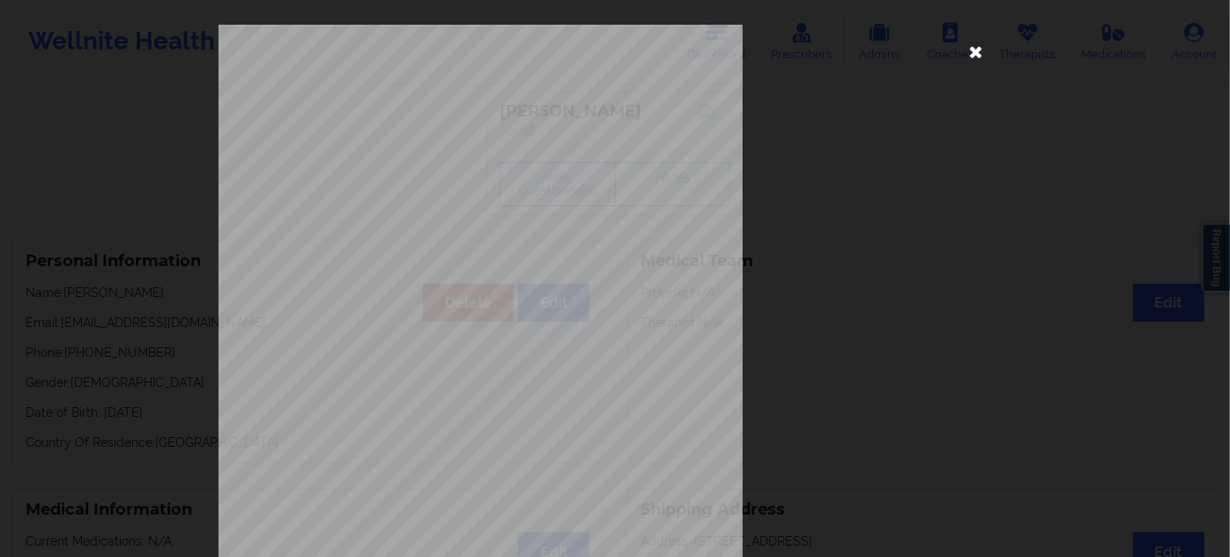
click at [975, 48] on icon at bounding box center [976, 51] width 28 height 28
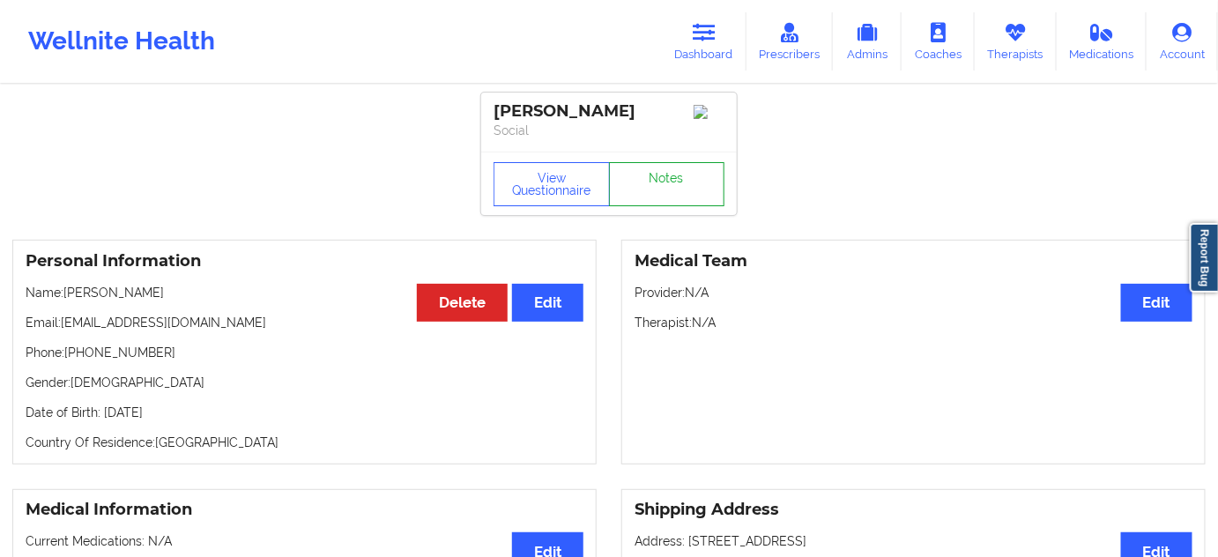
click at [650, 185] on link "Notes" at bounding box center [667, 184] width 116 height 44
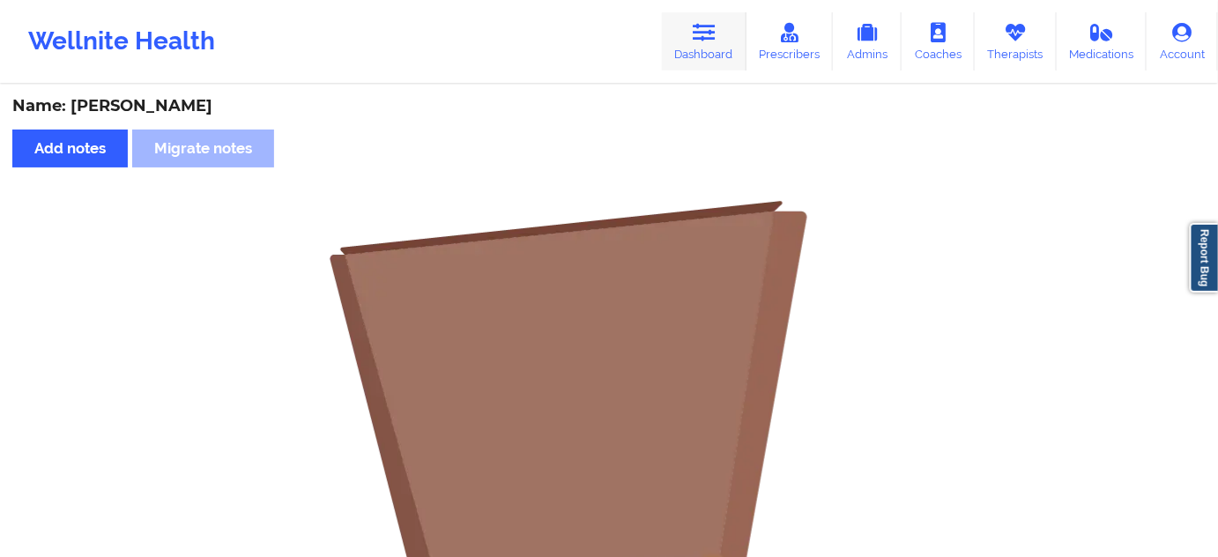
click at [691, 61] on link "Dashboard" at bounding box center [704, 41] width 85 height 58
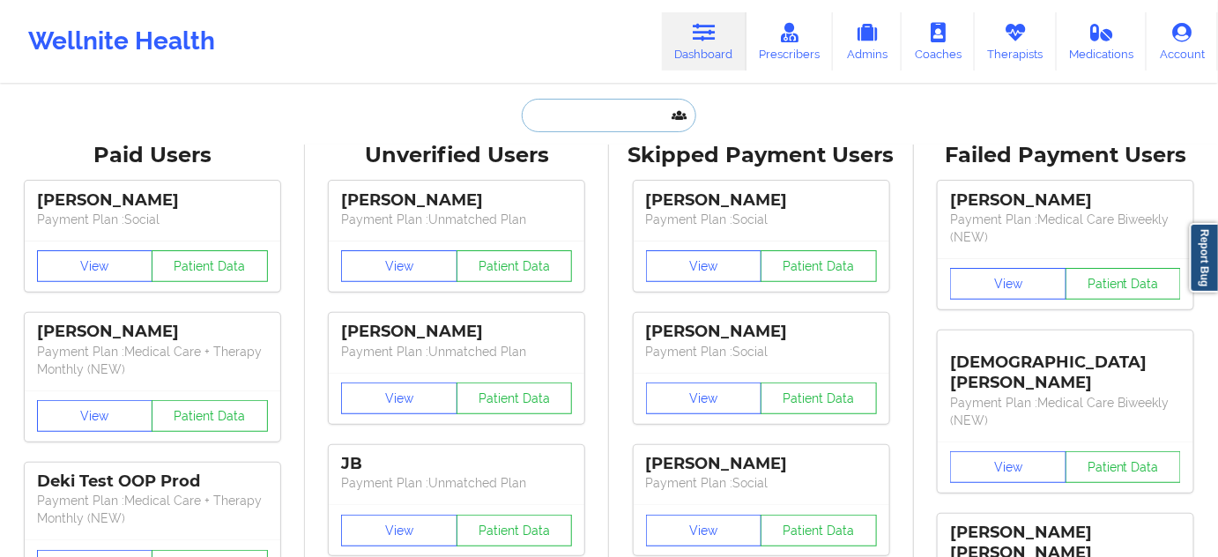
click at [564, 121] on input "text" at bounding box center [609, 115] width 174 height 33
paste input "[EMAIL_ADDRESS][DOMAIN_NAME]"
type input "[EMAIL_ADDRESS][DOMAIN_NAME]"
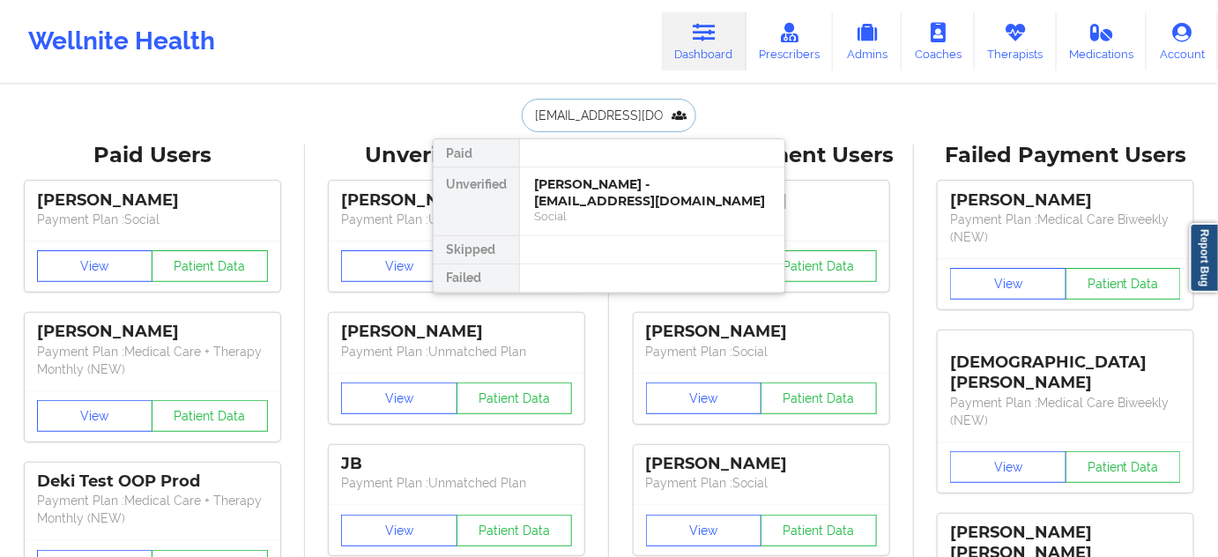
click at [577, 189] on div "[PERSON_NAME] - [EMAIL_ADDRESS][DOMAIN_NAME]" at bounding box center [652, 192] width 236 height 33
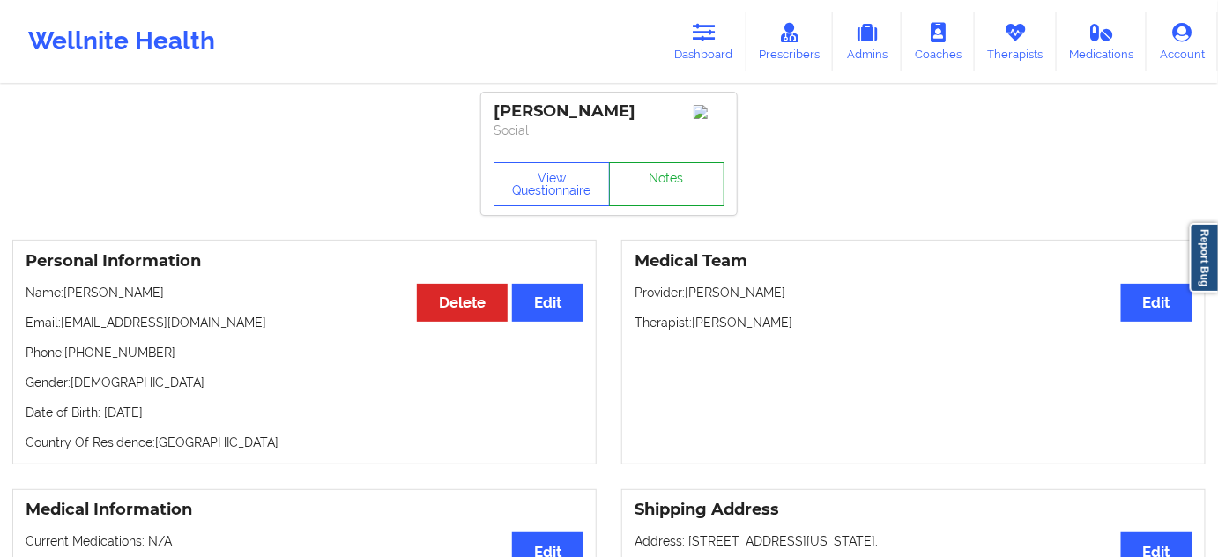
click at [657, 183] on link "Notes" at bounding box center [667, 184] width 116 height 44
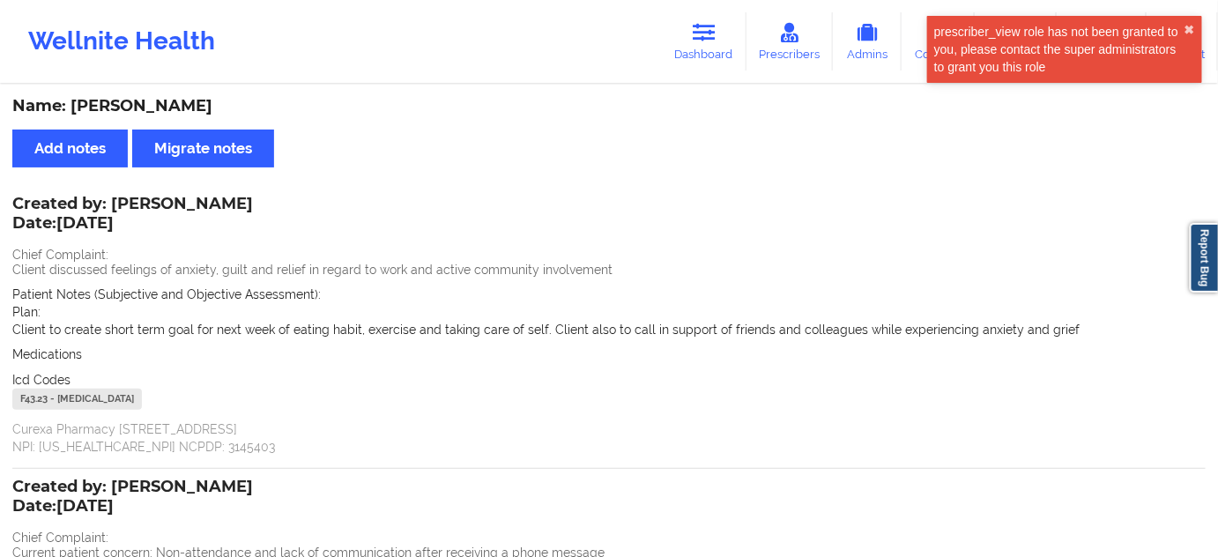
drag, startPoint x: 716, startPoint y: 44, endPoint x: 679, endPoint y: 78, distance: 49.9
click at [716, 44] on link "Dashboard" at bounding box center [704, 41] width 85 height 58
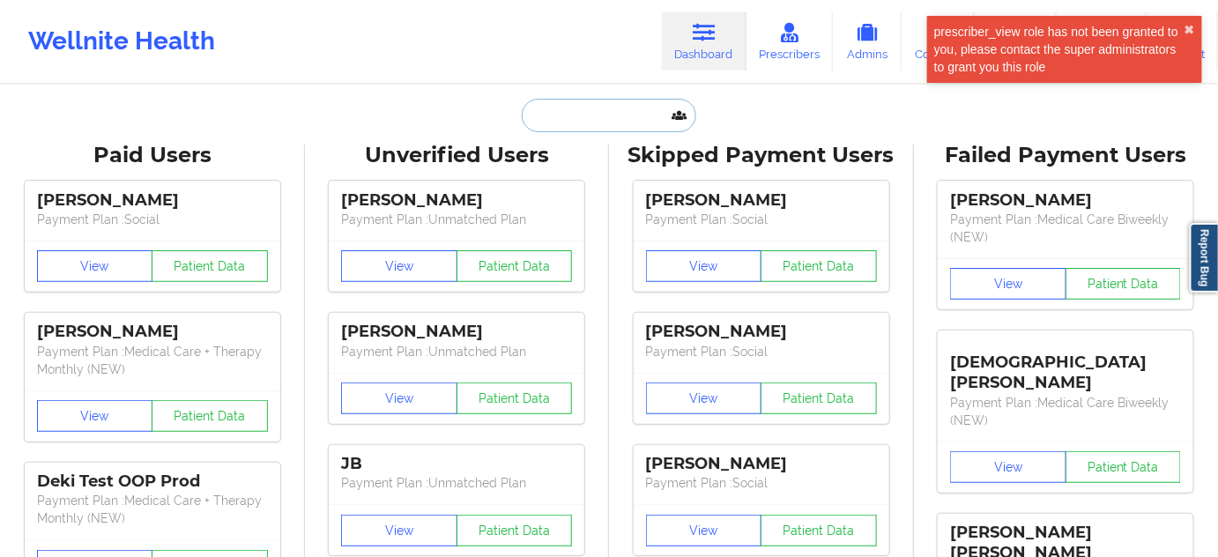
click at [619, 118] on input "text" at bounding box center [609, 115] width 174 height 33
paste input "[PERSON_NAME]"
type input "[PERSON_NAME]"
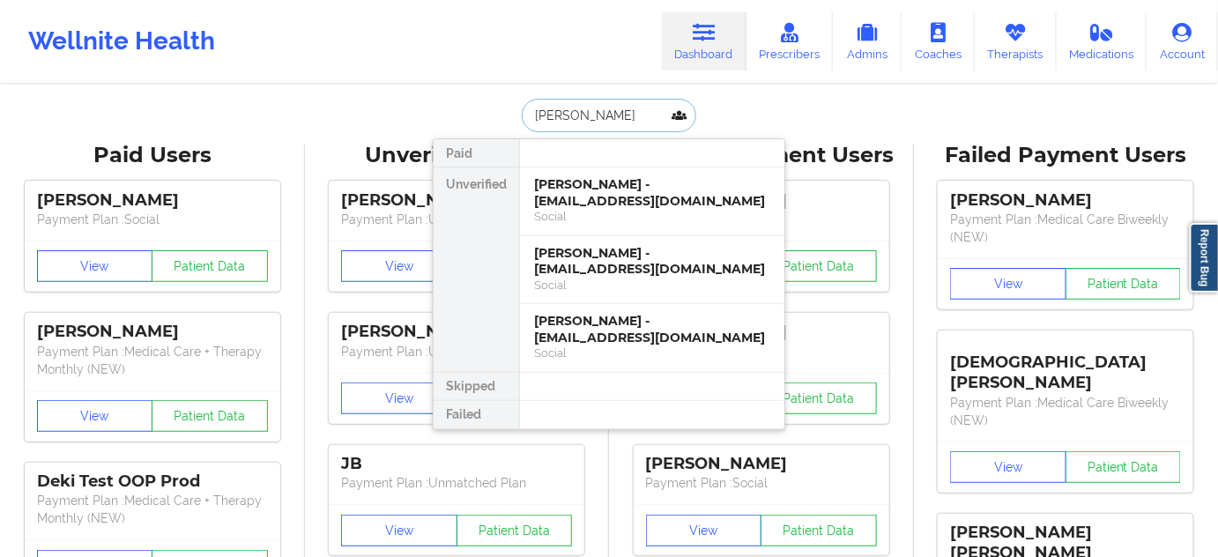
click at [596, 191] on div "[PERSON_NAME] - [EMAIL_ADDRESS][DOMAIN_NAME]" at bounding box center [652, 192] width 236 height 33
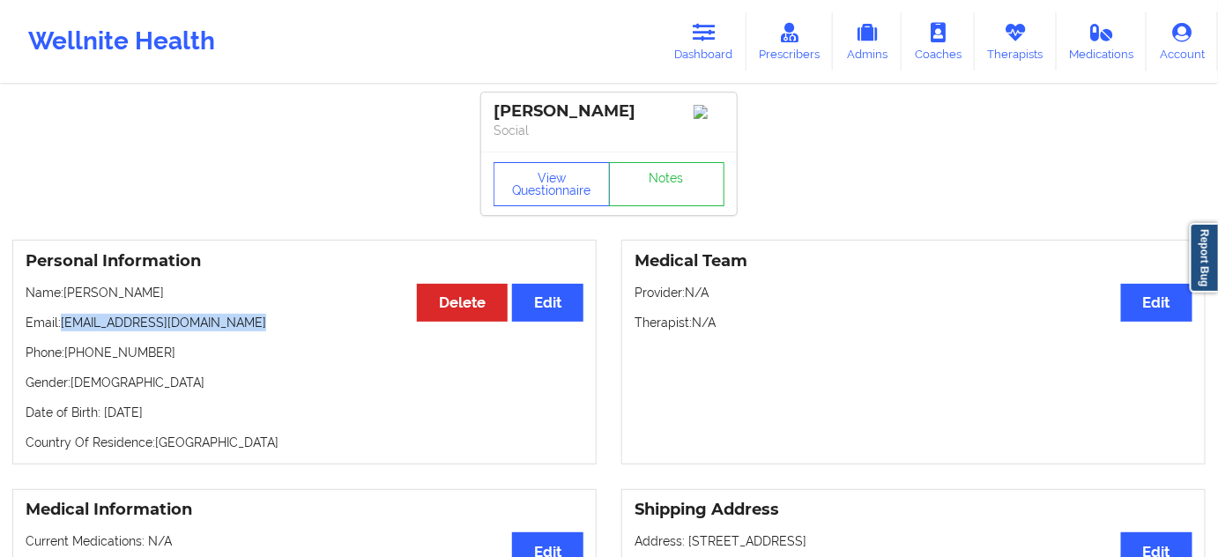
drag, startPoint x: 62, startPoint y: 333, endPoint x: 263, endPoint y: 312, distance: 202.9
click at [261, 313] on div "Personal Information Edit Delete Name: [PERSON_NAME] Email: [EMAIL_ADDRESS][DOM…" at bounding box center [304, 352] width 584 height 225
click at [670, 206] on link "Notes" at bounding box center [667, 184] width 116 height 44
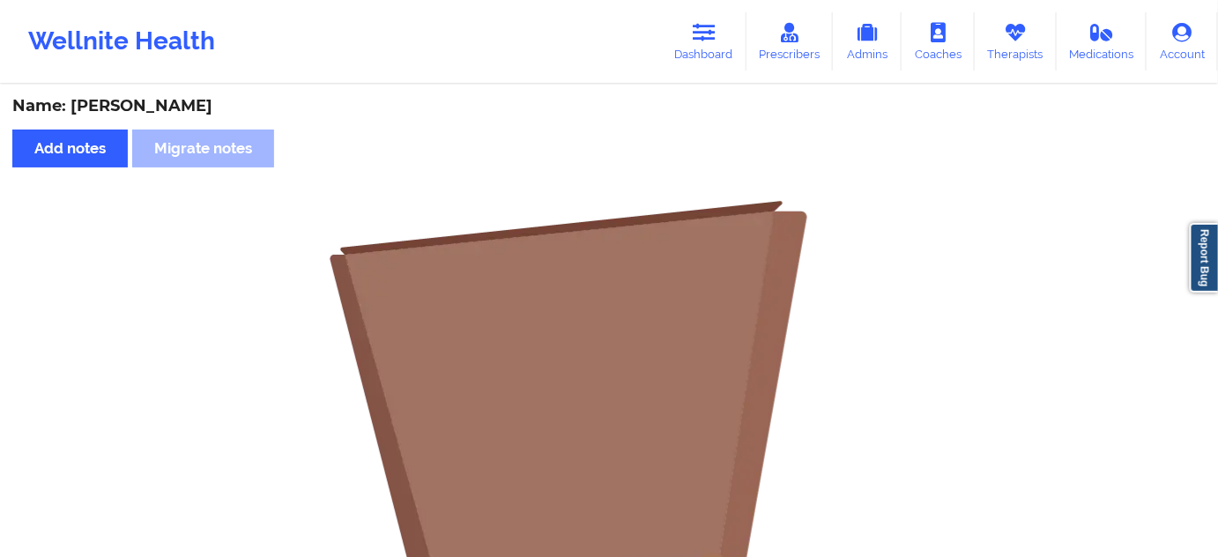
click at [200, 91] on div "Name: [PERSON_NAME] Add notes Migrate notes No notes" at bounding box center [609, 527] width 1218 height 882
click at [702, 43] on link "Dashboard" at bounding box center [704, 41] width 85 height 58
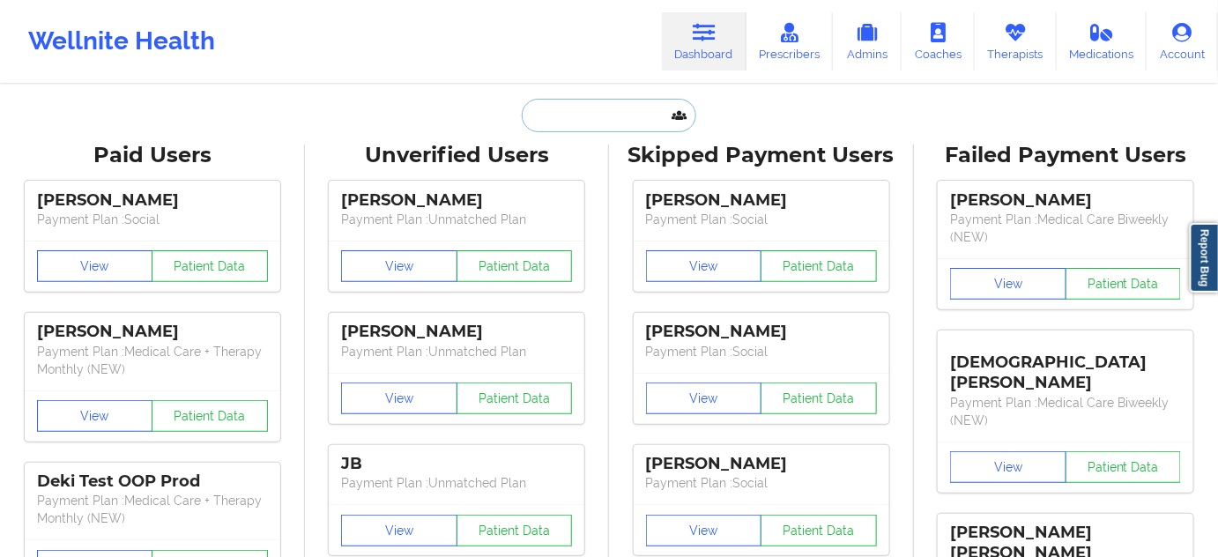
click at [596, 119] on input "text" at bounding box center [609, 115] width 174 height 33
paste input "[EMAIL_ADDRESS][DOMAIN_NAME]"
type input "[EMAIL_ADDRESS][DOMAIN_NAME]"
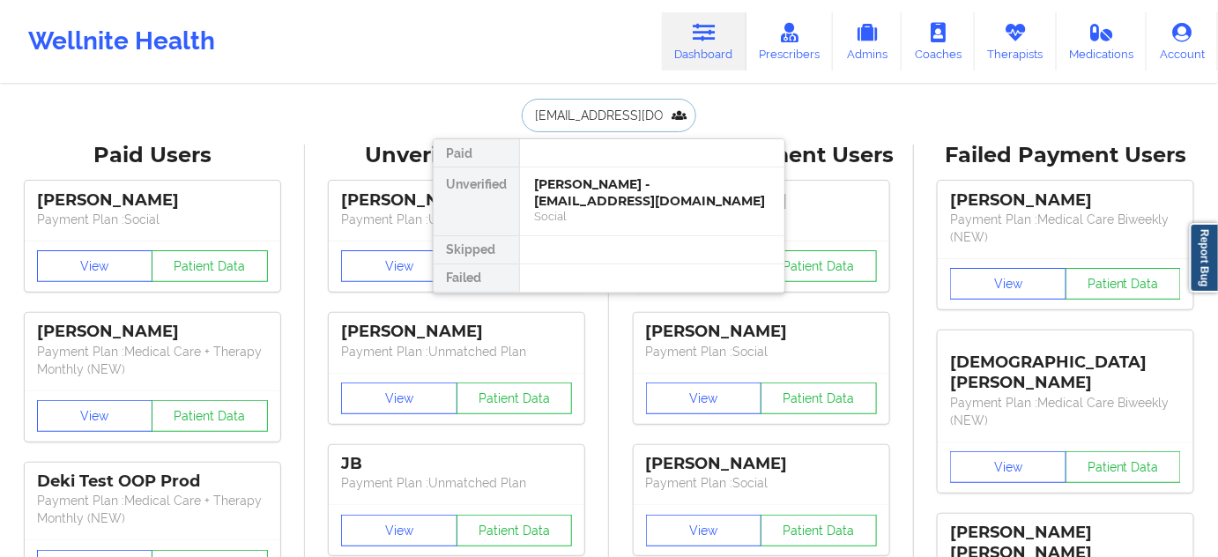
click at [589, 194] on div "[PERSON_NAME] - [EMAIL_ADDRESS][DOMAIN_NAME]" at bounding box center [652, 192] width 236 height 33
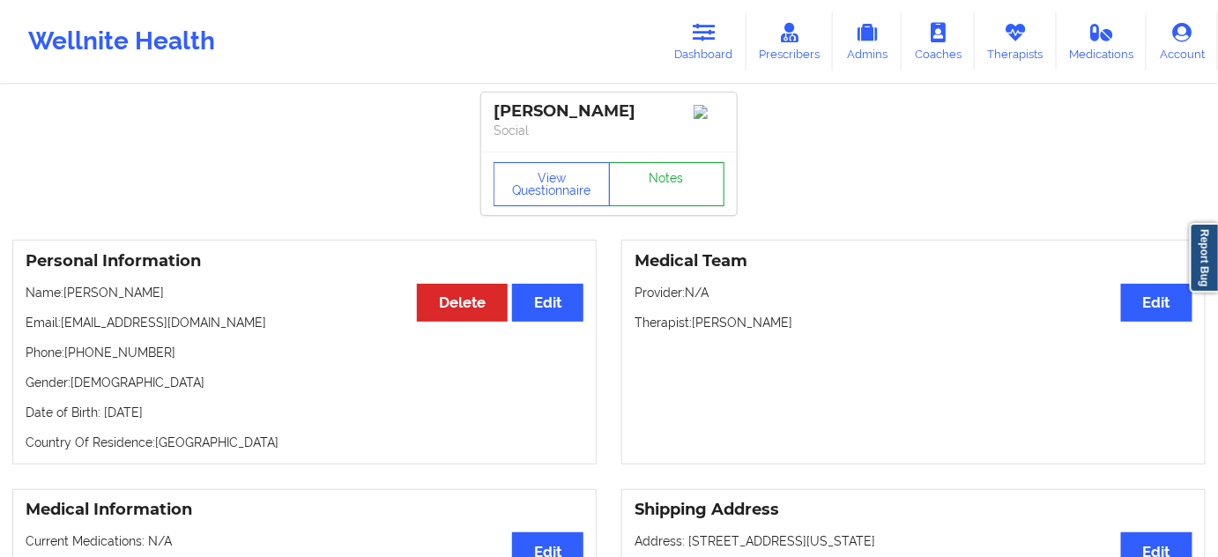
click at [677, 190] on link "Notes" at bounding box center [667, 184] width 116 height 44
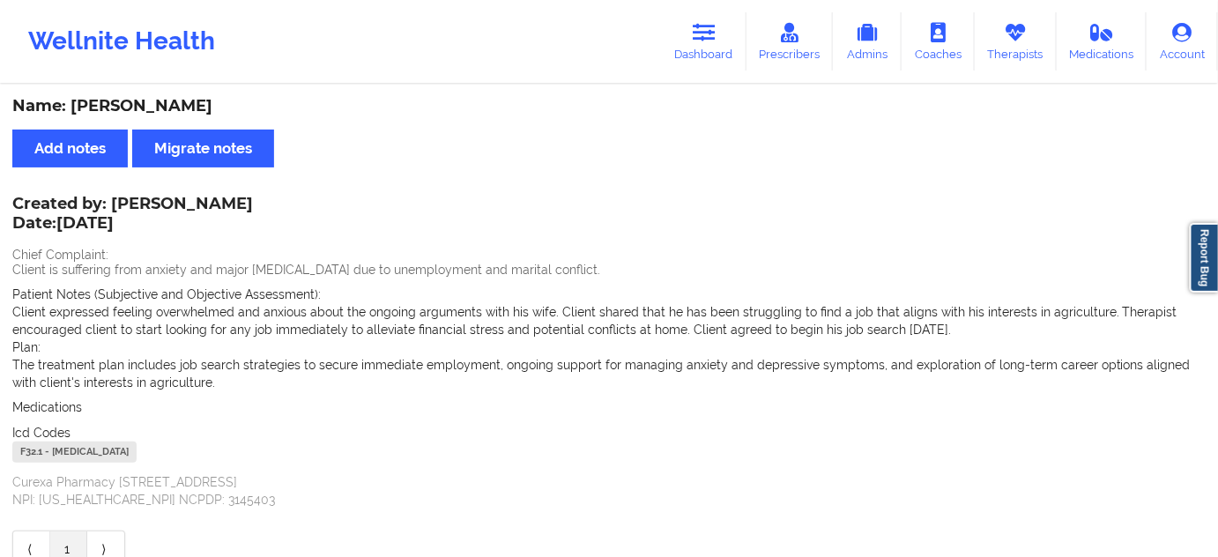
drag, startPoint x: 711, startPoint y: 32, endPoint x: 625, endPoint y: 73, distance: 95.8
click at [711, 32] on icon at bounding box center [703, 32] width 23 height 19
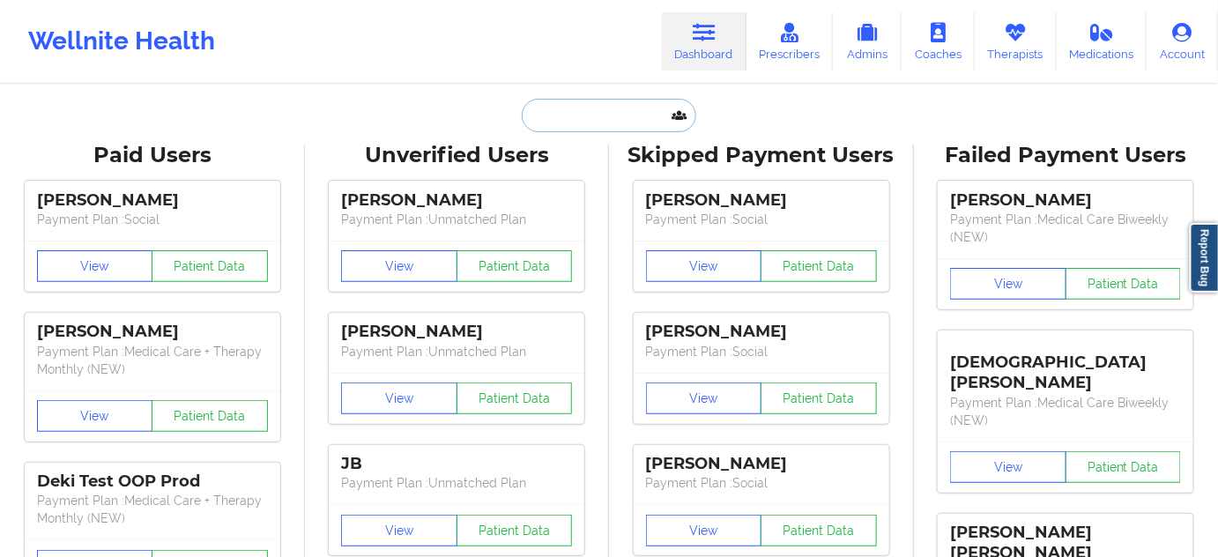
click at [578, 100] on input "text" at bounding box center [609, 115] width 174 height 33
paste input "[EMAIL_ADDRESS][DOMAIN_NAME]"
type input "[EMAIL_ADDRESS][DOMAIN_NAME]"
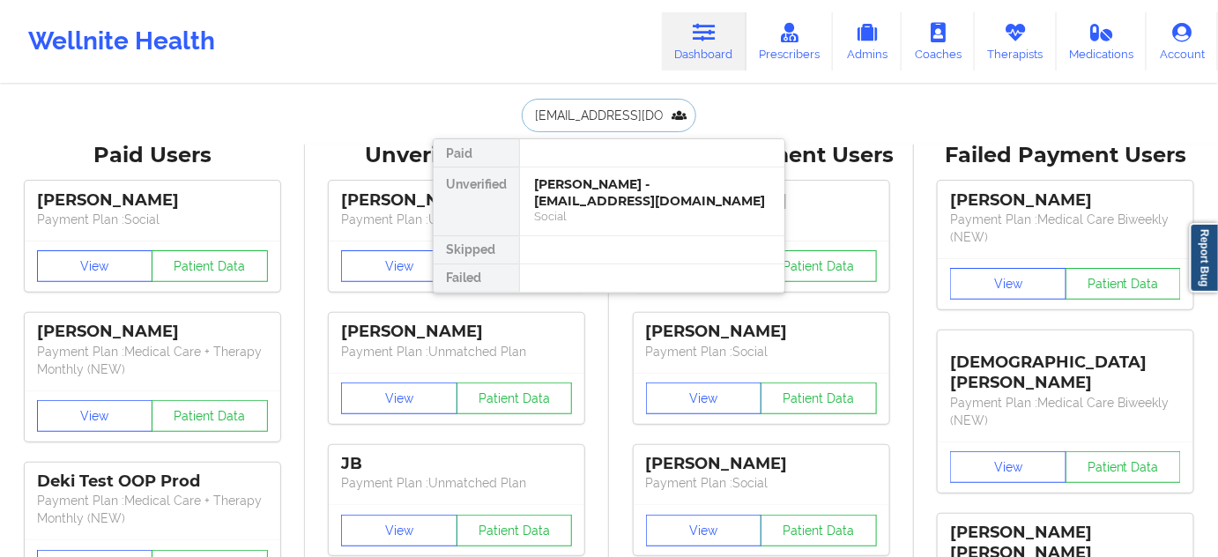
click at [582, 209] on div "Social" at bounding box center [652, 216] width 236 height 15
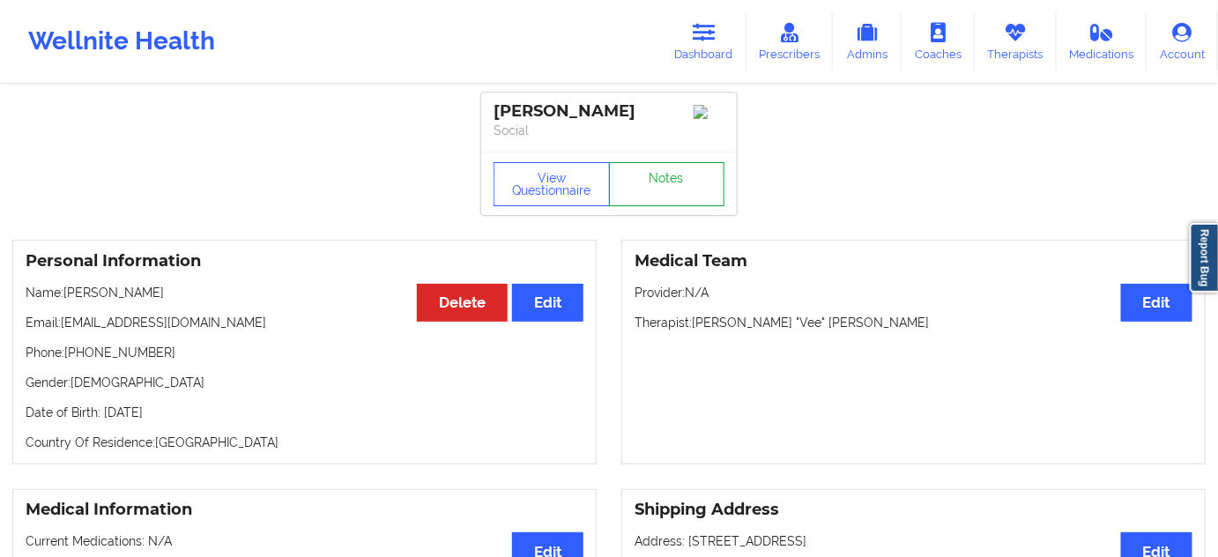
click at [646, 192] on link "Notes" at bounding box center [667, 184] width 116 height 44
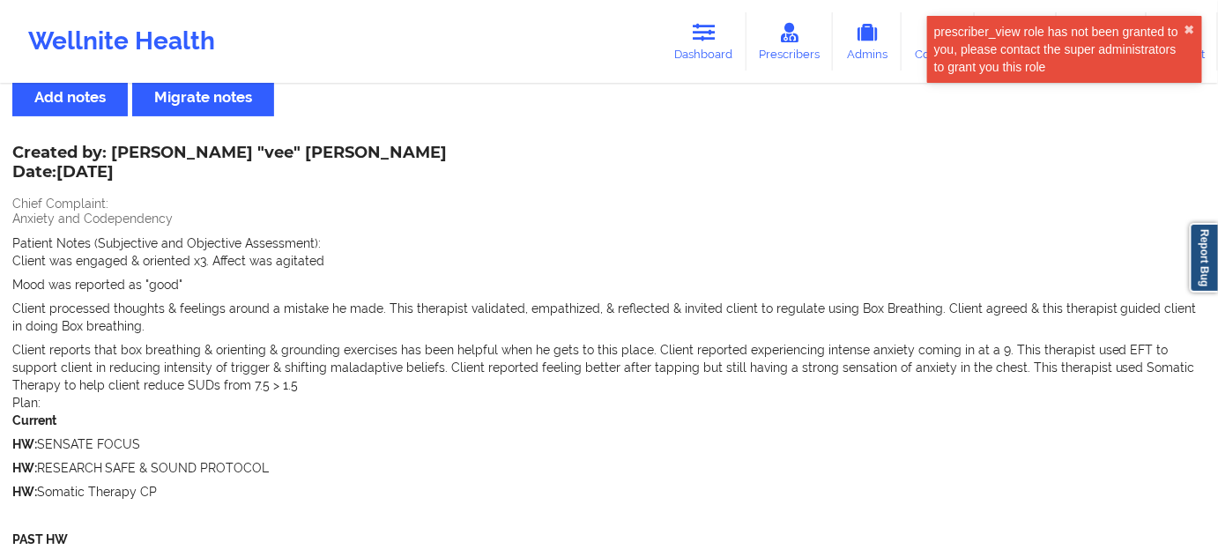
scroll to position [53, 0]
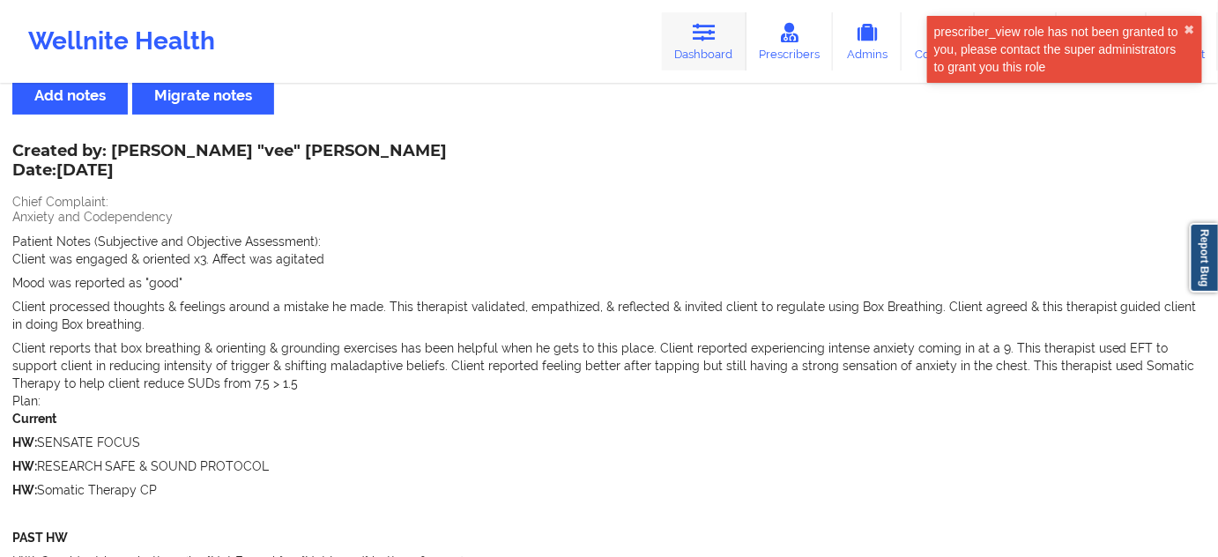
click at [734, 63] on link "Dashboard" at bounding box center [704, 41] width 85 height 58
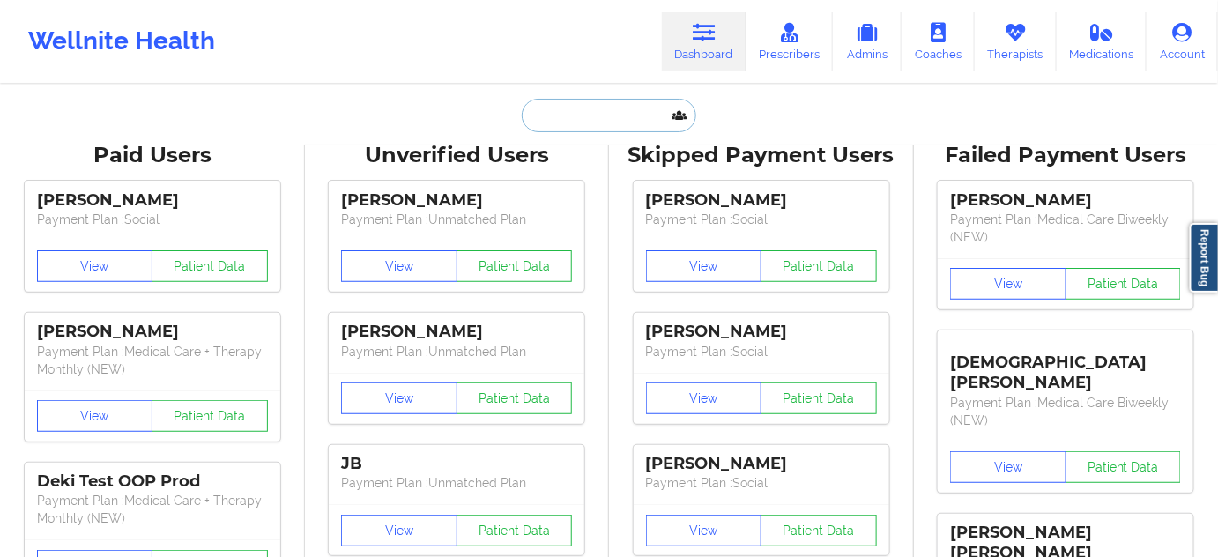
click at [613, 99] on input "text" at bounding box center [609, 115] width 174 height 33
paste input "[EMAIL_ADDRESS][DOMAIN_NAME]"
type input "[EMAIL_ADDRESS][DOMAIN_NAME]"
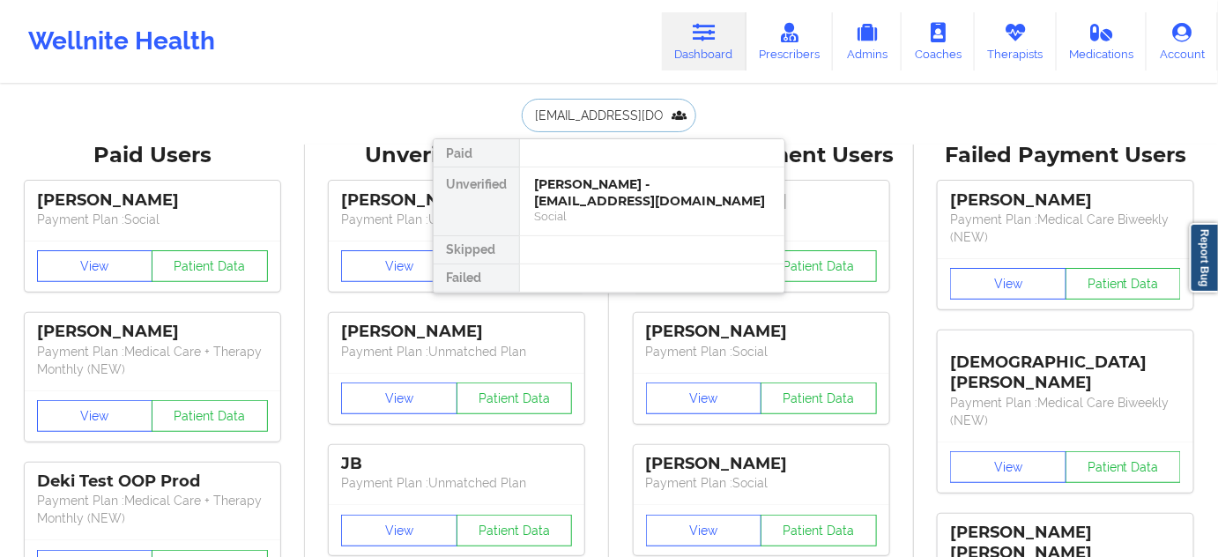
click at [579, 186] on div "[PERSON_NAME] - [EMAIL_ADDRESS][DOMAIN_NAME]" at bounding box center [652, 192] width 236 height 33
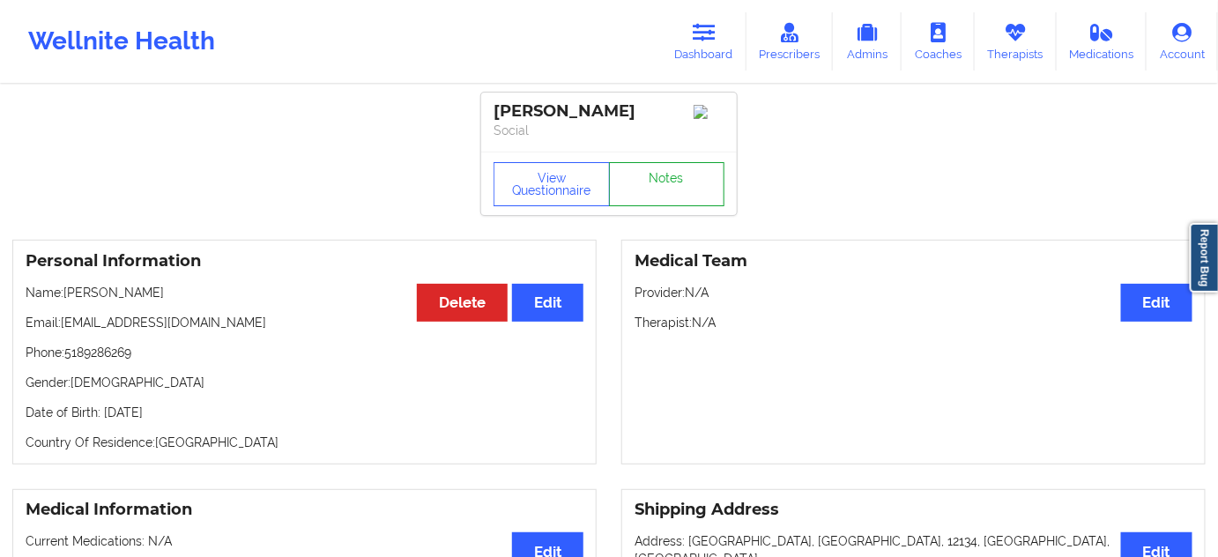
click at [640, 186] on link "Notes" at bounding box center [667, 184] width 116 height 44
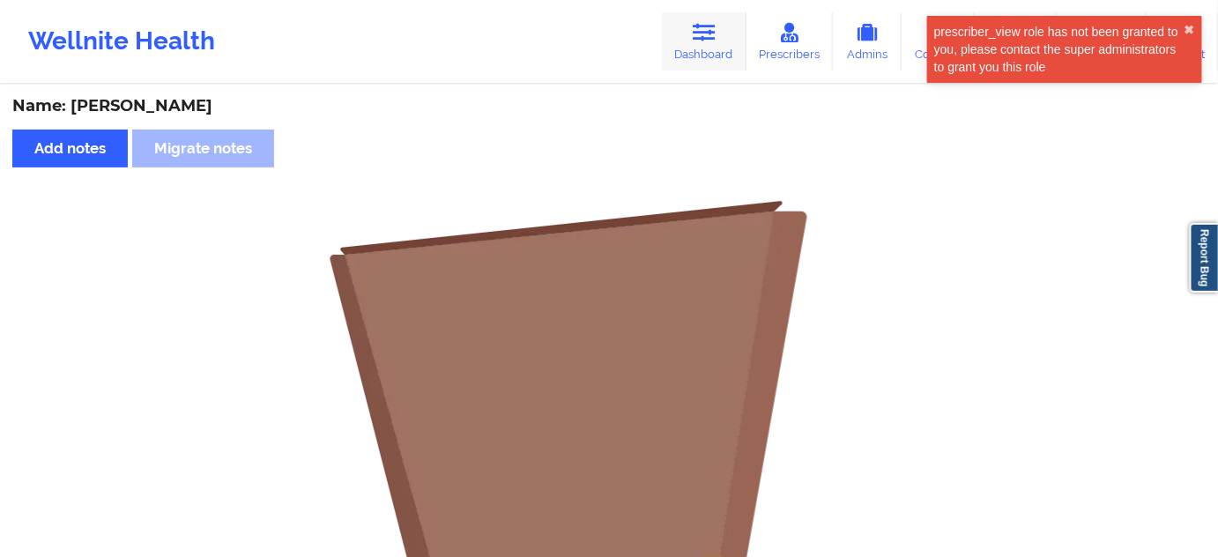
click at [709, 58] on link "Dashboard" at bounding box center [704, 41] width 85 height 58
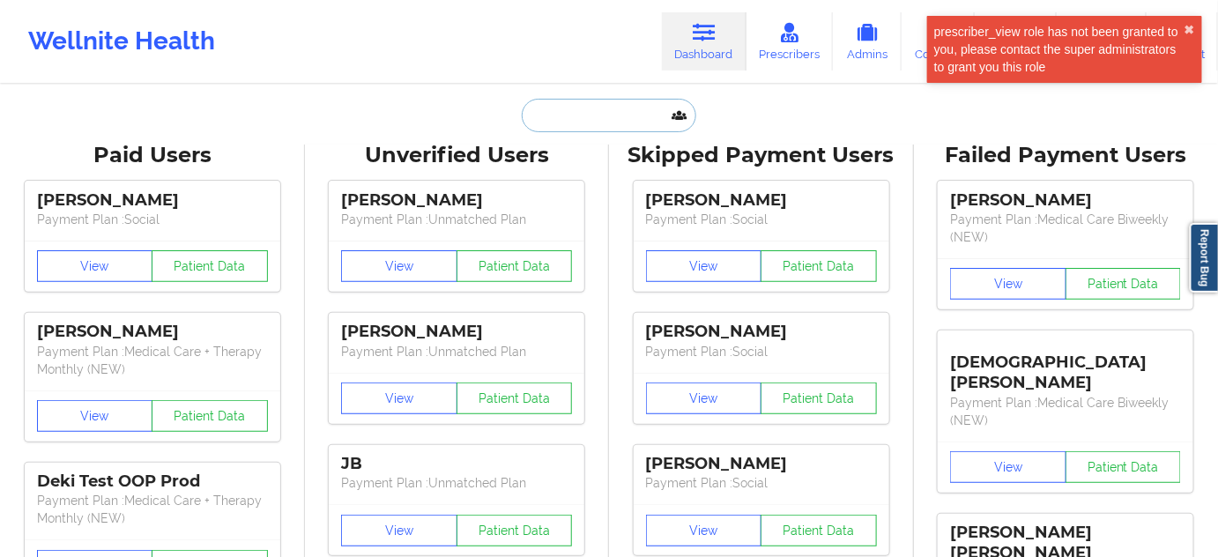
click at [627, 107] on input "text" at bounding box center [609, 115] width 174 height 33
paste input "[EMAIL_ADDRESS][DOMAIN_NAME]"
type input "[EMAIL_ADDRESS][DOMAIN_NAME]"
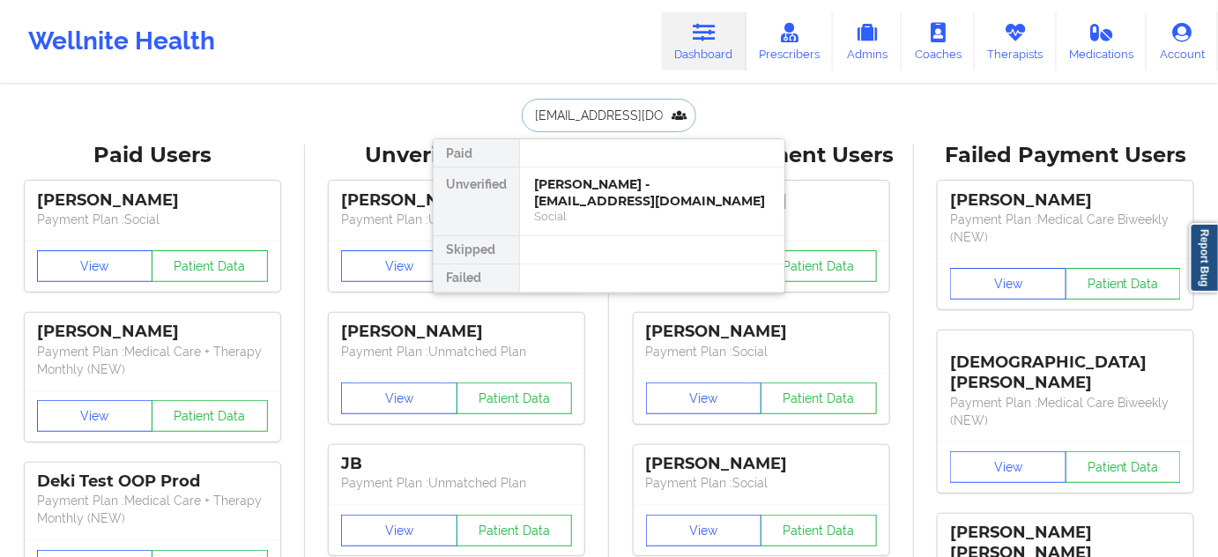
click at [578, 196] on div "[PERSON_NAME] - [EMAIL_ADDRESS][DOMAIN_NAME]" at bounding box center [652, 192] width 236 height 33
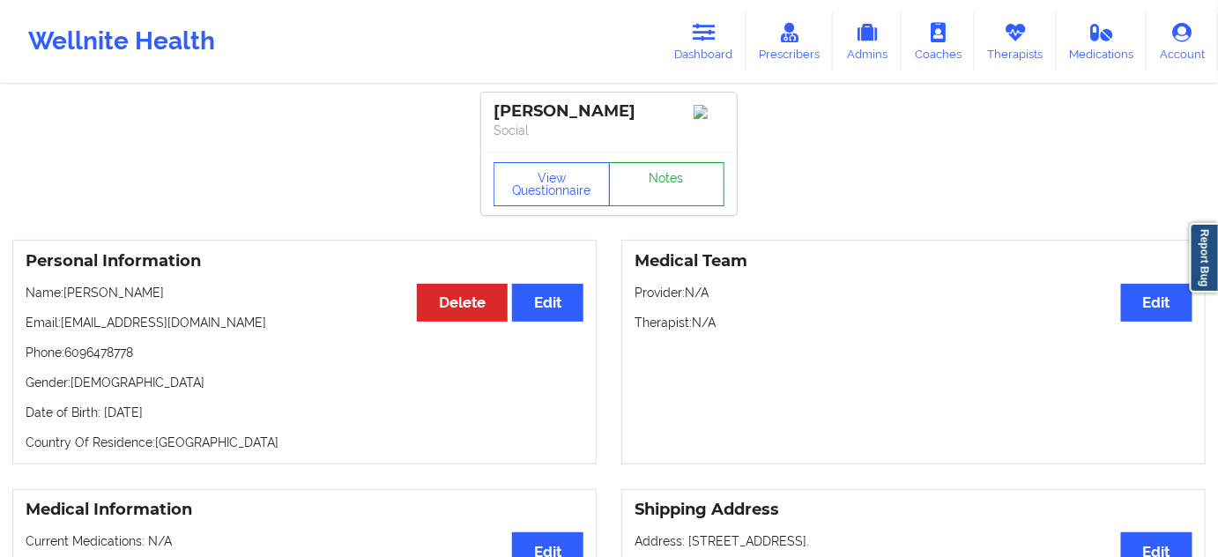
click at [687, 189] on link "Notes" at bounding box center [667, 184] width 116 height 44
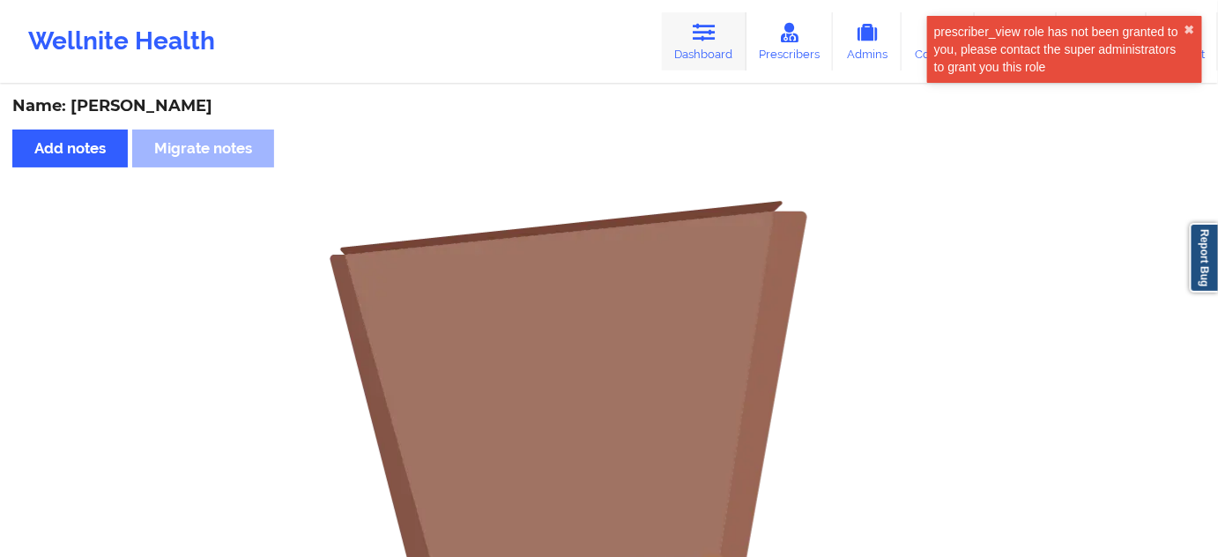
drag, startPoint x: 735, startPoint y: 61, endPoint x: 718, endPoint y: 58, distance: 16.9
click at [735, 61] on link "Dashboard" at bounding box center [704, 41] width 85 height 58
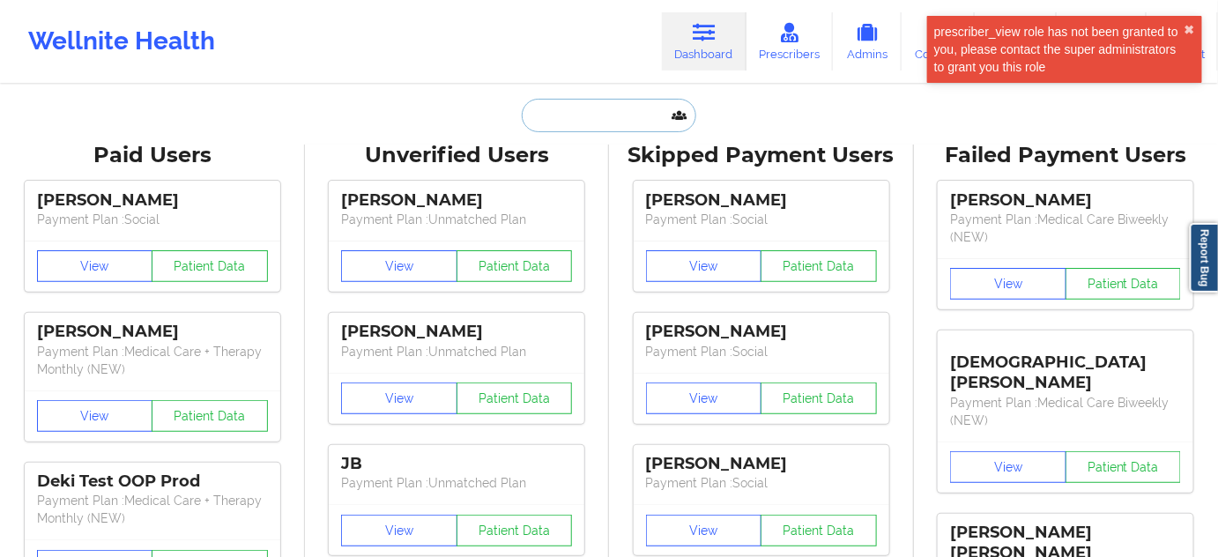
click at [633, 116] on input "text" at bounding box center [609, 115] width 174 height 33
paste input "[EMAIL_ADDRESS][DOMAIN_NAME]"
type input "[EMAIL_ADDRESS][DOMAIN_NAME]"
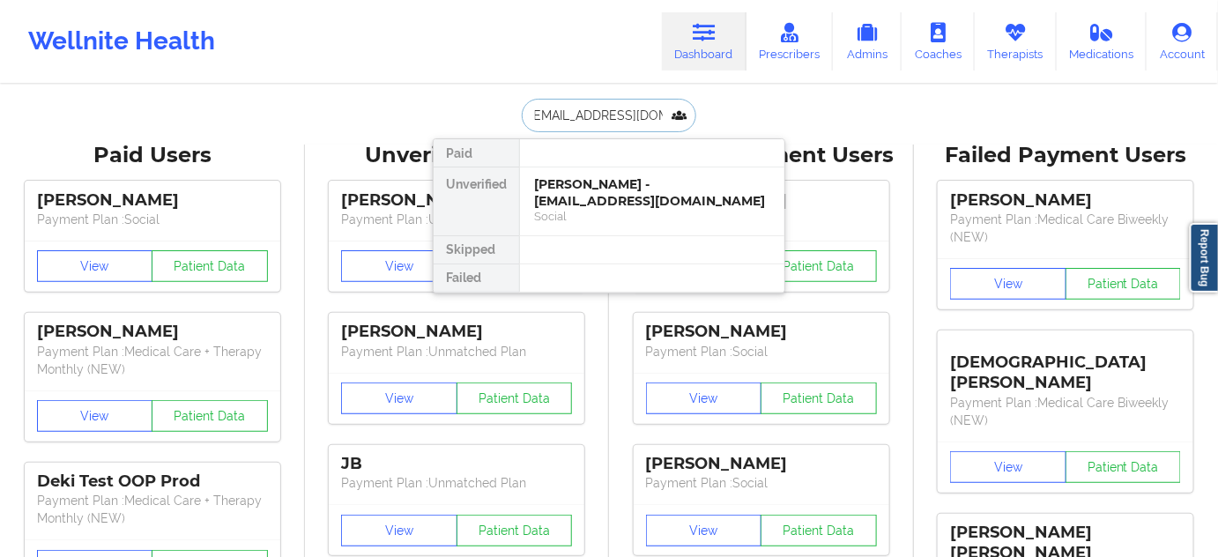
click at [561, 205] on div "[PERSON_NAME] - [EMAIL_ADDRESS][DOMAIN_NAME]" at bounding box center [652, 192] width 236 height 33
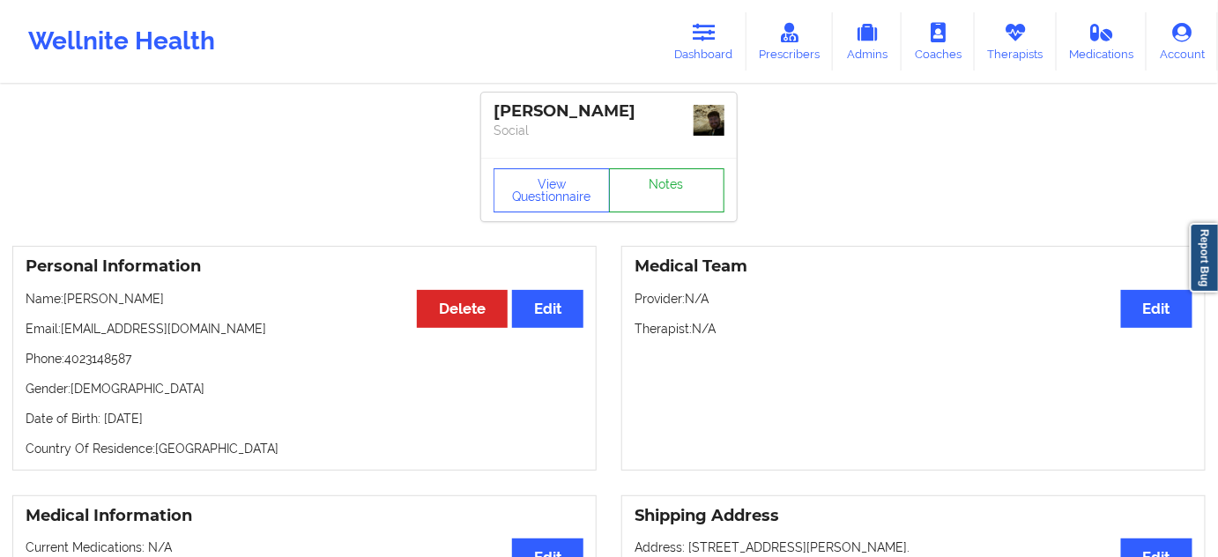
click at [650, 196] on link "Notes" at bounding box center [667, 190] width 116 height 44
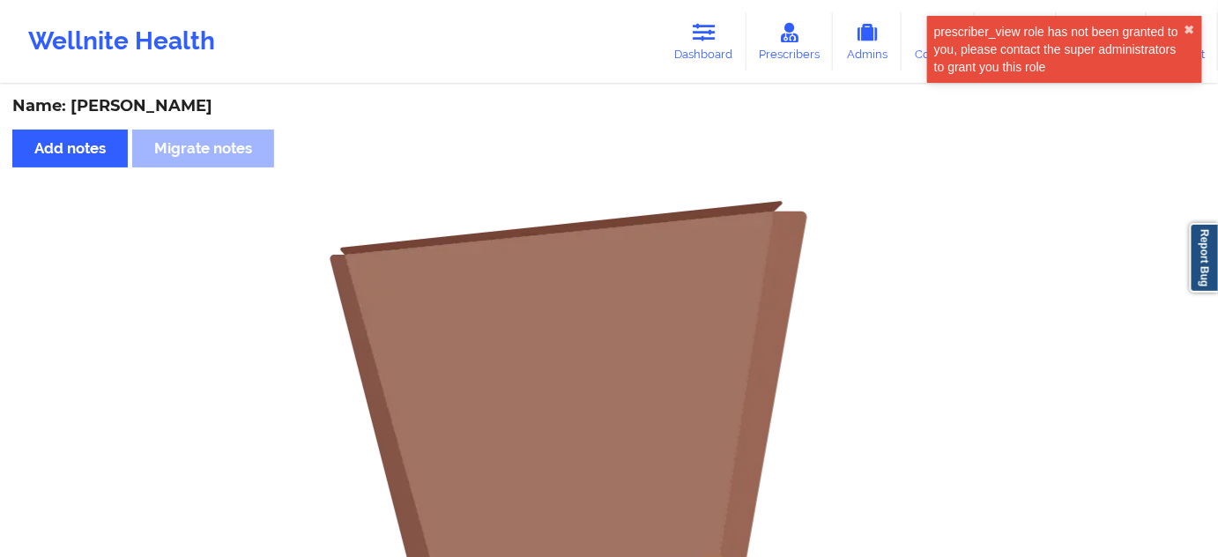
click at [695, 75] on div "Wellnite Health Dashboard Prescribers Admins Coaches Therapists Medications Acc…" at bounding box center [609, 41] width 1218 height 70
click at [689, 48] on link "Dashboard" at bounding box center [704, 41] width 85 height 58
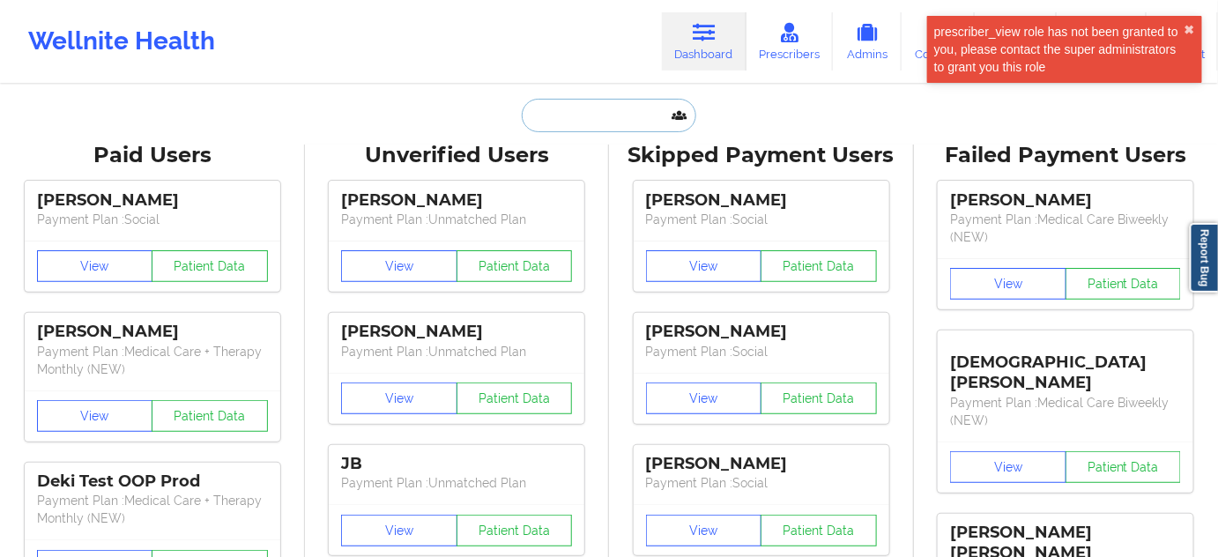
click at [637, 117] on input "text" at bounding box center [609, 115] width 174 height 33
paste input "[EMAIL_ADDRESS][DOMAIN_NAME]"
type input "[EMAIL_ADDRESS][DOMAIN_NAME]"
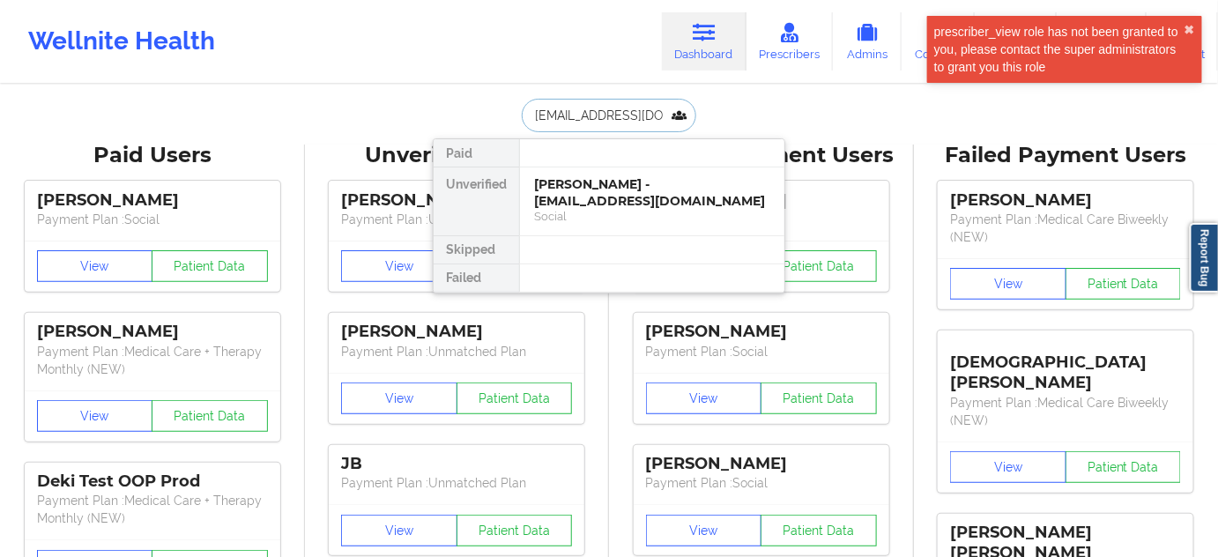
scroll to position [0, 21]
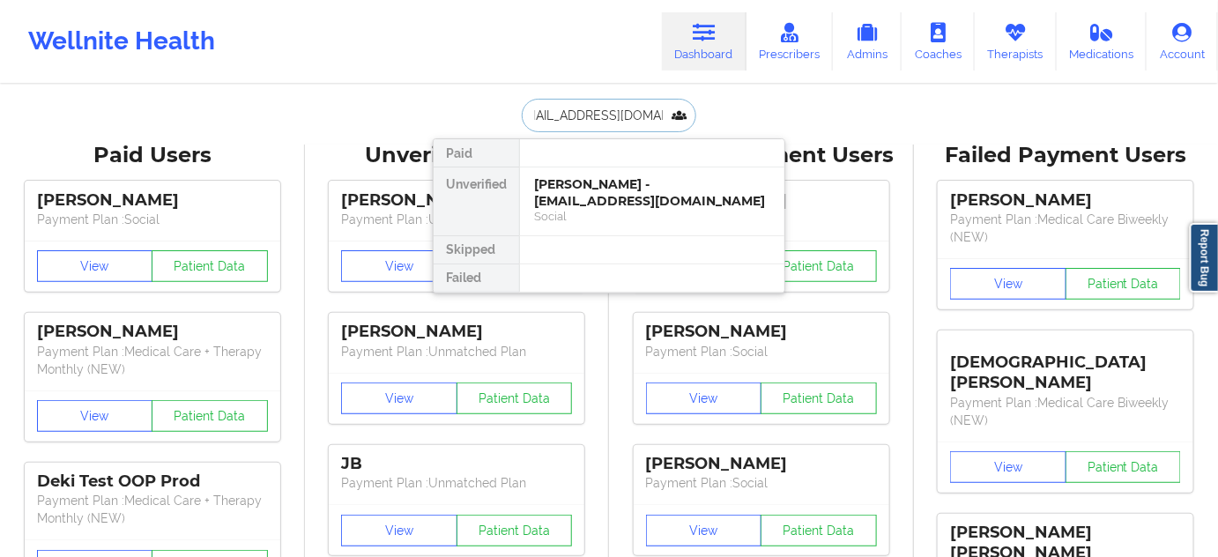
click at [592, 188] on div "[PERSON_NAME] - [EMAIL_ADDRESS][DOMAIN_NAME]" at bounding box center [652, 192] width 236 height 33
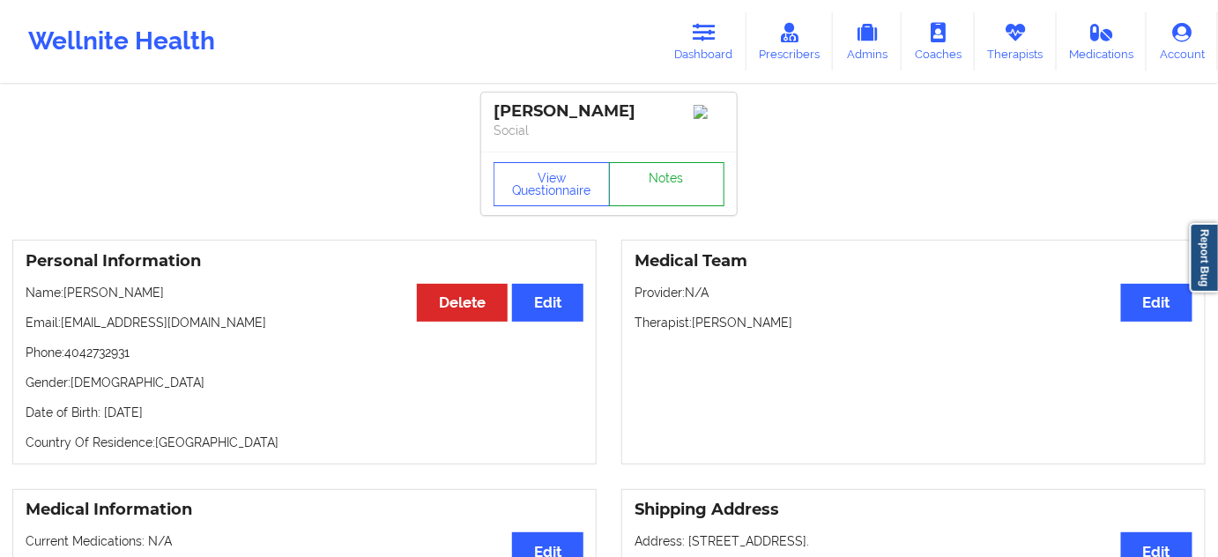
click at [685, 179] on link "Notes" at bounding box center [667, 184] width 116 height 44
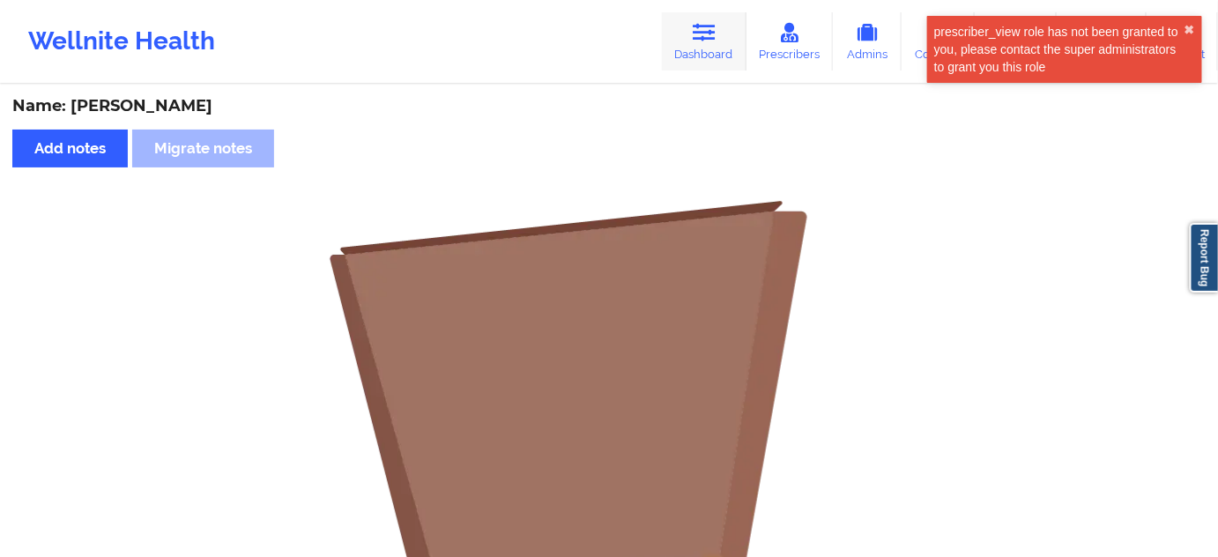
click at [696, 57] on link "Dashboard" at bounding box center [704, 41] width 85 height 58
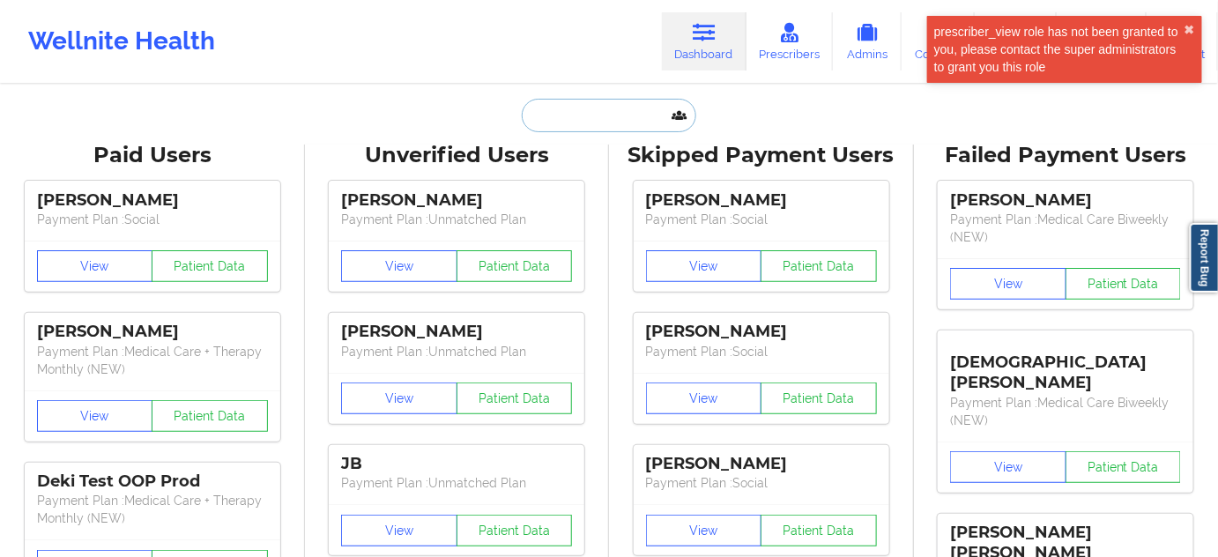
click at [617, 111] on input "text" at bounding box center [609, 115] width 174 height 33
paste input "[EMAIL_ADDRESS][DOMAIN_NAME]"
type input "[EMAIL_ADDRESS][DOMAIN_NAME]"
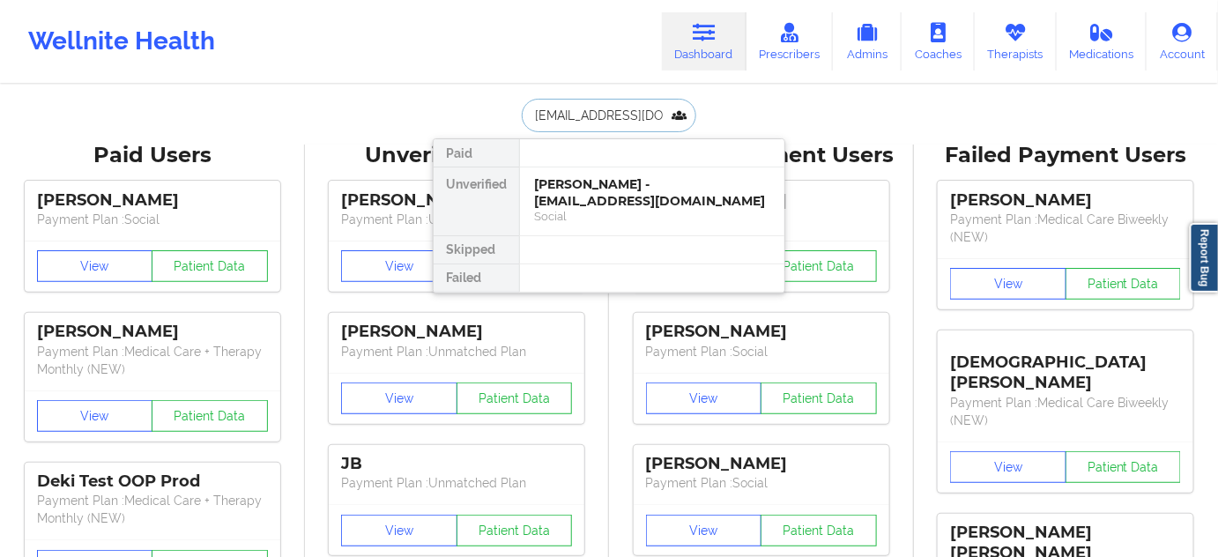
click at [587, 188] on div "[PERSON_NAME] - [EMAIL_ADDRESS][DOMAIN_NAME]" at bounding box center [652, 192] width 236 height 33
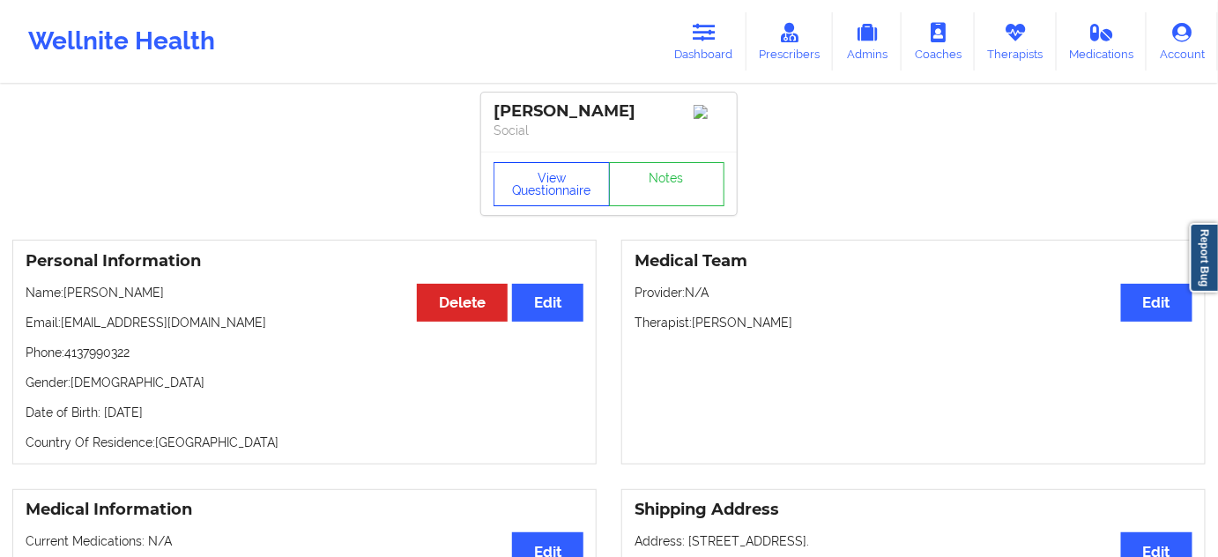
click at [596, 196] on button "View Questionnaire" at bounding box center [551, 184] width 116 height 44
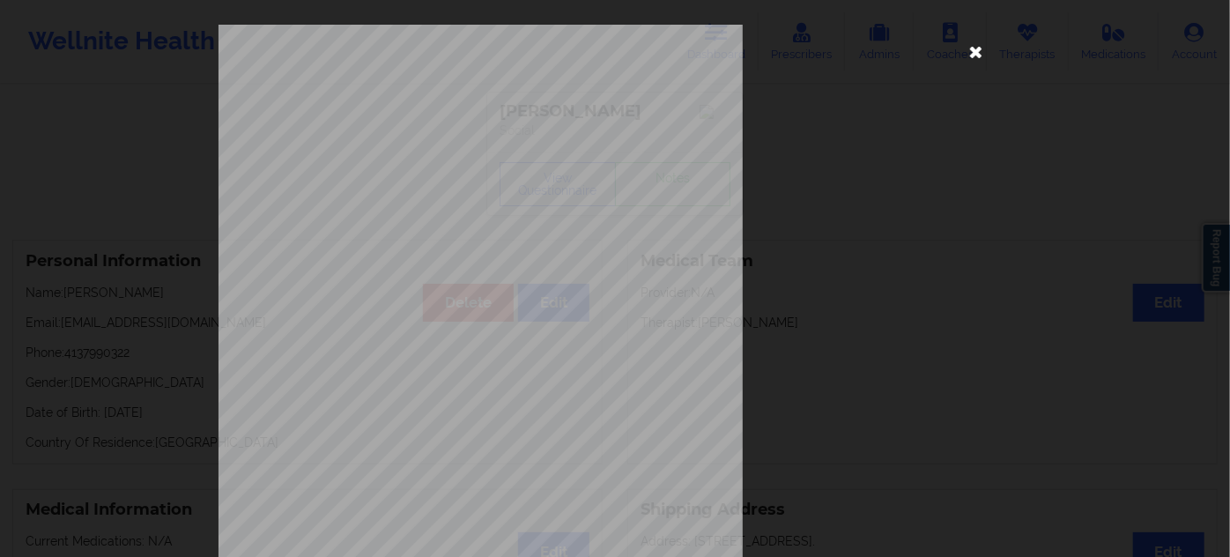
click at [966, 61] on icon at bounding box center [976, 51] width 28 height 28
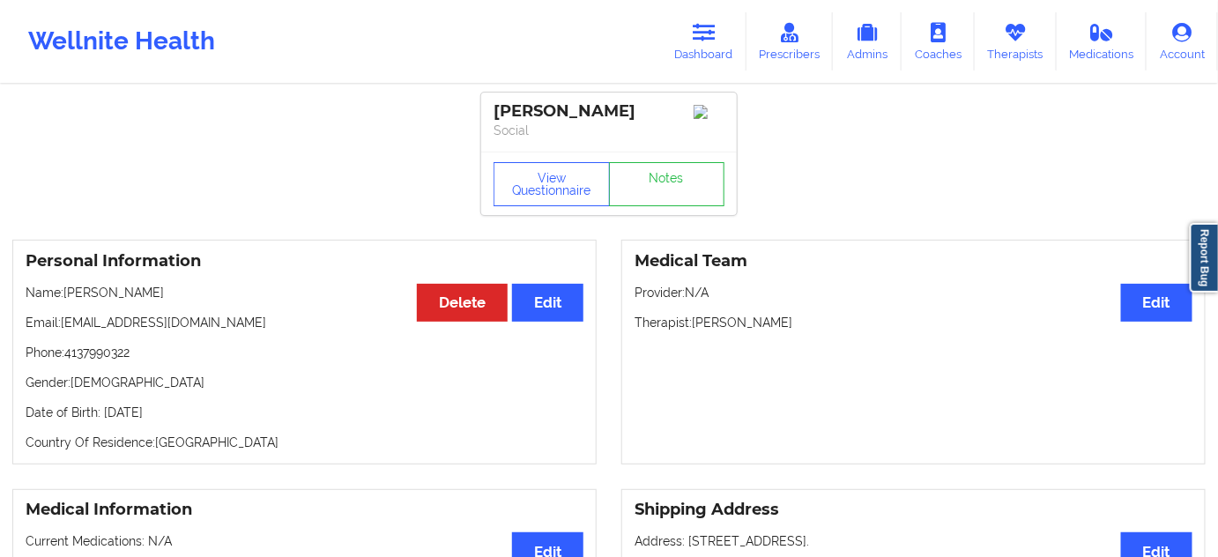
drag, startPoint x: 695, startPoint y: 327, endPoint x: 802, endPoint y: 322, distance: 106.7
click at [802, 322] on p "Therapist: [PERSON_NAME]" at bounding box center [913, 323] width 558 height 18
drag, startPoint x: 616, startPoint y: 106, endPoint x: 481, endPoint y: 105, distance: 134.8
click at [482, 105] on div "[PERSON_NAME] Social" at bounding box center [608, 122] width 255 height 59
click at [668, 204] on link "Notes" at bounding box center [667, 184] width 116 height 44
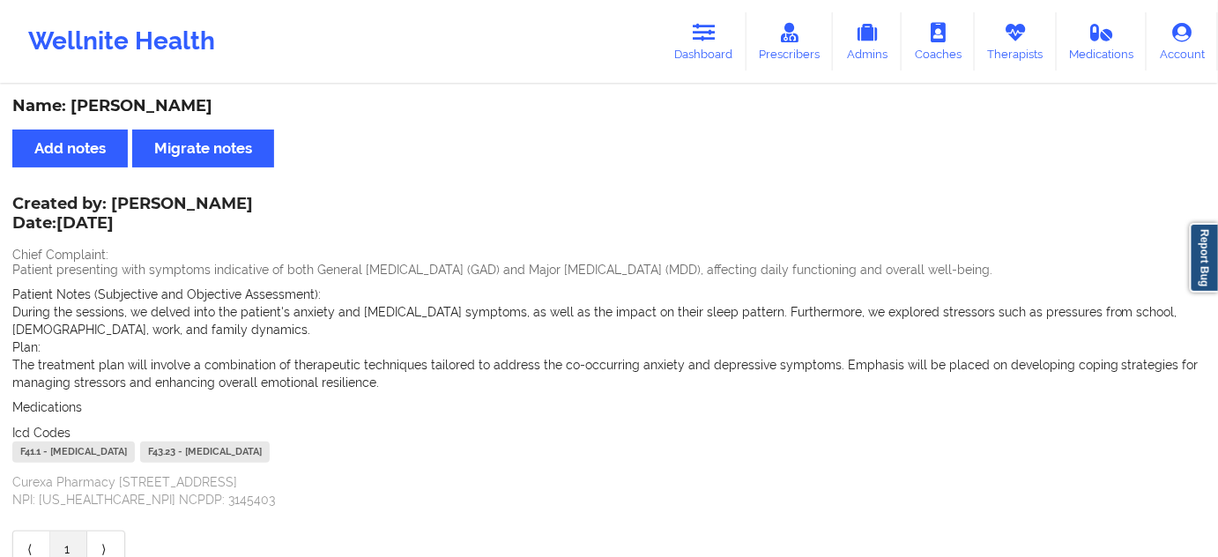
click at [33, 453] on div "F41.1 - [MEDICAL_DATA]" at bounding box center [73, 451] width 122 height 21
drag, startPoint x: 229, startPoint y: 455, endPoint x: 197, endPoint y: 450, distance: 32.2
click at [197, 450] on div "F43.23 - [MEDICAL_DATA]" at bounding box center [205, 451] width 130 height 21
click at [680, 48] on link "Dashboard" at bounding box center [704, 41] width 85 height 58
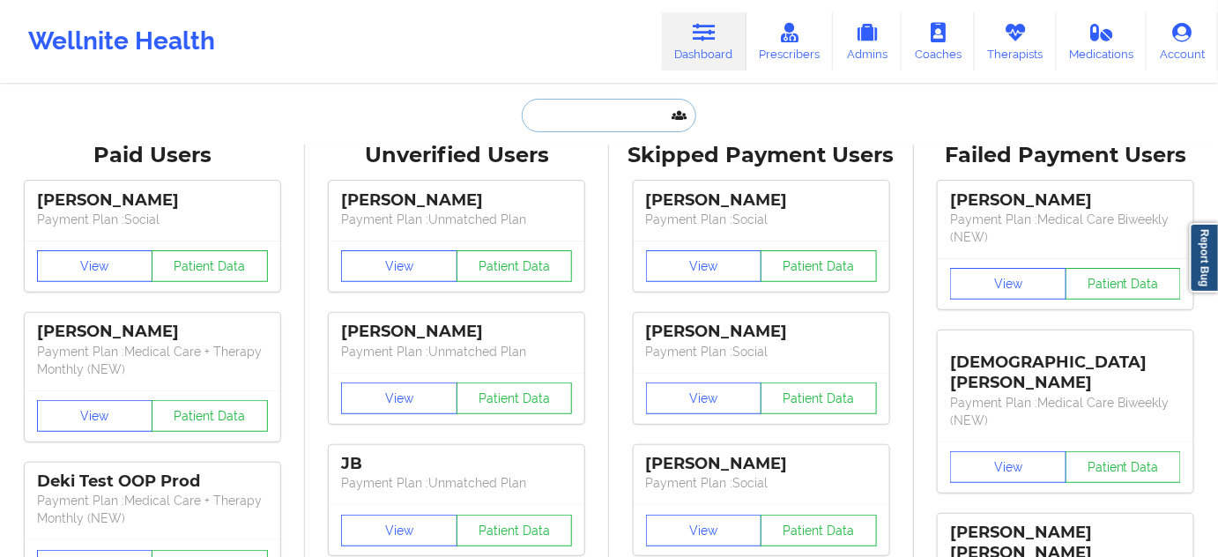
click at [604, 101] on input "text" at bounding box center [609, 115] width 174 height 33
type input "s"
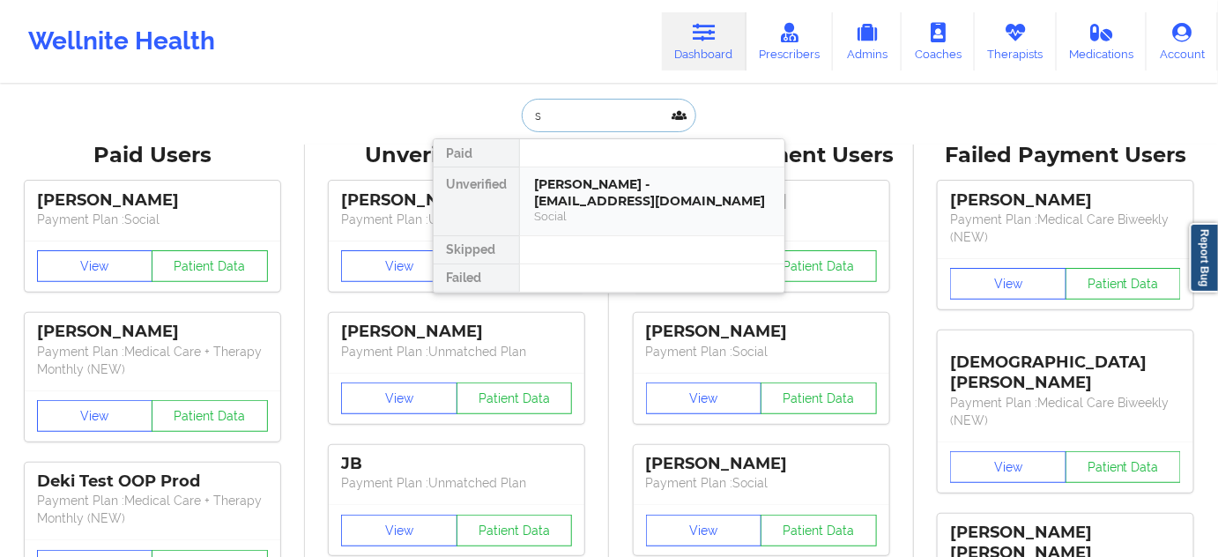
click at [589, 204] on div "[PERSON_NAME] - [EMAIL_ADDRESS][DOMAIN_NAME]" at bounding box center [652, 192] width 236 height 33
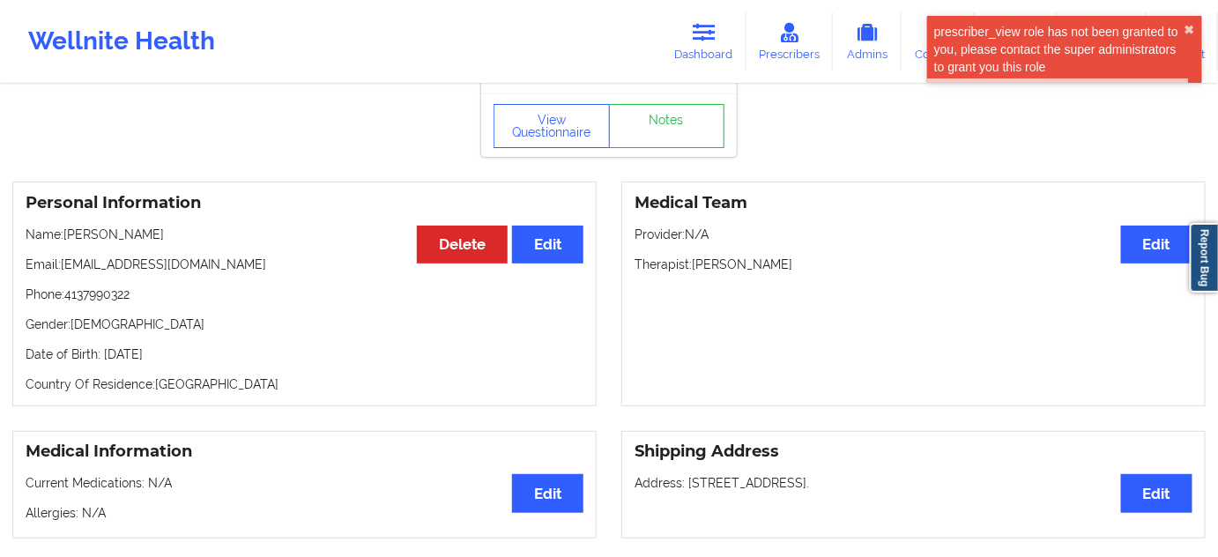
scroll to position [320, 0]
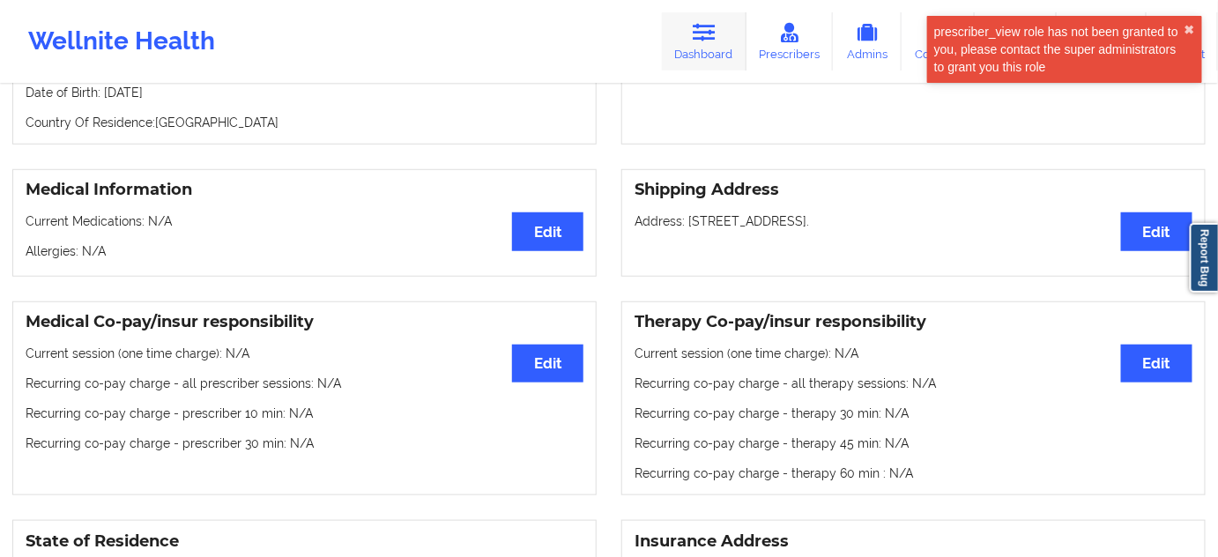
click at [704, 32] on icon at bounding box center [703, 32] width 23 height 19
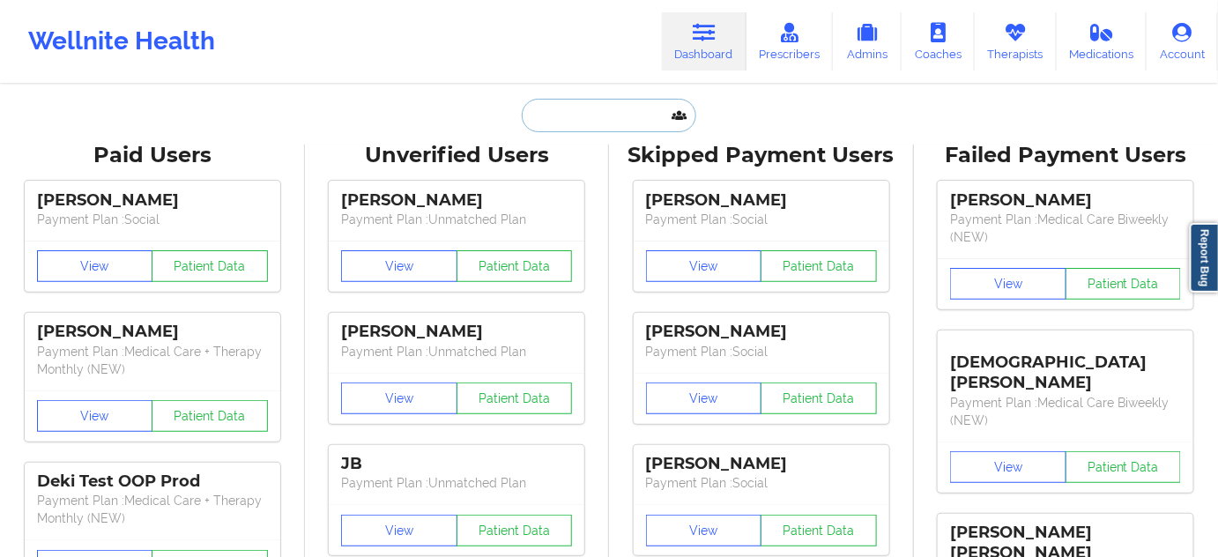
click at [585, 108] on input "text" at bounding box center [609, 115] width 174 height 33
paste input "[EMAIL_ADDRESS][DOMAIN_NAME]"
type input "[EMAIL_ADDRESS][DOMAIN_NAME]"
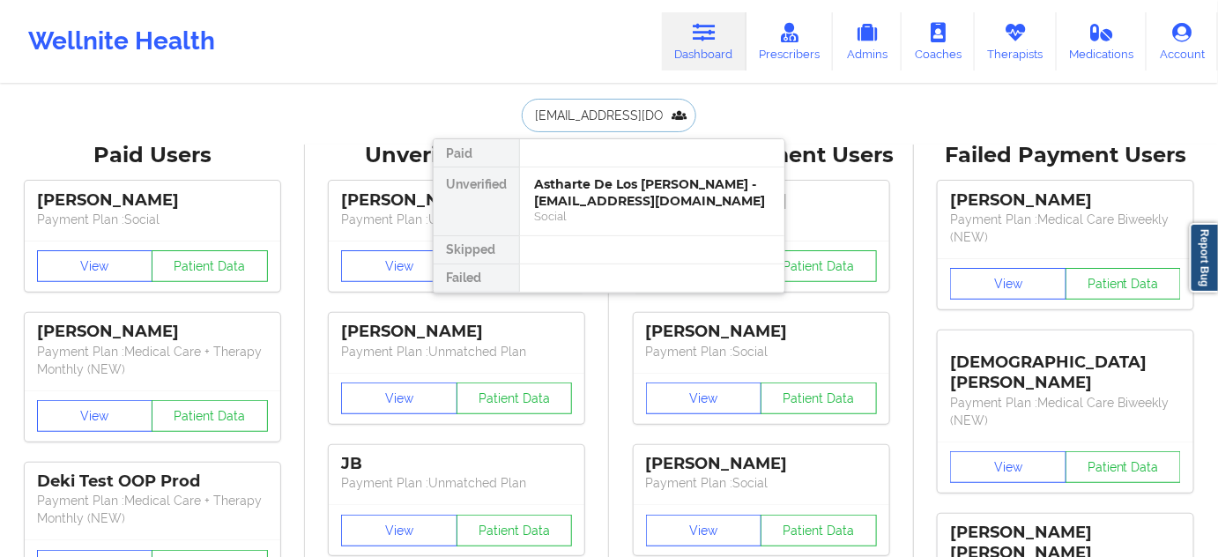
click at [561, 196] on div "Astharte De Los [PERSON_NAME] - [EMAIL_ADDRESS][DOMAIN_NAME]" at bounding box center [652, 192] width 236 height 33
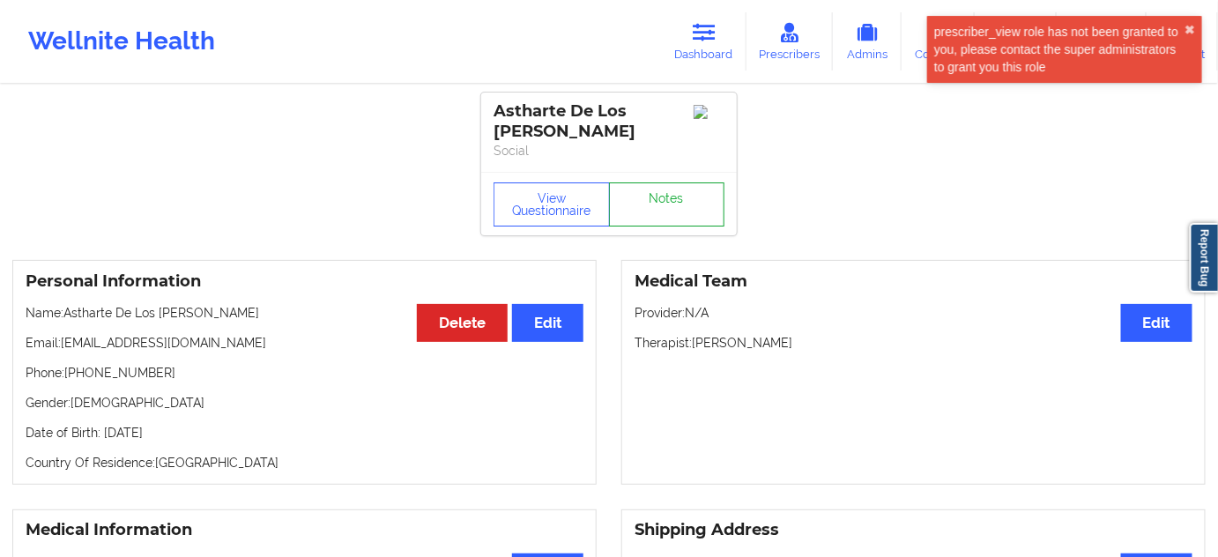
click at [667, 189] on link "Notes" at bounding box center [667, 204] width 116 height 44
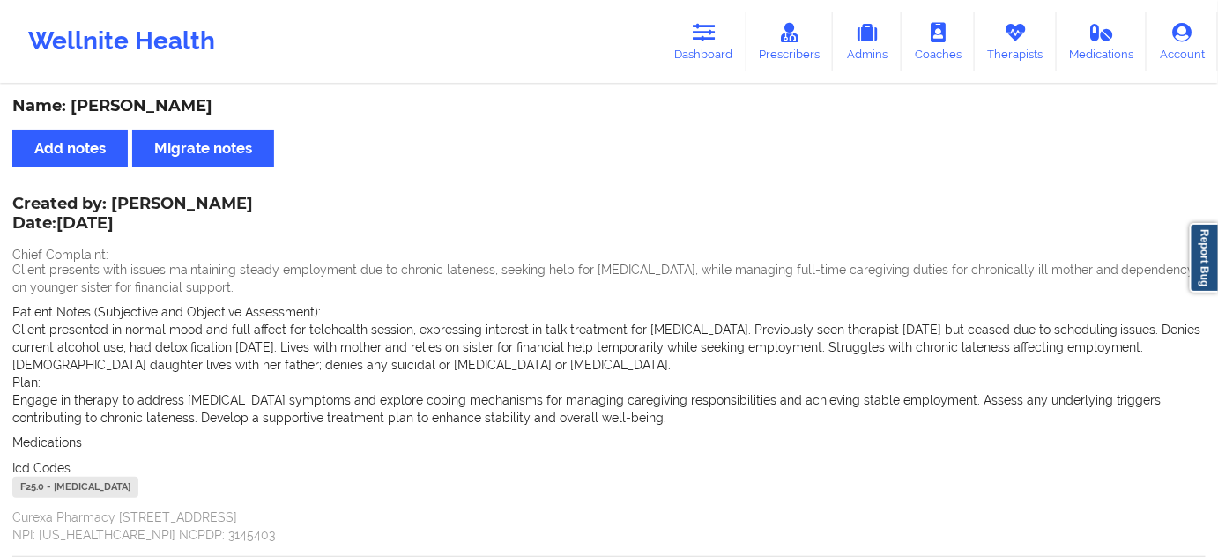
drag, startPoint x: 744, startPoint y: 61, endPoint x: 671, endPoint y: 70, distance: 73.8
click at [744, 61] on link "Dashboard" at bounding box center [704, 41] width 85 height 58
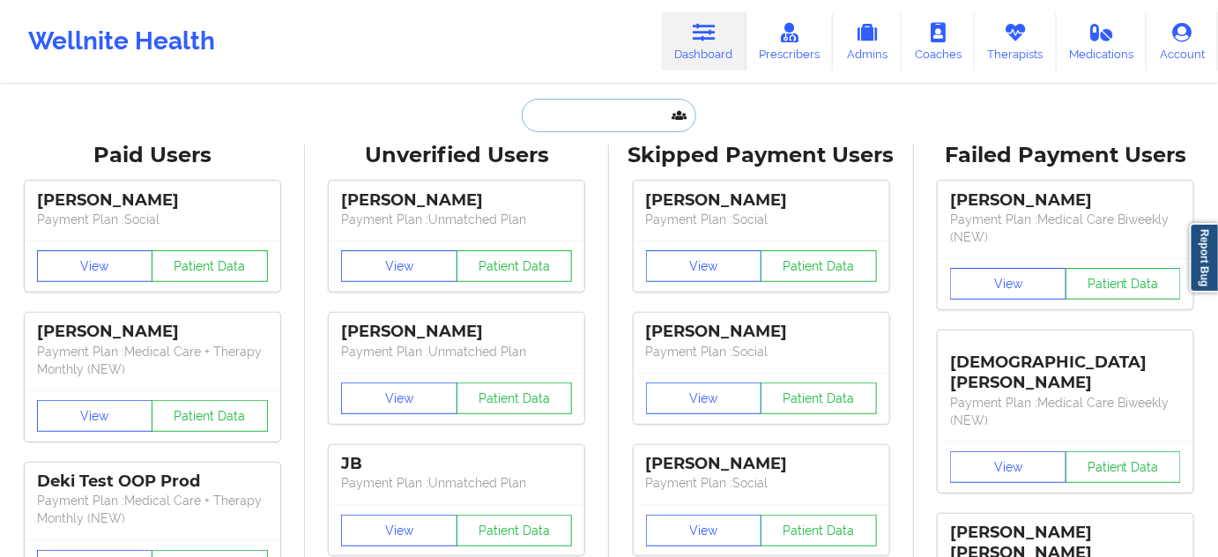
click at [640, 119] on input "text" at bounding box center [609, 115] width 174 height 33
paste input "[PERSON_NAME]"
type input "[PERSON_NAME]"
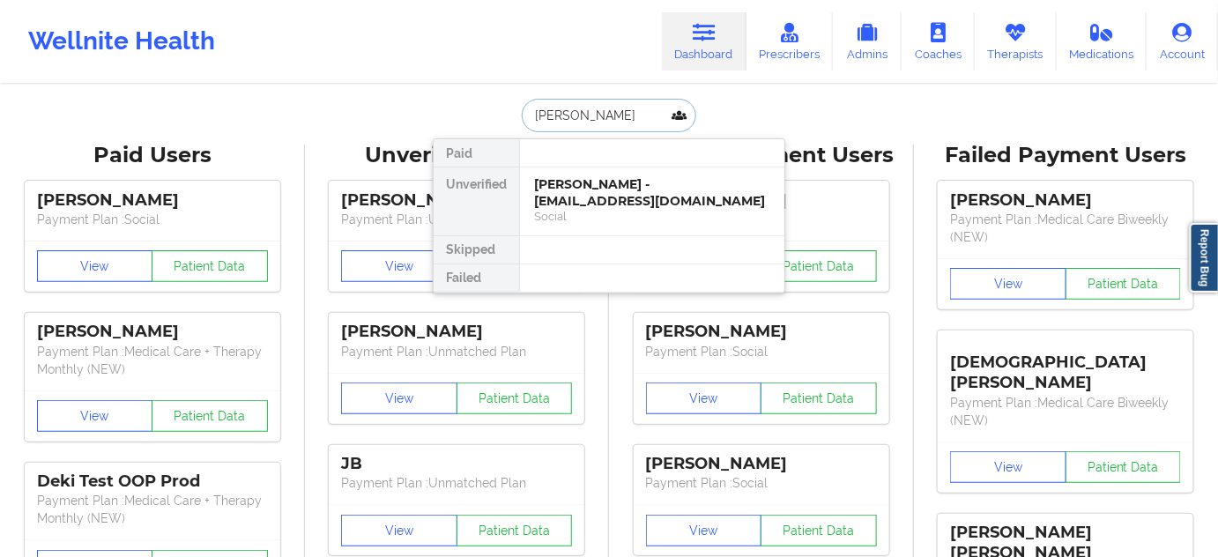
click at [611, 204] on div "[PERSON_NAME] - [EMAIL_ADDRESS][DOMAIN_NAME]" at bounding box center [652, 192] width 236 height 33
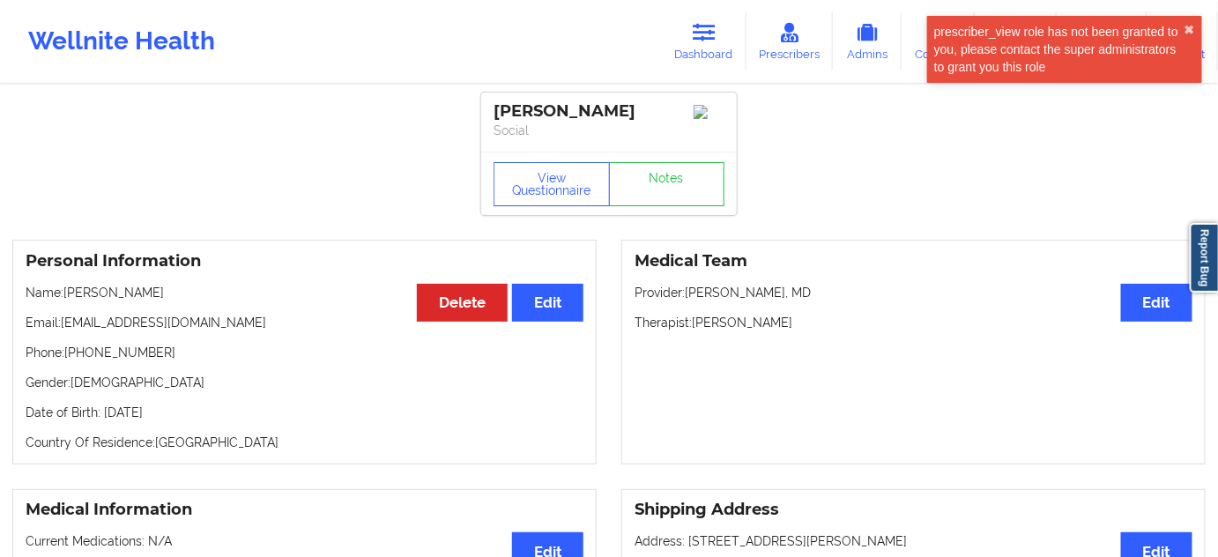
click at [134, 296] on p "Name: [PERSON_NAME]" at bounding box center [305, 293] width 558 height 18
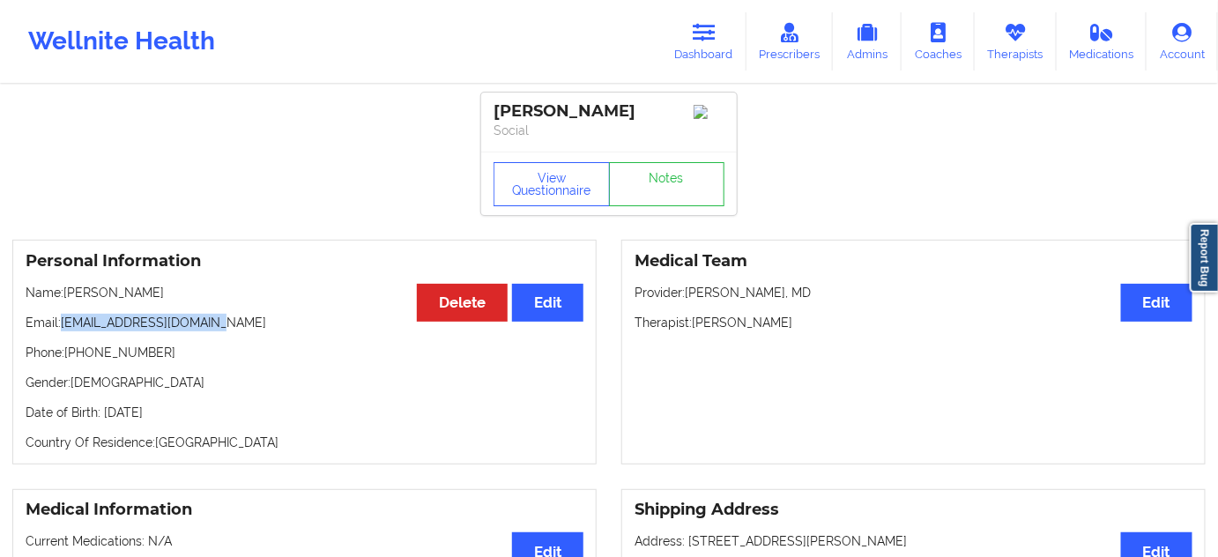
drag, startPoint x: 63, startPoint y: 330, endPoint x: 253, endPoint y: 330, distance: 189.4
click at [253, 330] on p "Email: [EMAIL_ADDRESS][DOMAIN_NAME]" at bounding box center [305, 323] width 558 height 18
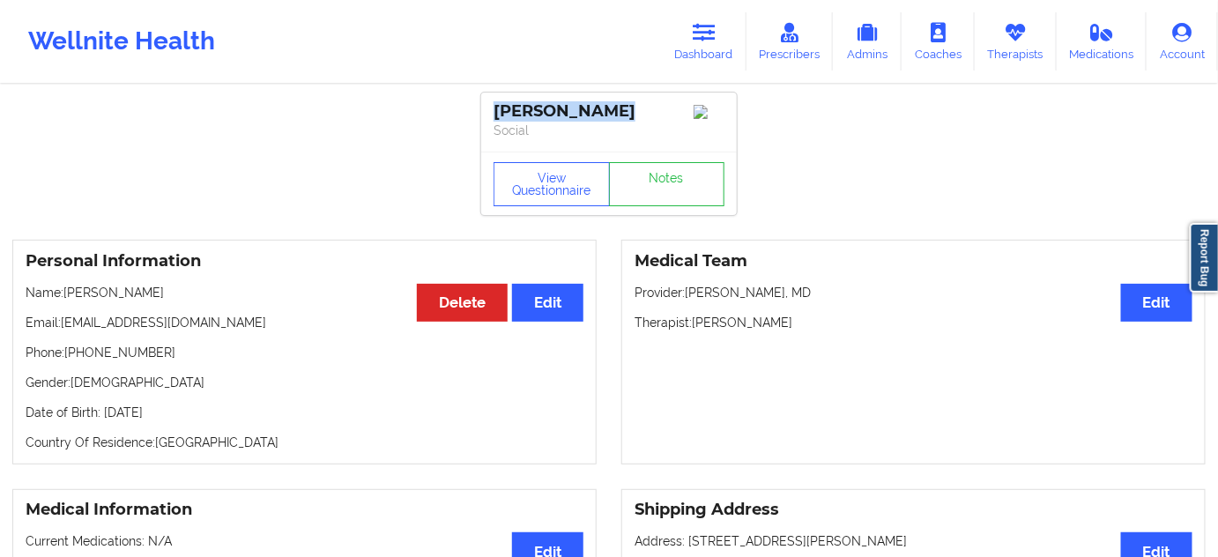
drag, startPoint x: 497, startPoint y: 103, endPoint x: 627, endPoint y: 109, distance: 130.5
click at [624, 108] on div "[PERSON_NAME]" at bounding box center [608, 111] width 231 height 20
drag, startPoint x: 695, startPoint y: 328, endPoint x: 803, endPoint y: 325, distance: 108.4
click at [803, 325] on p "Therapist: [PERSON_NAME]" at bounding box center [913, 323] width 558 height 18
drag, startPoint x: 625, startPoint y: 105, endPoint x: 493, endPoint y: 105, distance: 131.3
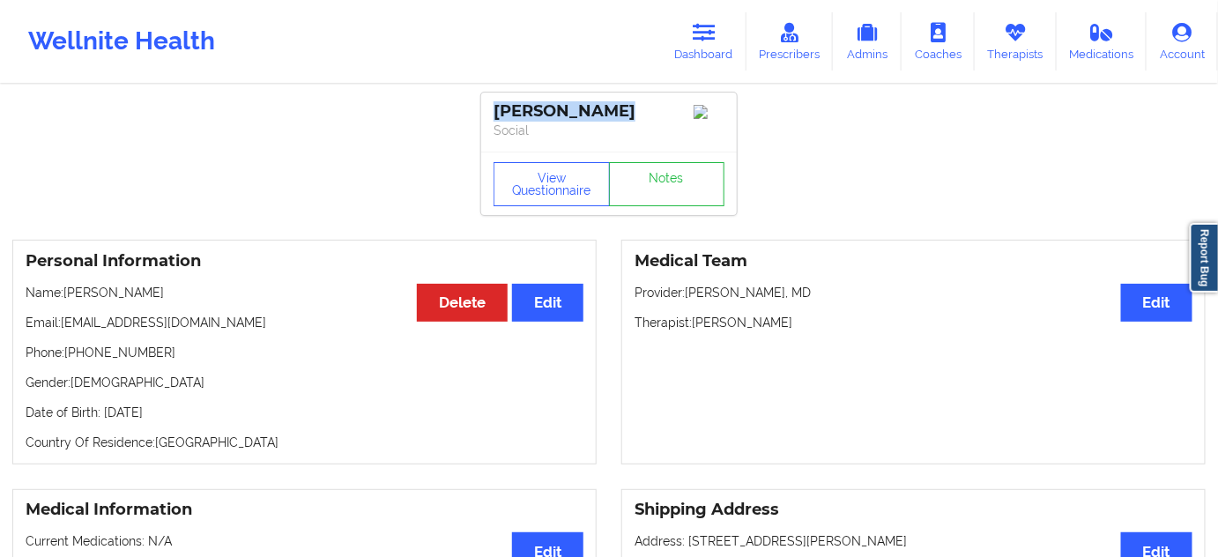
click at [493, 105] on div "[PERSON_NAME]" at bounding box center [608, 111] width 231 height 20
